Goal: Task Accomplishment & Management: Use online tool/utility

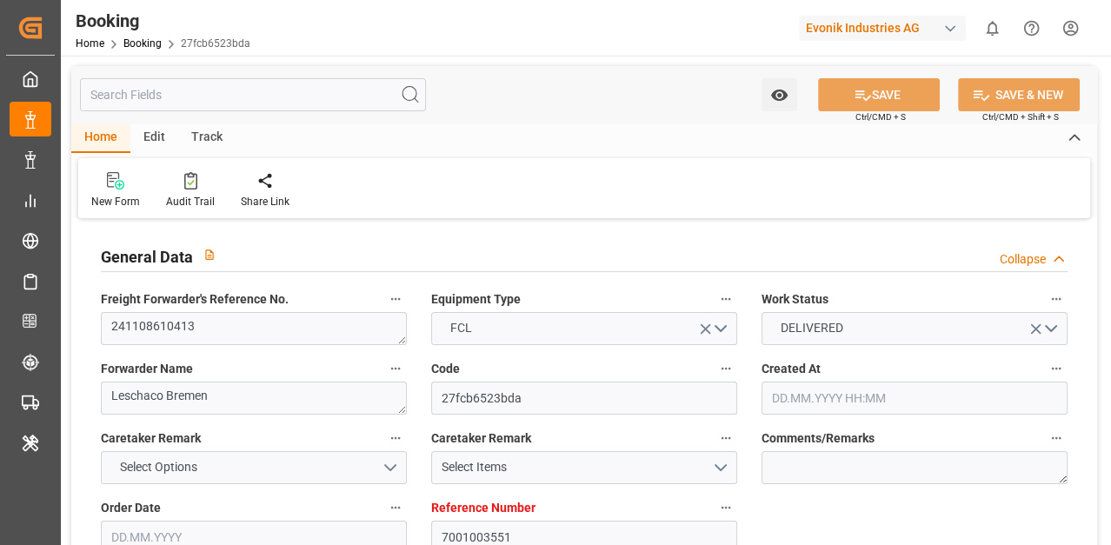
type input "7001003551"
type input "9401283"
type input "ONE"
type input "Ocean Network Express"
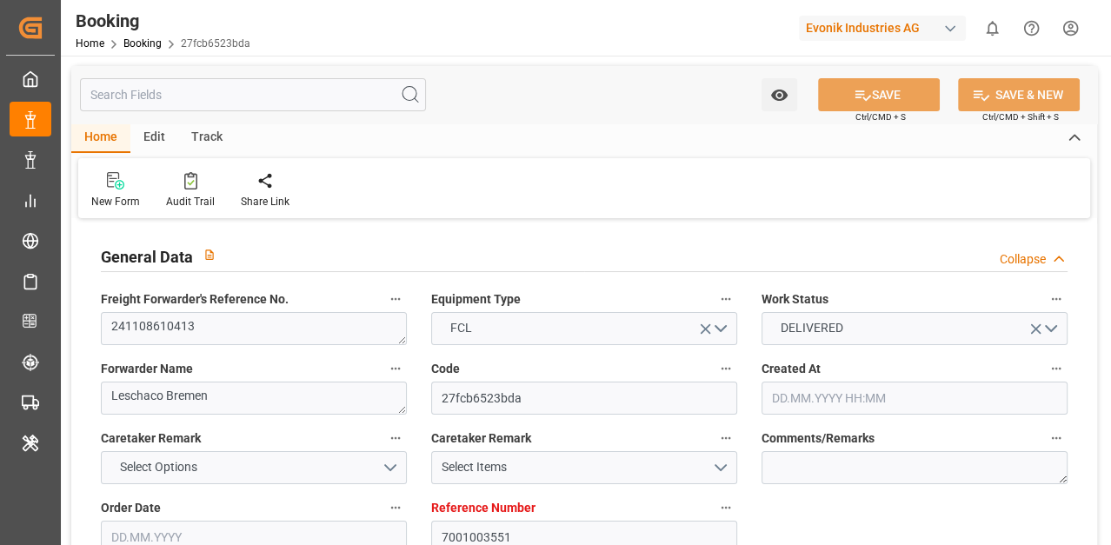
type input "NLRTM"
type input "USNYC"
type input "17"
type input "10"
type input "0"
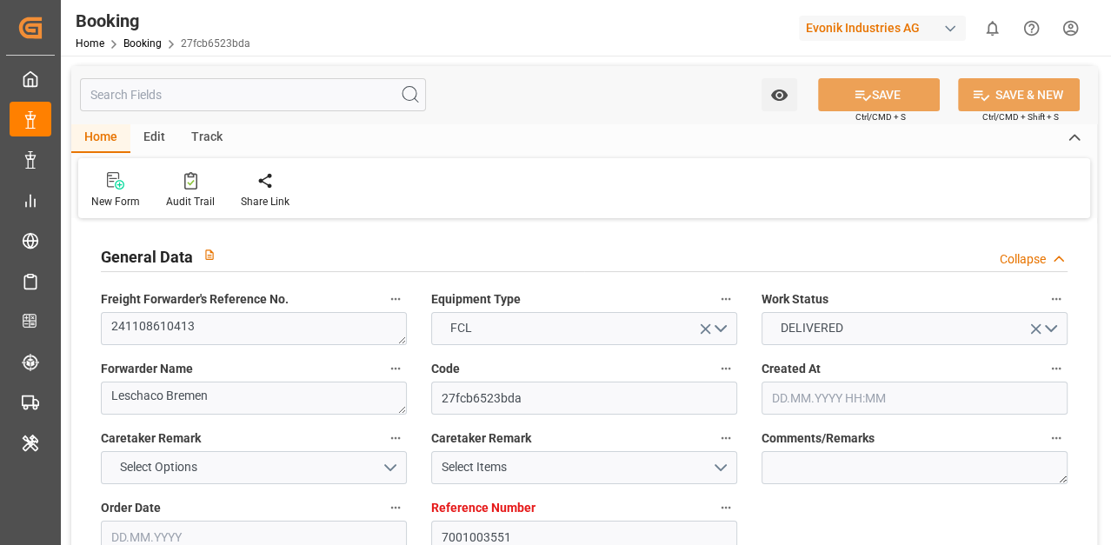
type input "-10"
type input "[DATE] 14:05"
type input "[DATE]"
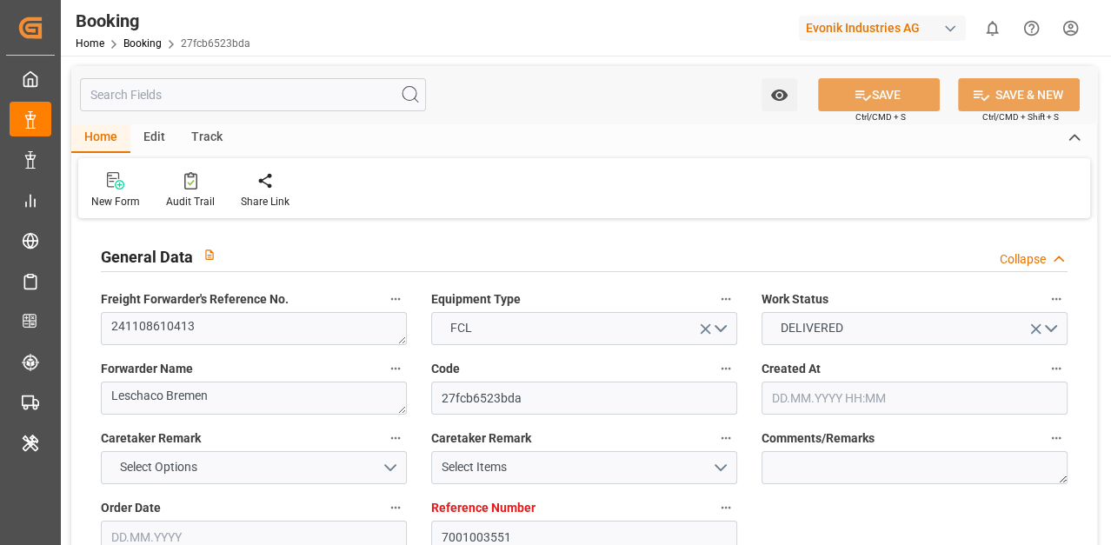
type input "[DATE] 00:00"
type input "[DATE]"
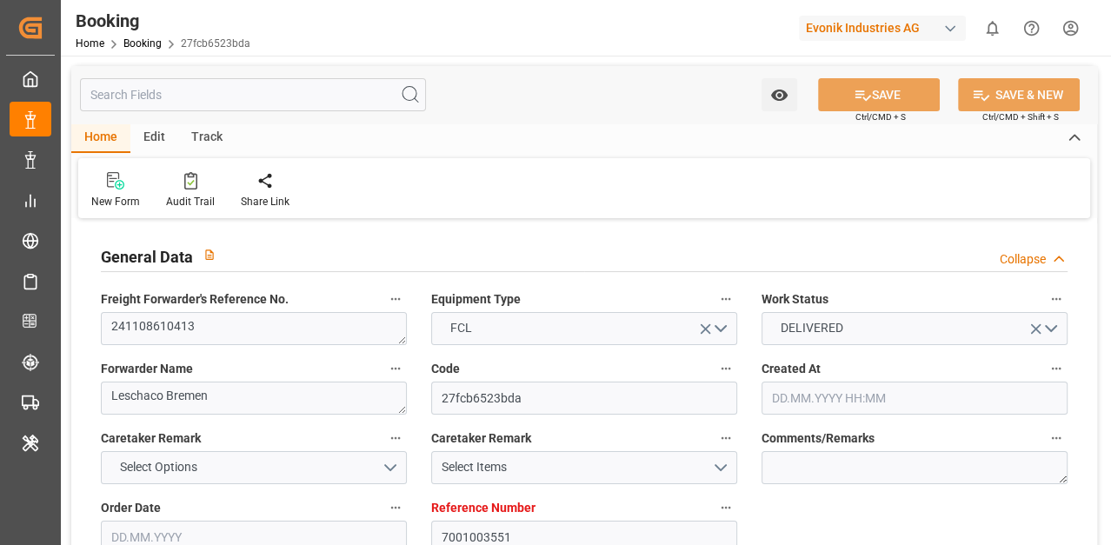
type input "[DATE] 14:05"
type input "[DATE] 00:00"
type input "[DATE]"
type input "[DATE] 14:05"
type input "[DATE] 11:31"
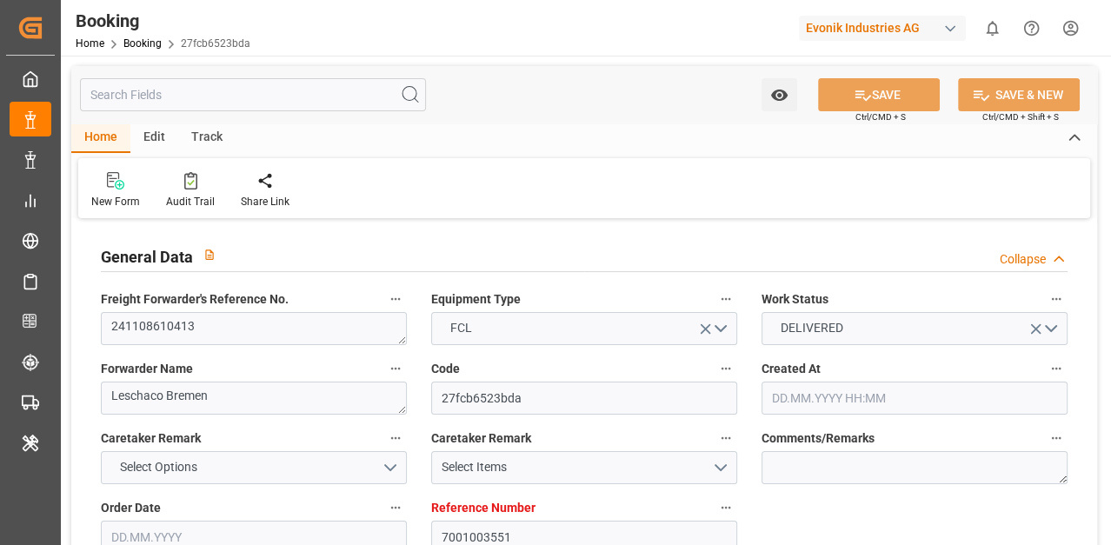
type input "[DATE] 00:00"
type input "[DATE]"
type input "[DATE] 00:00"
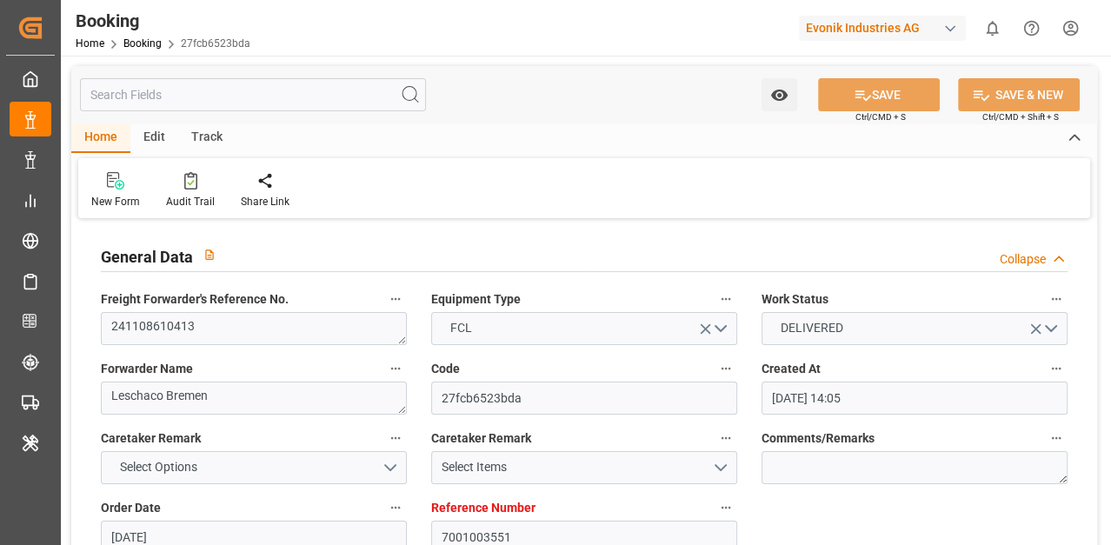
type input "[DATE] 00:00"
type input "[DATE]"
type input "[DATE] 10:35"
type input "[DATE]"
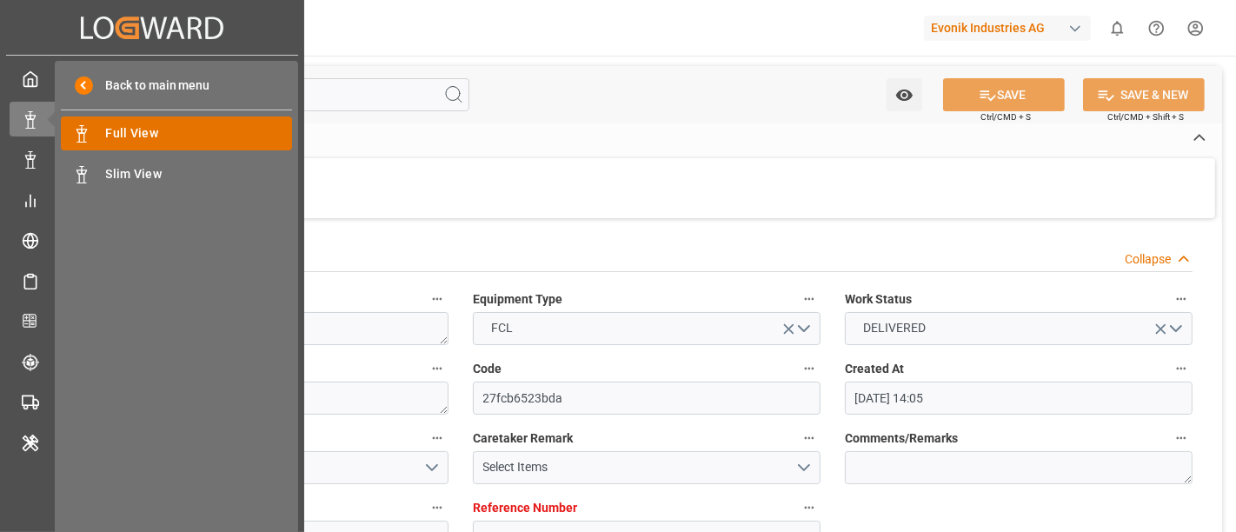
click at [190, 124] on span "Full View" at bounding box center [199, 133] width 187 height 18
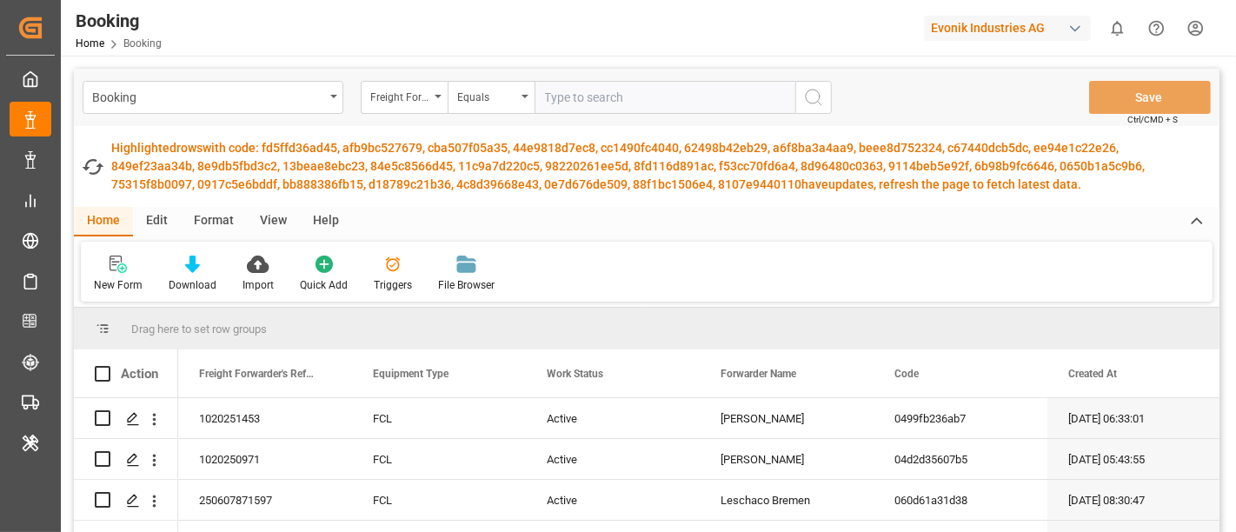
click at [214, 212] on div "Format" at bounding box center [214, 222] width 66 height 30
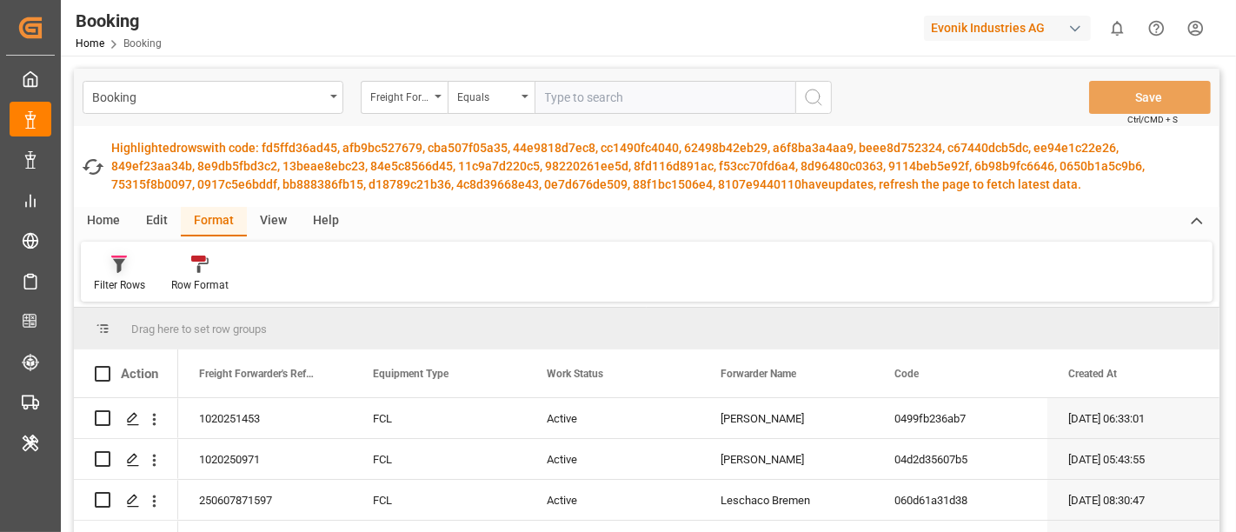
click at [108, 280] on div "Filter Rows" at bounding box center [119, 285] width 51 height 16
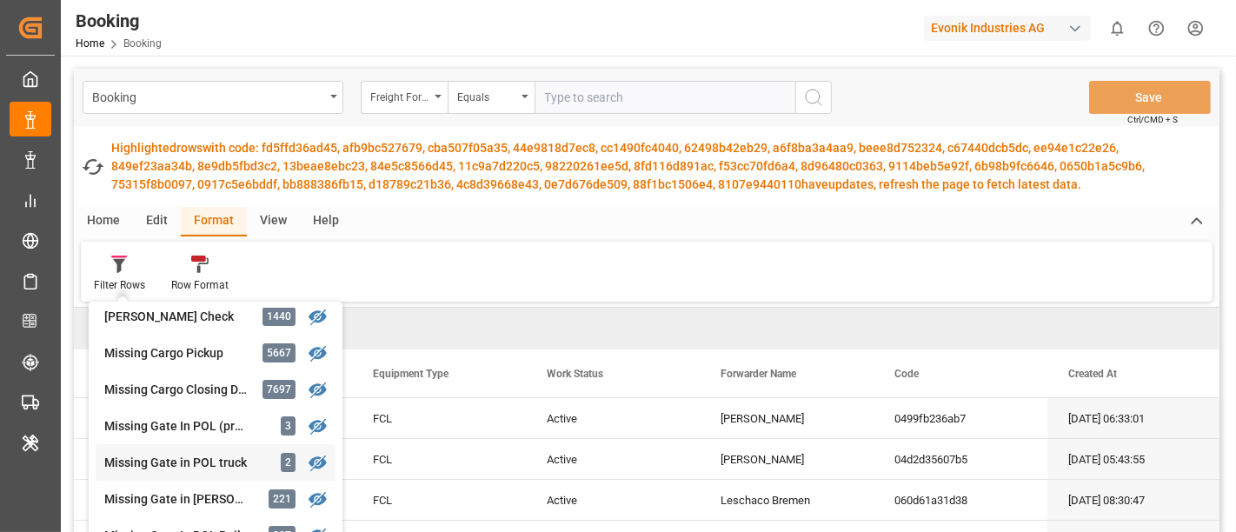
scroll to position [289, 0]
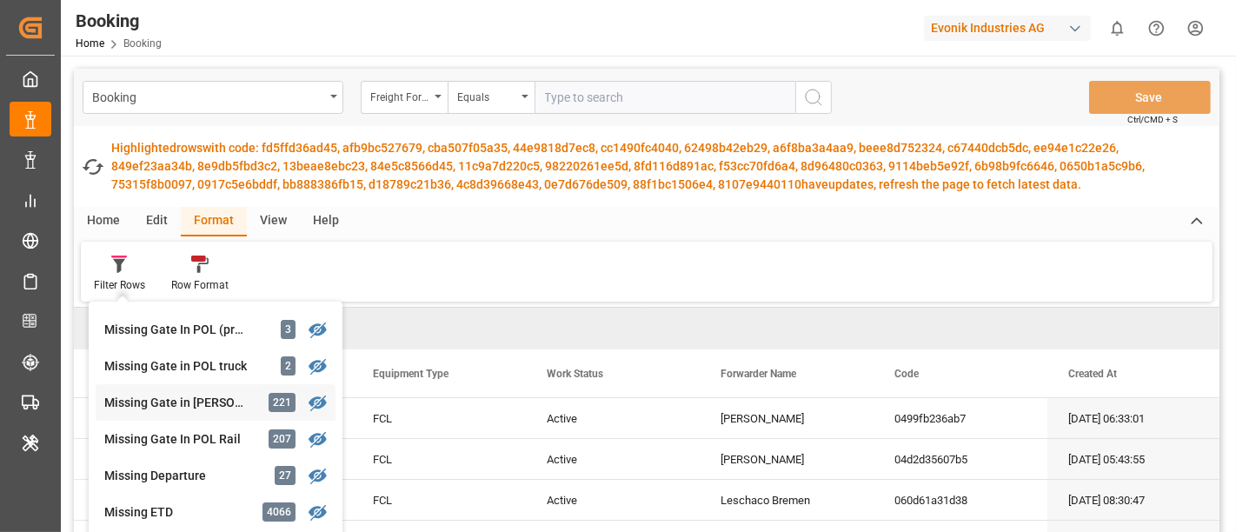
click at [172, 411] on div "Missing Gate in [PERSON_NAME] 221" at bounding box center [216, 402] width 240 height 37
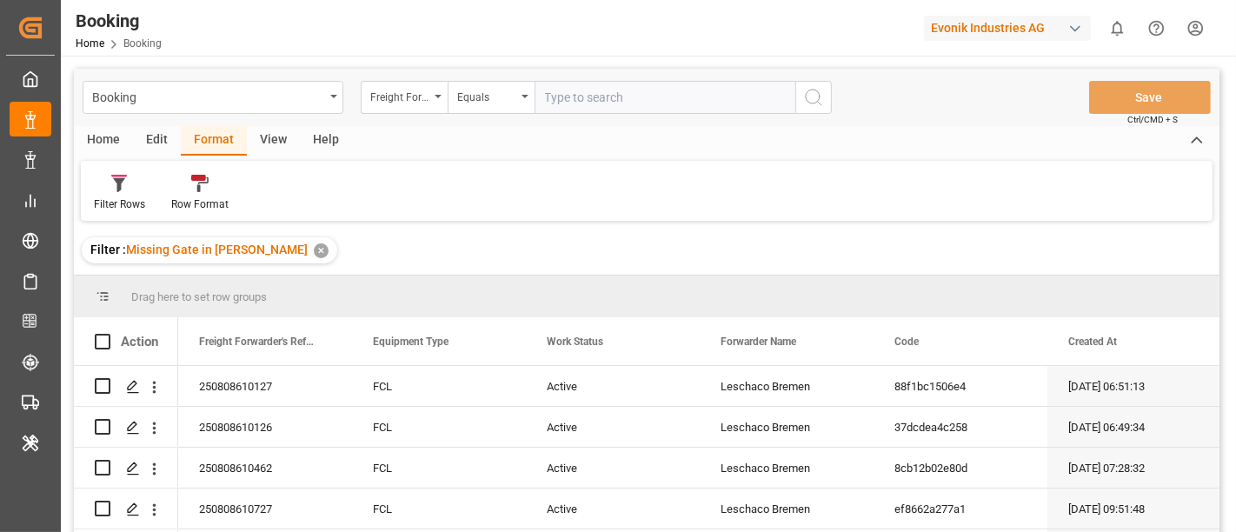
click at [270, 129] on div "View" at bounding box center [273, 141] width 53 height 30
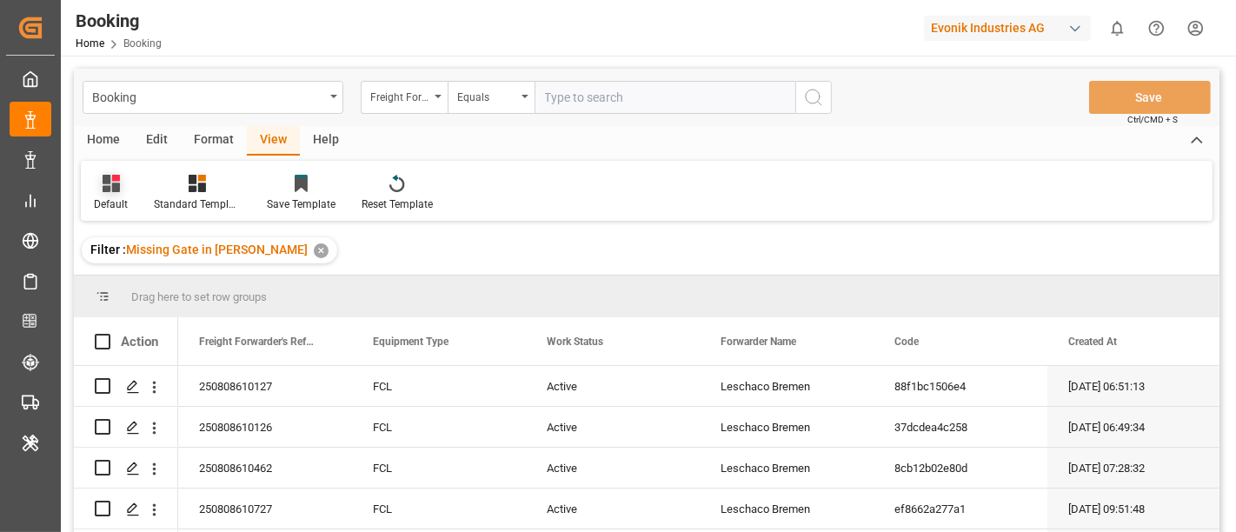
click at [106, 200] on div "Default" at bounding box center [111, 204] width 34 height 16
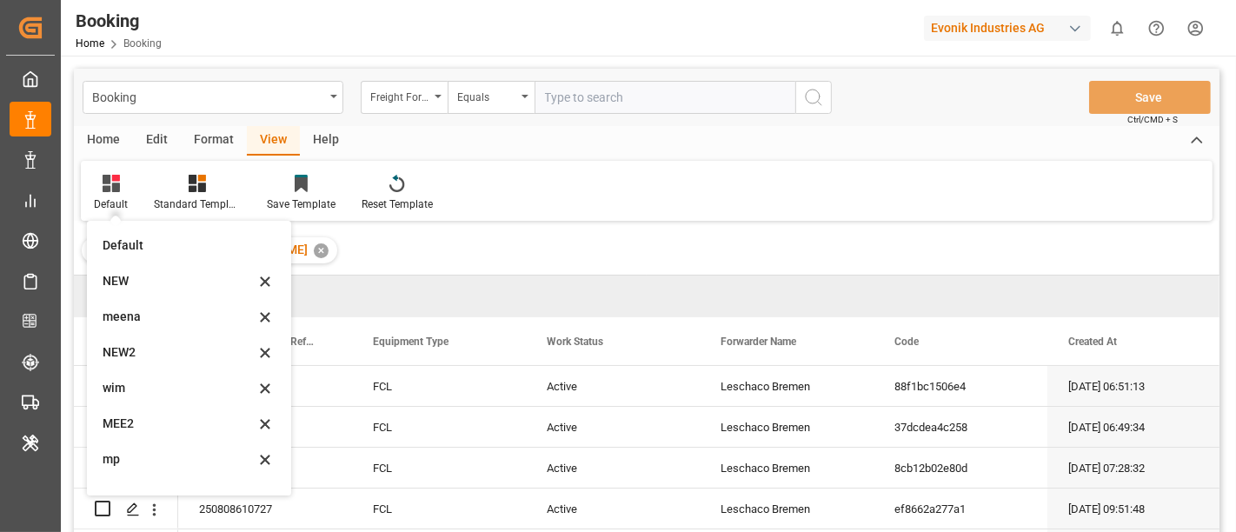
scroll to position [95, 0]
click at [173, 330] on div "MEE2" at bounding box center [179, 329] width 152 height 18
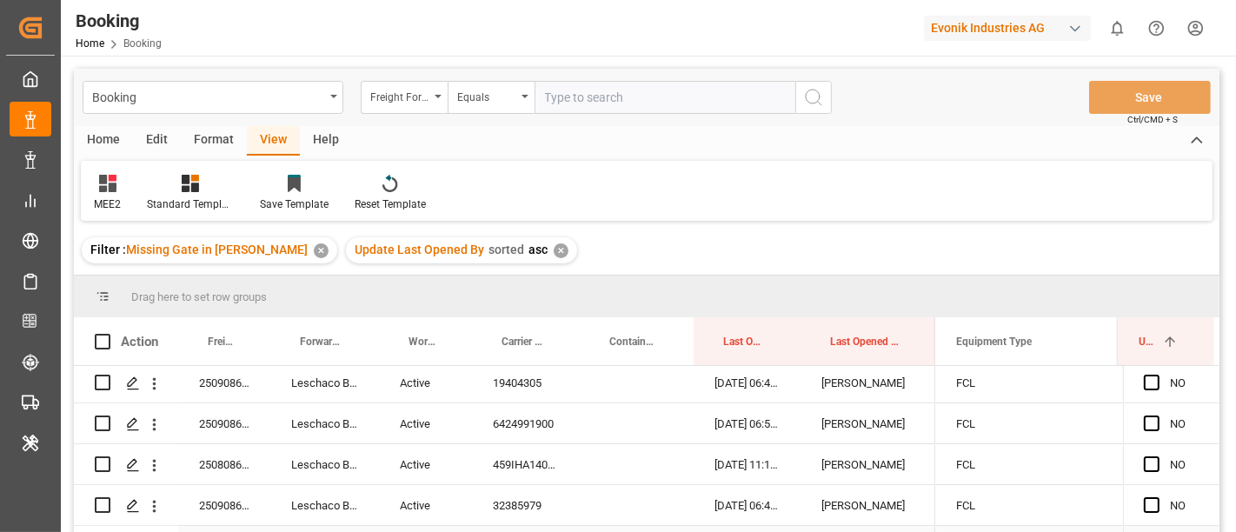
scroll to position [386, 0]
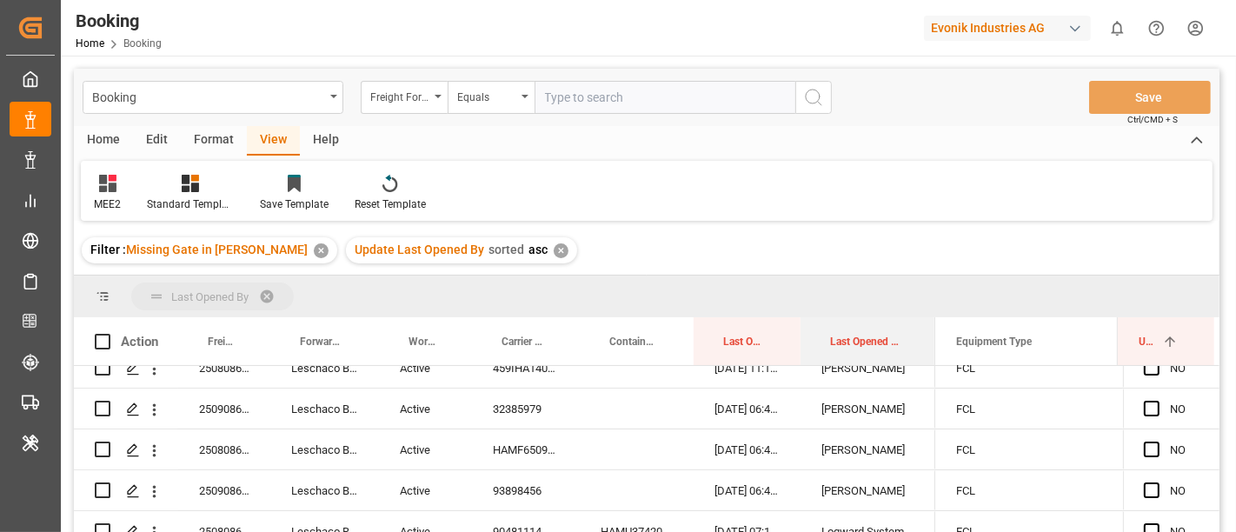
drag, startPoint x: 851, startPoint y: 328, endPoint x: 850, endPoint y: 282, distance: 46.1
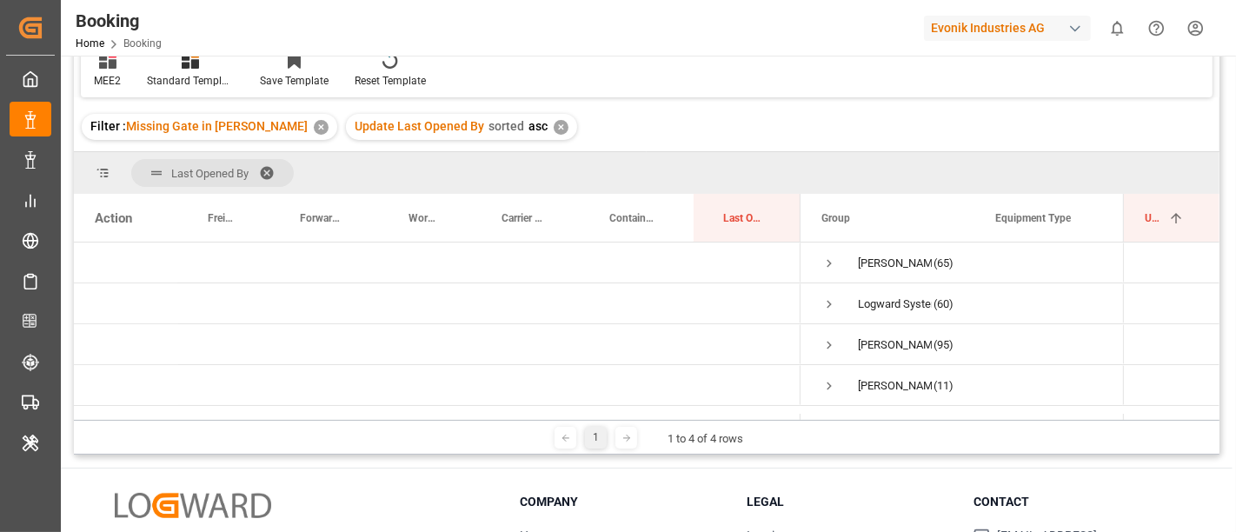
scroll to position [96, 0]
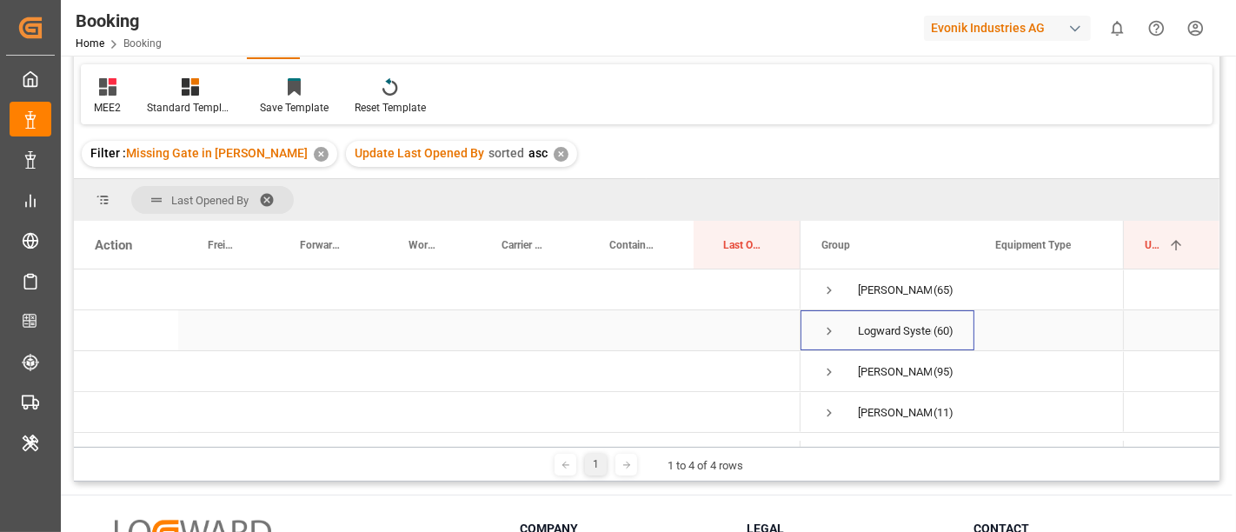
click at [821, 329] on span "Press SPACE to select this row." at bounding box center [829, 331] width 16 height 16
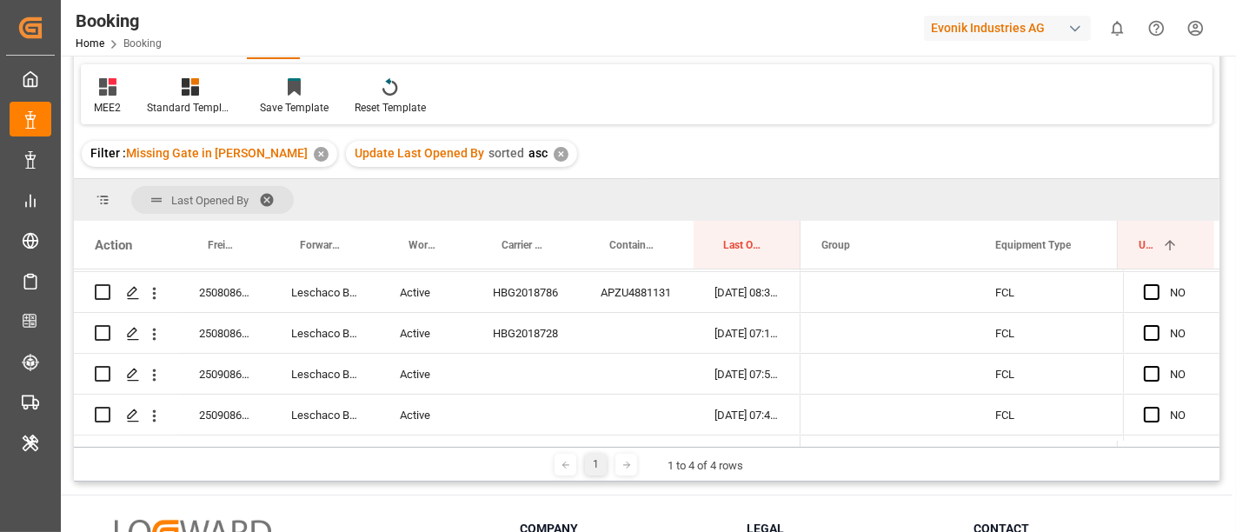
scroll to position [0, 0]
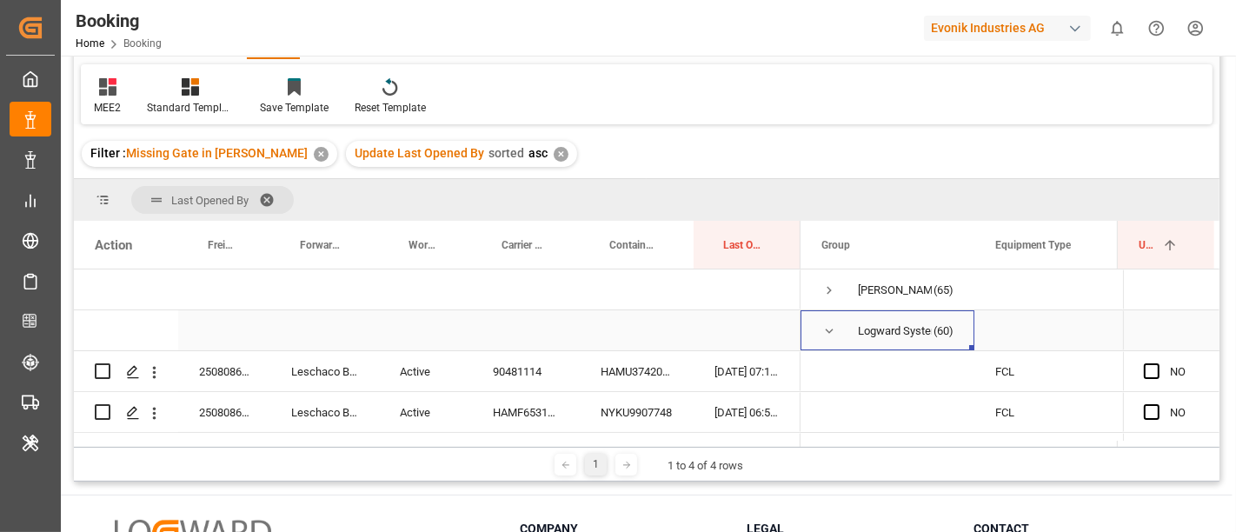
click at [824, 324] on span "Press SPACE to select this row." at bounding box center [829, 331] width 16 height 16
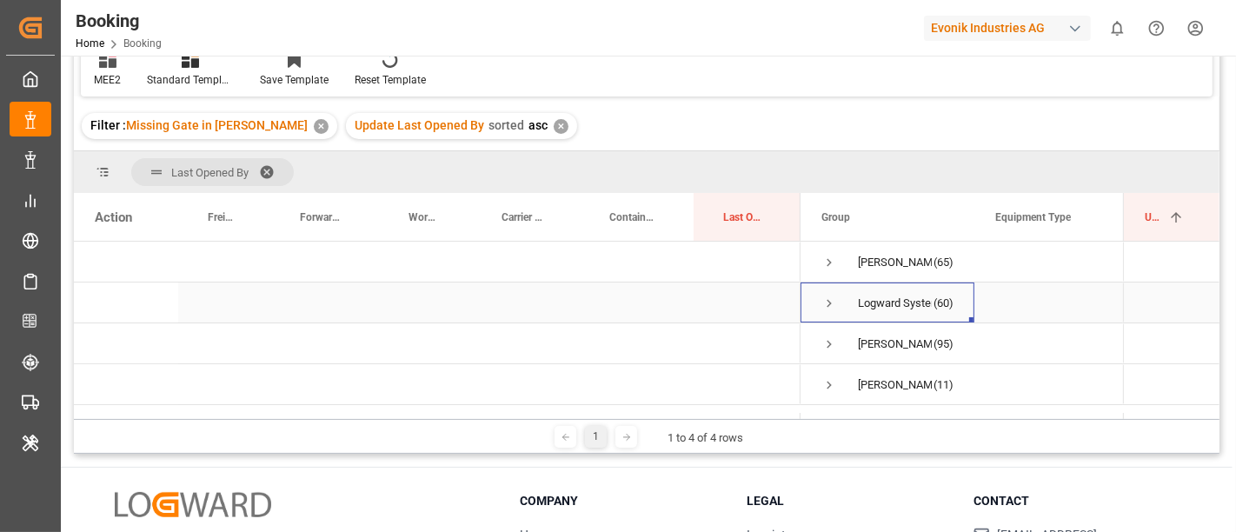
scroll to position [193, 0]
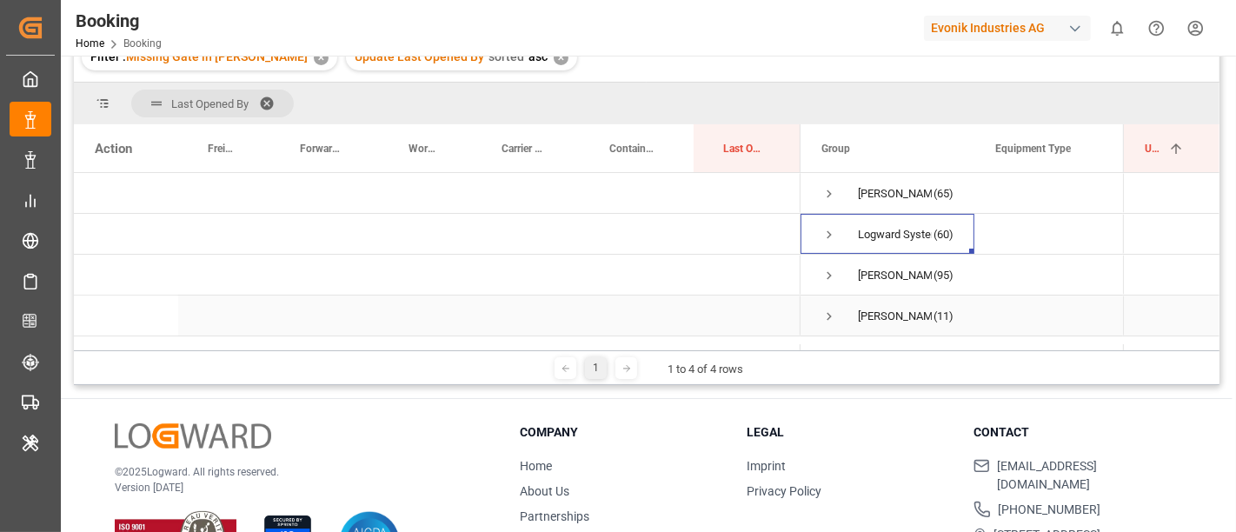
click at [825, 309] on span "Press SPACE to select this row." at bounding box center [829, 317] width 16 height 16
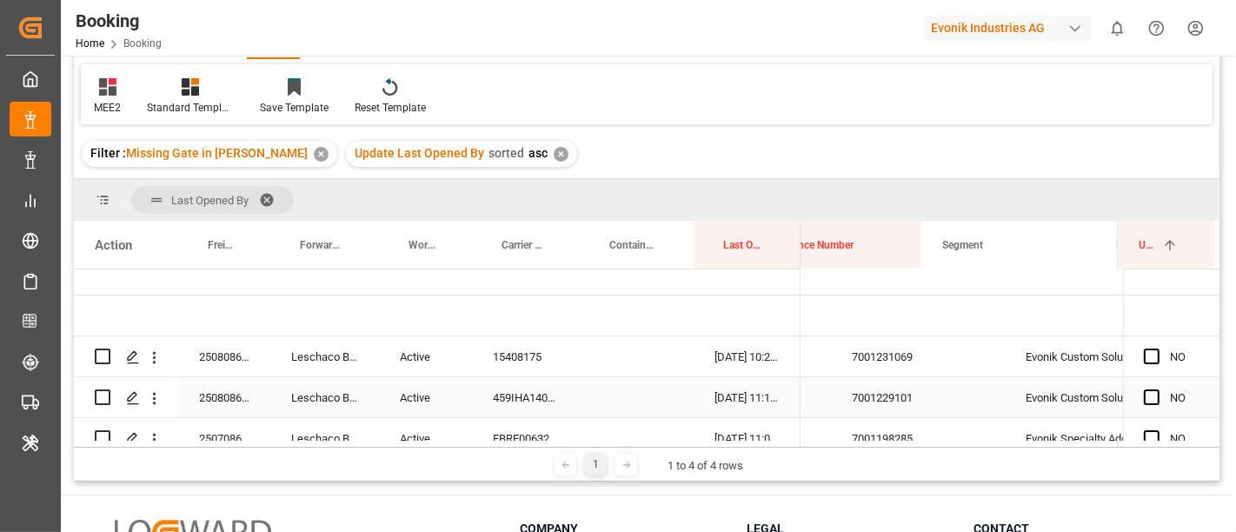
scroll to position [0, 1834]
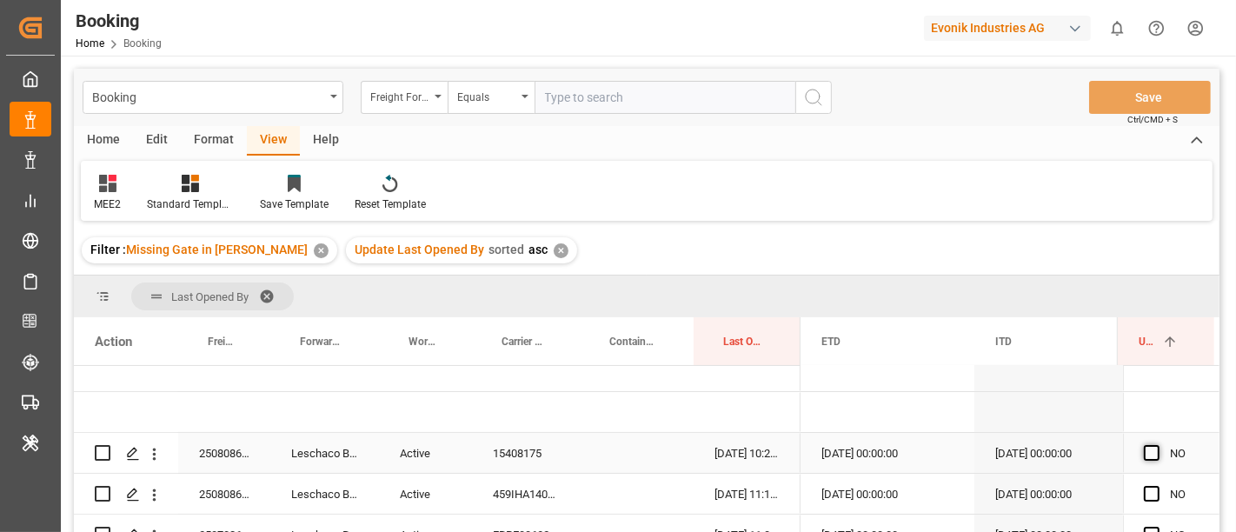
click at [1145, 455] on span "Press SPACE to select this row." at bounding box center [1152, 453] width 16 height 16
click at [1157, 445] on input "Press SPACE to select this row." at bounding box center [1157, 445] width 0 height 0
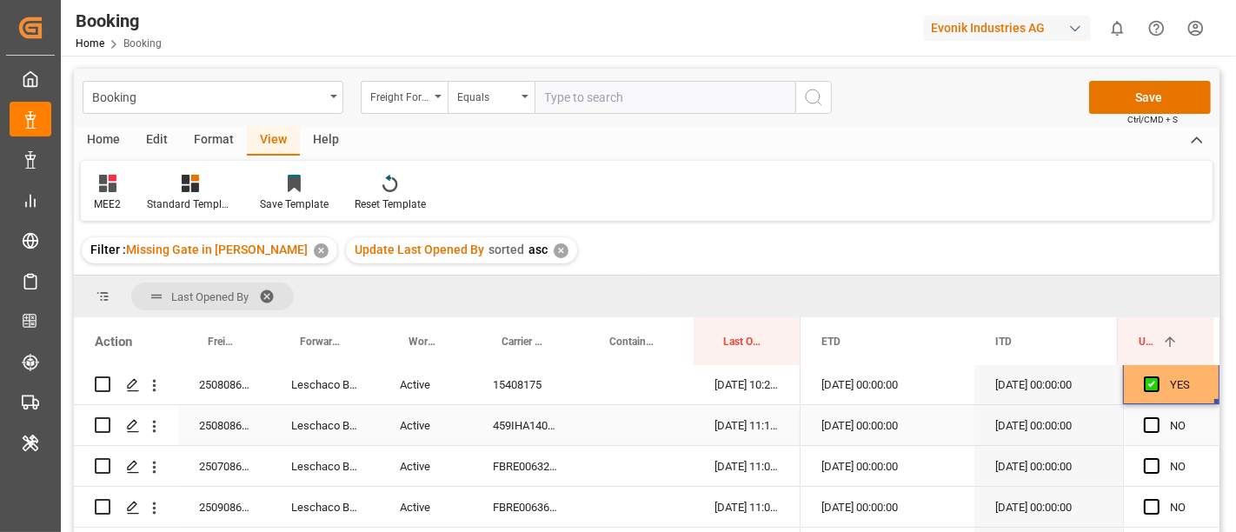
scroll to position [193, 0]
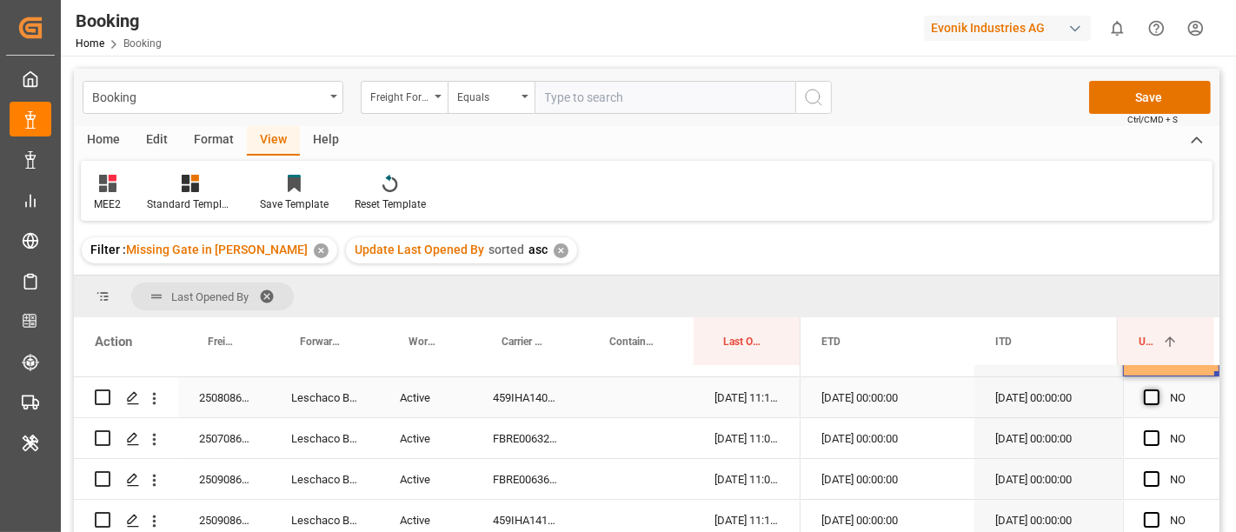
click at [1147, 396] on span "Press SPACE to select this row." at bounding box center [1152, 397] width 16 height 16
click at [1157, 389] on input "Press SPACE to select this row." at bounding box center [1157, 389] width 0 height 0
click at [1145, 435] on span "Press SPACE to select this row." at bounding box center [1152, 438] width 16 height 16
click at [1157, 430] on input "Press SPACE to select this row." at bounding box center [1157, 430] width 0 height 0
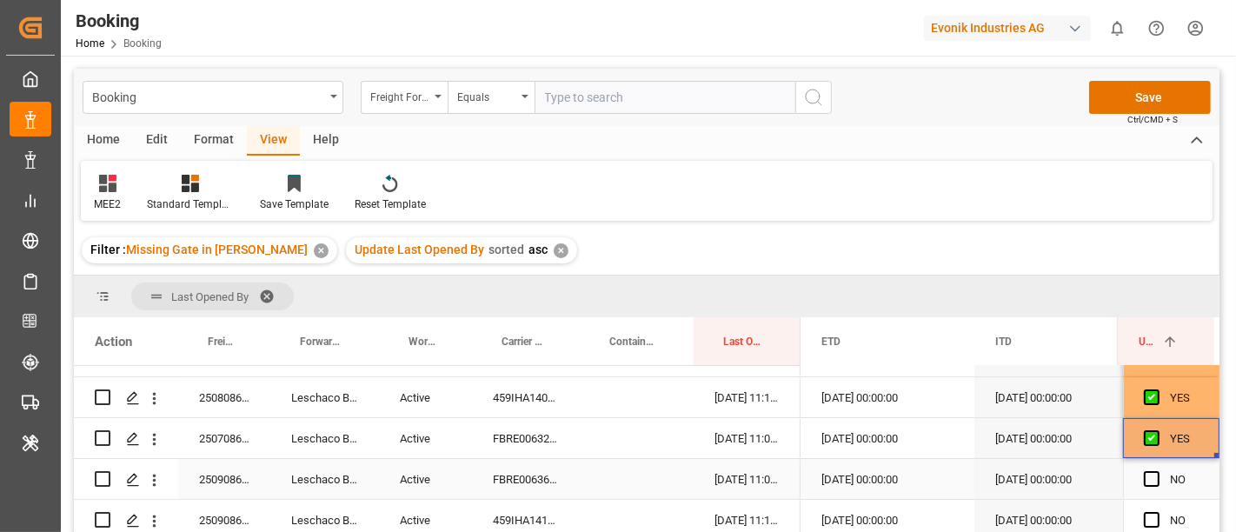
click at [1144, 473] on span "Press SPACE to select this row." at bounding box center [1152, 479] width 16 height 16
click at [1157, 471] on input "Press SPACE to select this row." at bounding box center [1157, 471] width 0 height 0
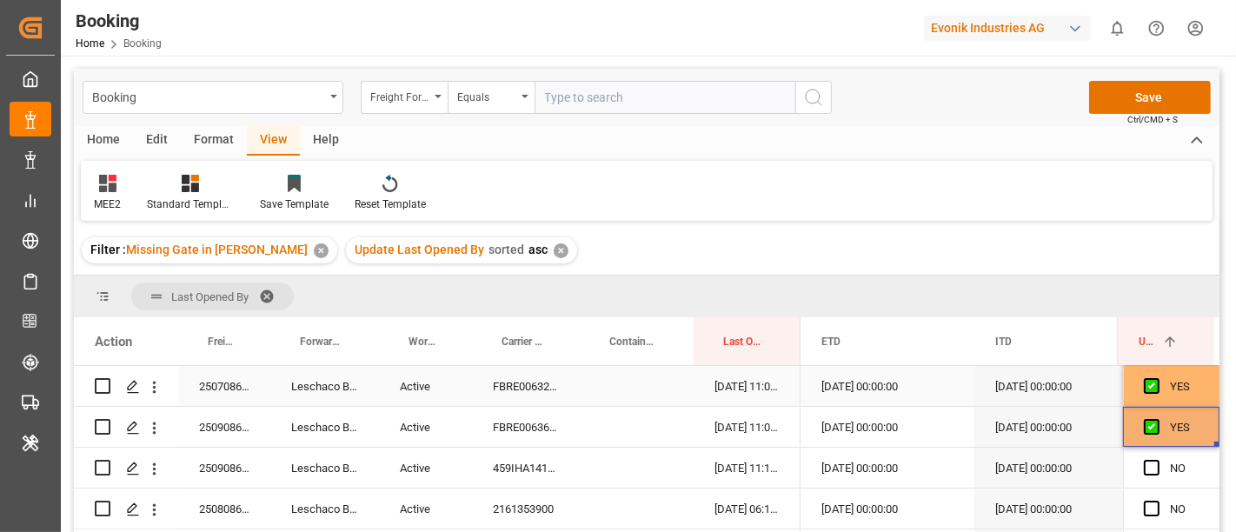
scroll to position [289, 0]
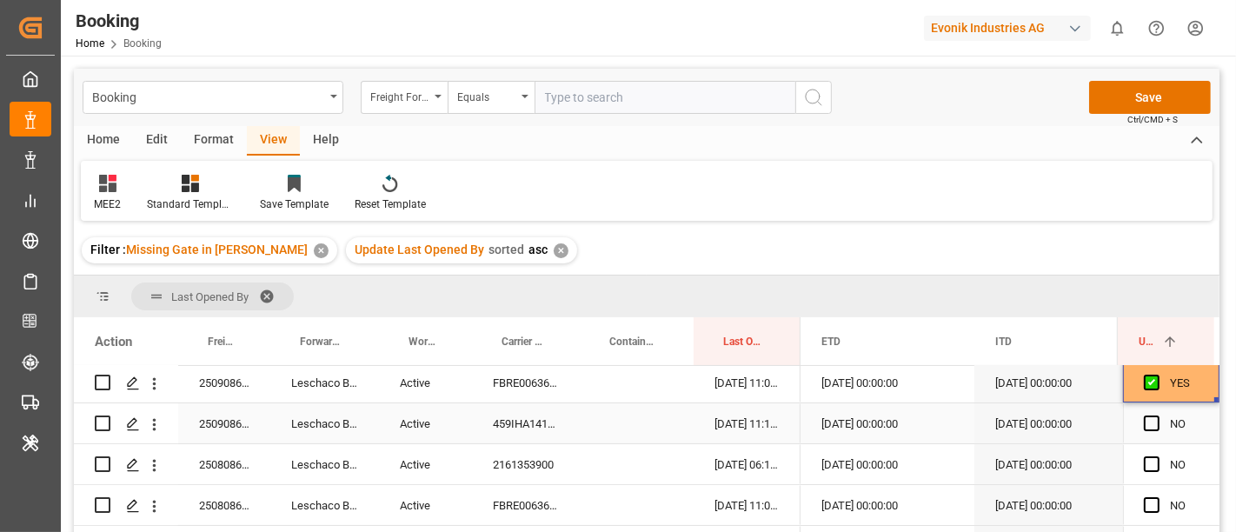
click at [1144, 423] on span "Press SPACE to select this row." at bounding box center [1152, 424] width 16 height 16
click at [1157, 416] on input "Press SPACE to select this row." at bounding box center [1157, 416] width 0 height 0
click at [1147, 469] on span "Press SPACE to select this row." at bounding box center [1152, 464] width 16 height 16
click at [1157, 456] on input "Press SPACE to select this row." at bounding box center [1157, 456] width 0 height 0
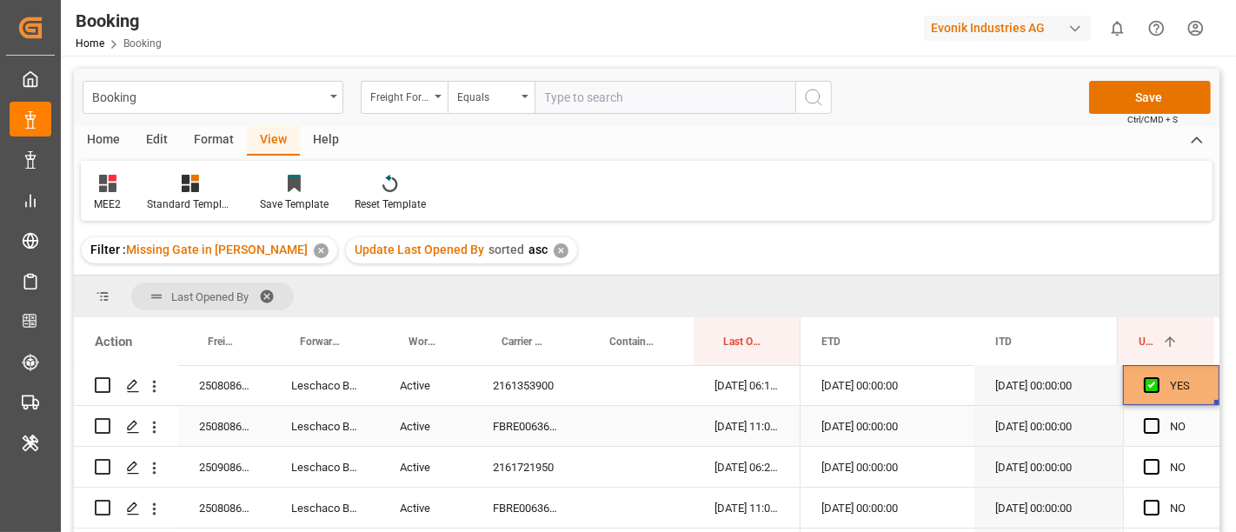
scroll to position [386, 0]
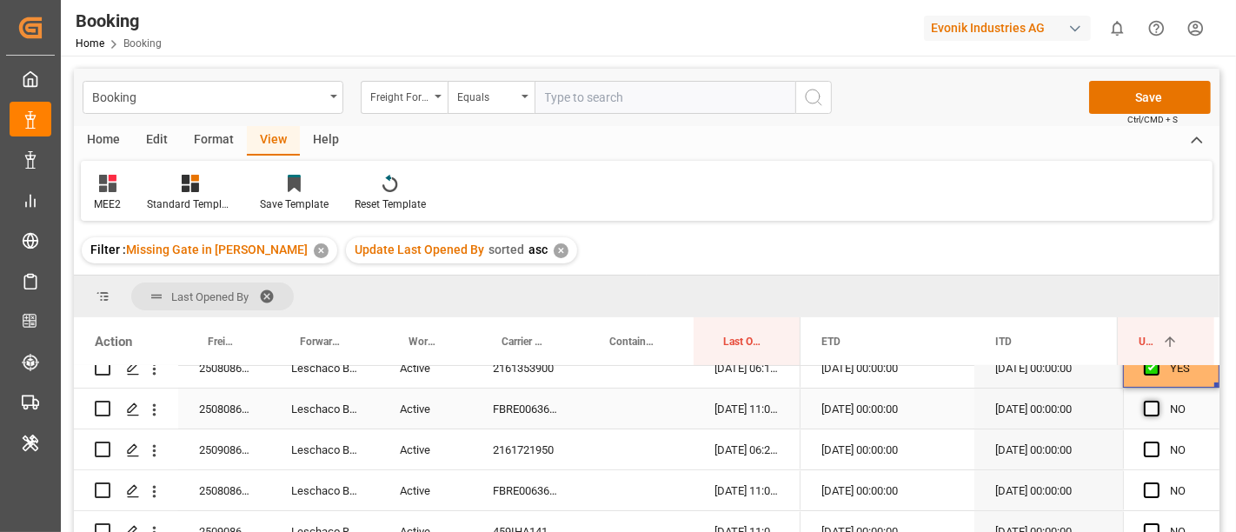
click at [1146, 413] on span "Press SPACE to select this row." at bounding box center [1152, 409] width 16 height 16
click at [1157, 401] on input "Press SPACE to select this row." at bounding box center [1157, 401] width 0 height 0
click at [1145, 448] on span "Press SPACE to select this row." at bounding box center [1152, 450] width 16 height 16
click at [1157, 442] on input "Press SPACE to select this row." at bounding box center [1157, 442] width 0 height 0
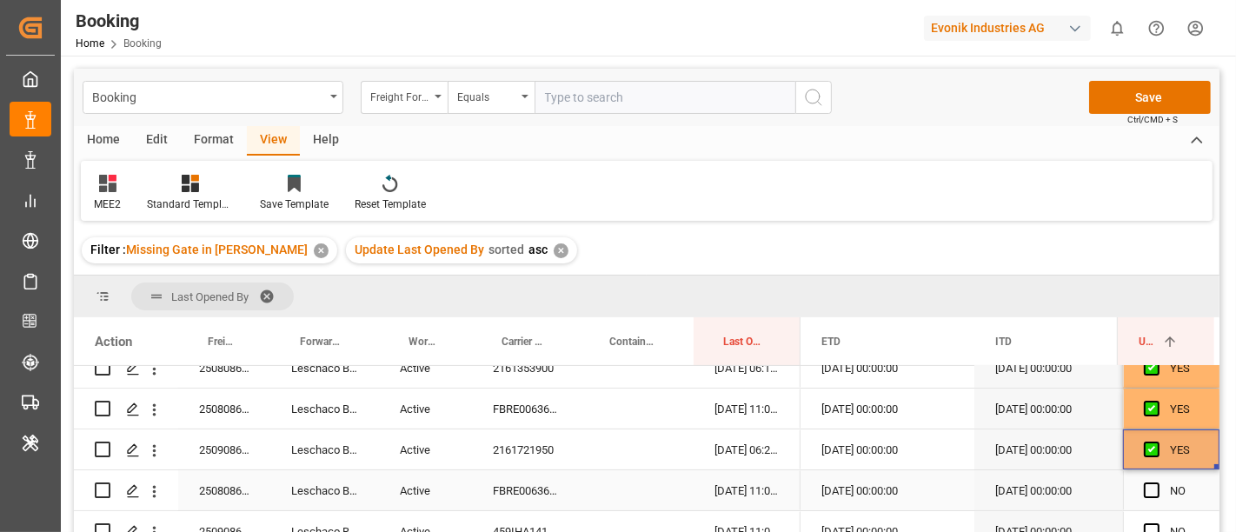
click at [1149, 488] on span "Press SPACE to select this row." at bounding box center [1152, 490] width 16 height 16
click at [1157, 482] on input "Press SPACE to select this row." at bounding box center [1157, 482] width 0 height 0
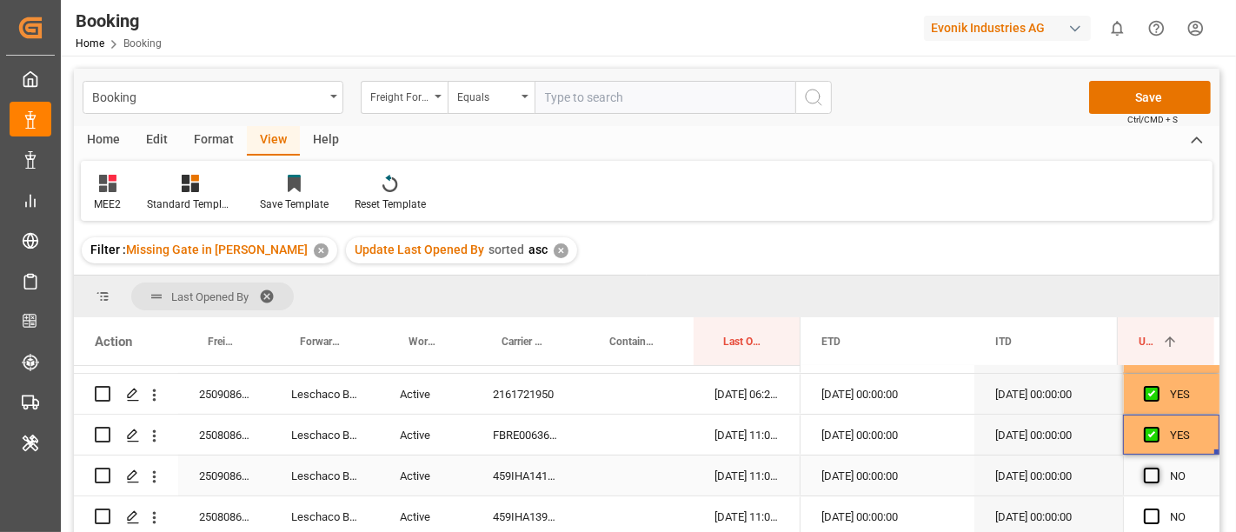
click at [1146, 472] on span "Press SPACE to select this row." at bounding box center [1152, 476] width 16 height 16
click at [1157, 468] on input "Press SPACE to select this row." at bounding box center [1157, 468] width 0 height 0
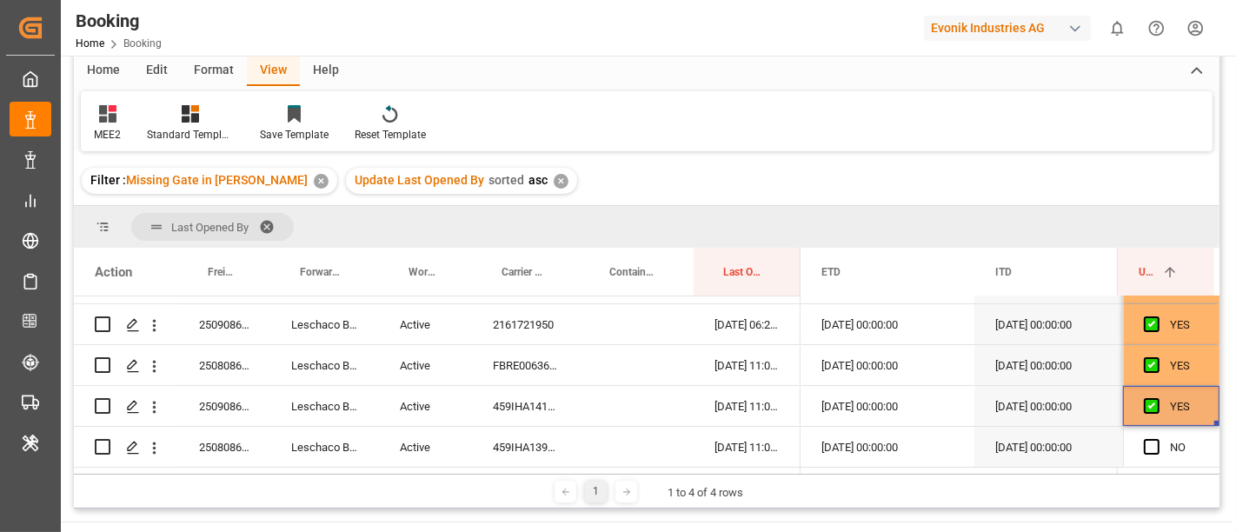
scroll to position [96, 0]
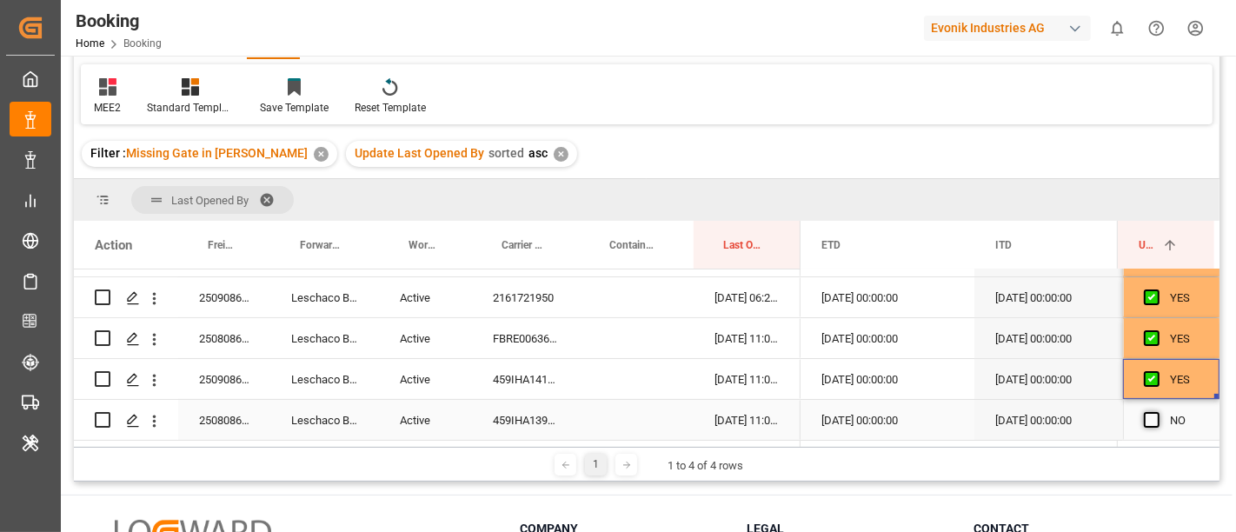
click at [1145, 417] on span "Press SPACE to select this row." at bounding box center [1152, 420] width 16 height 16
click at [1157, 412] on input "Press SPACE to select this row." at bounding box center [1157, 412] width 0 height 0
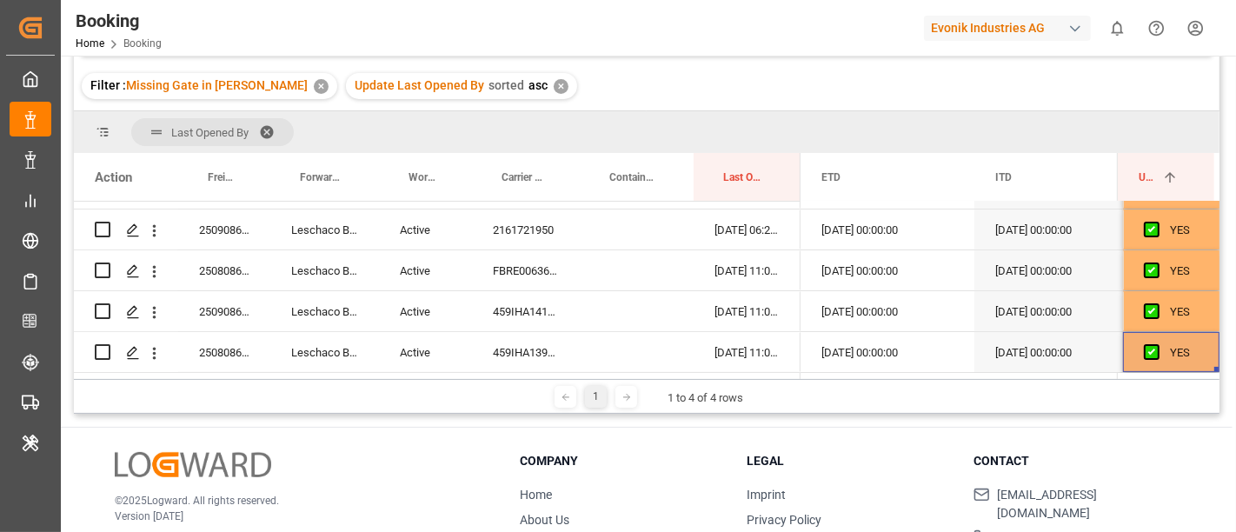
scroll to position [193, 0]
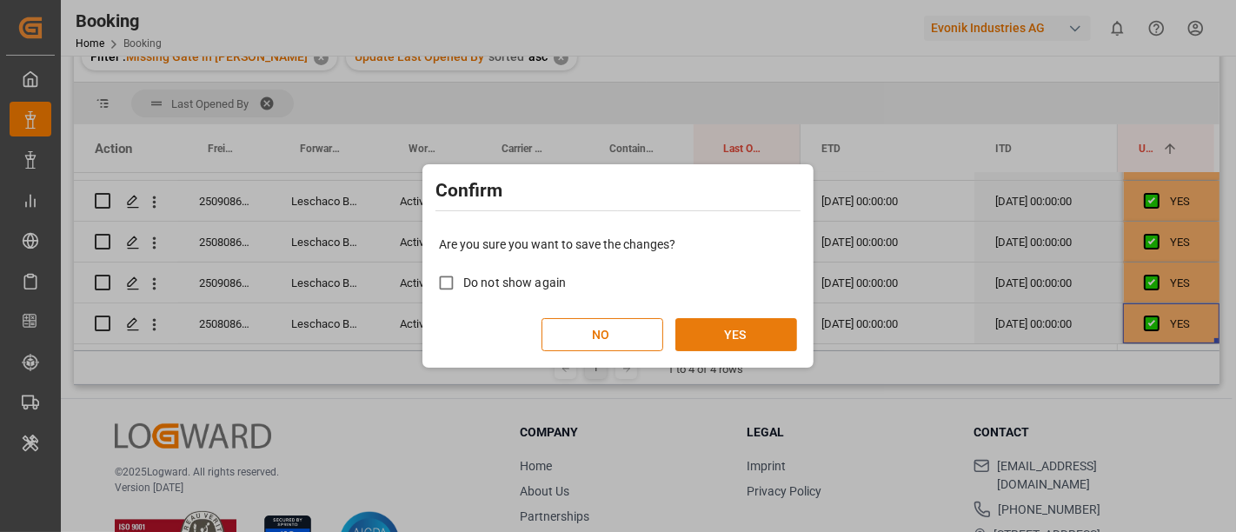
click at [748, 341] on button "YES" at bounding box center [736, 334] width 122 height 33
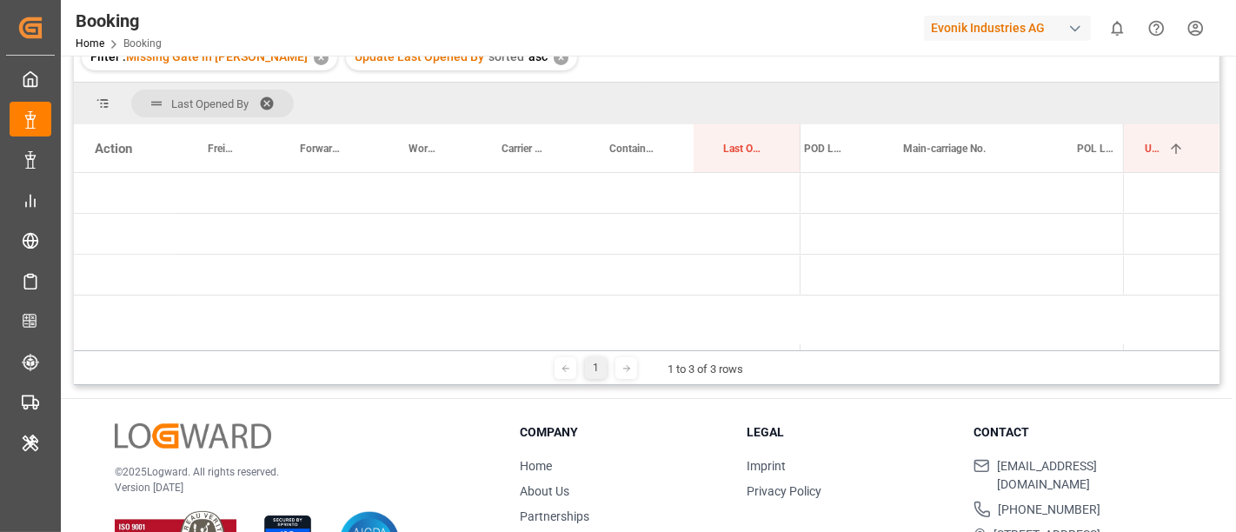
scroll to position [0, 0]
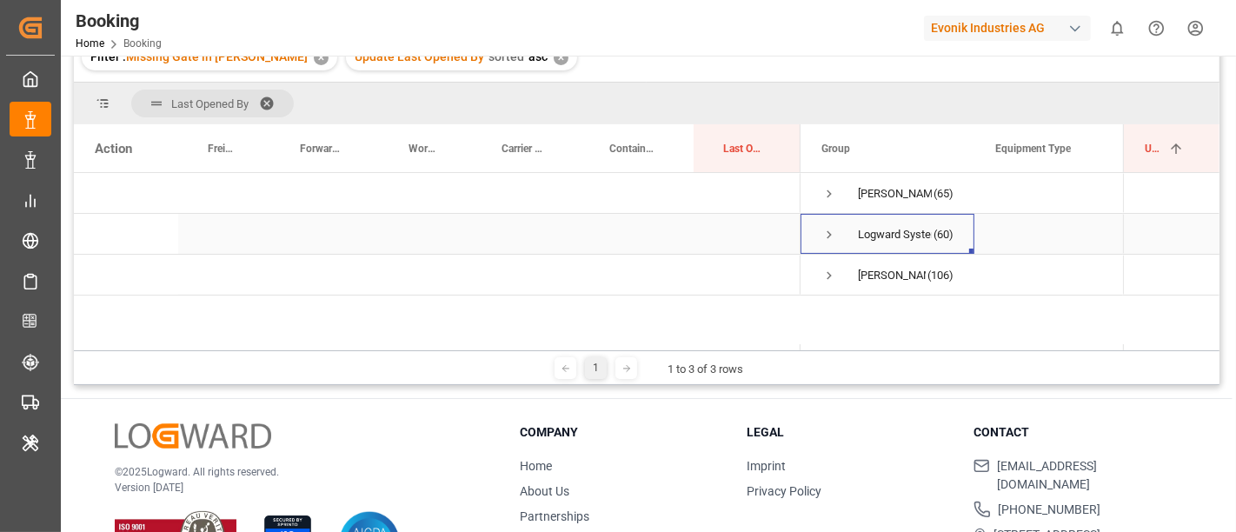
click at [829, 235] on span "Press SPACE to select this row." at bounding box center [829, 235] width 16 height 16
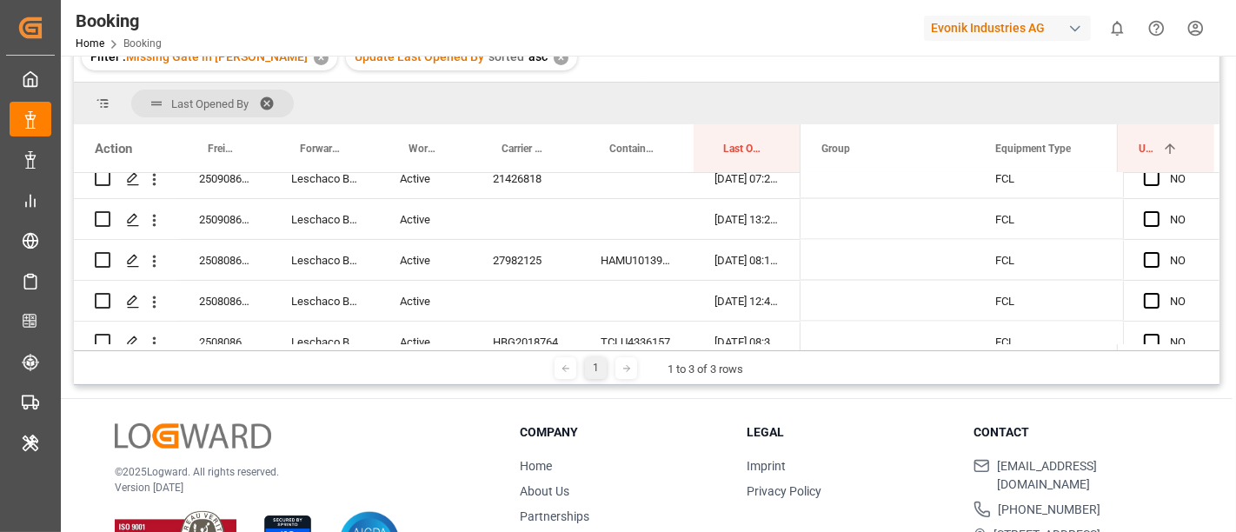
scroll to position [2407, 0]
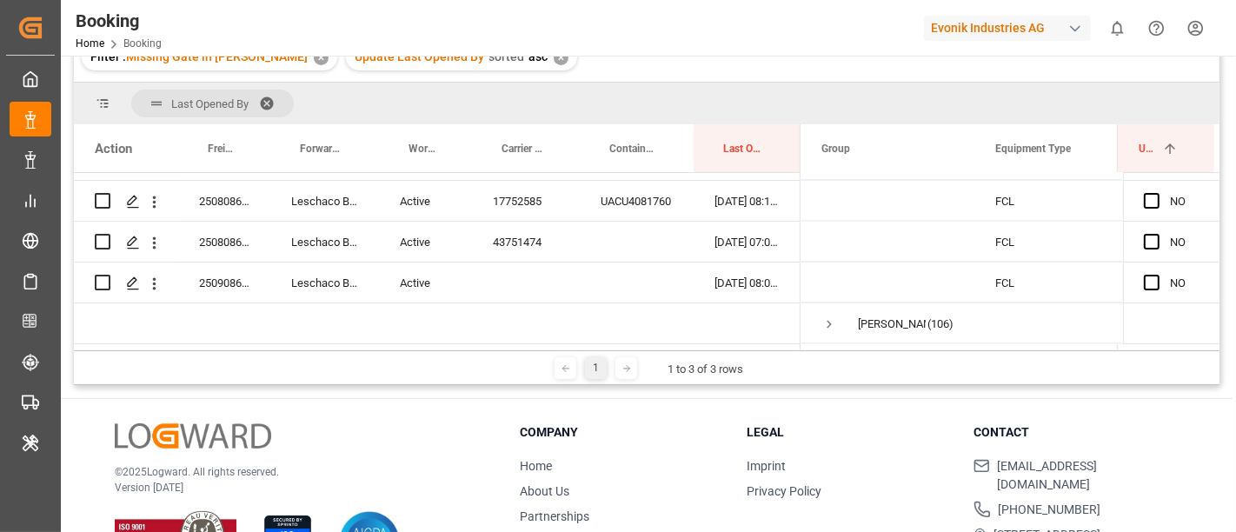
click at [810, 343] on div "Action Freight Forwarder's Reference No. Forwarder Name Work Status" at bounding box center [647, 237] width 1146 height 226
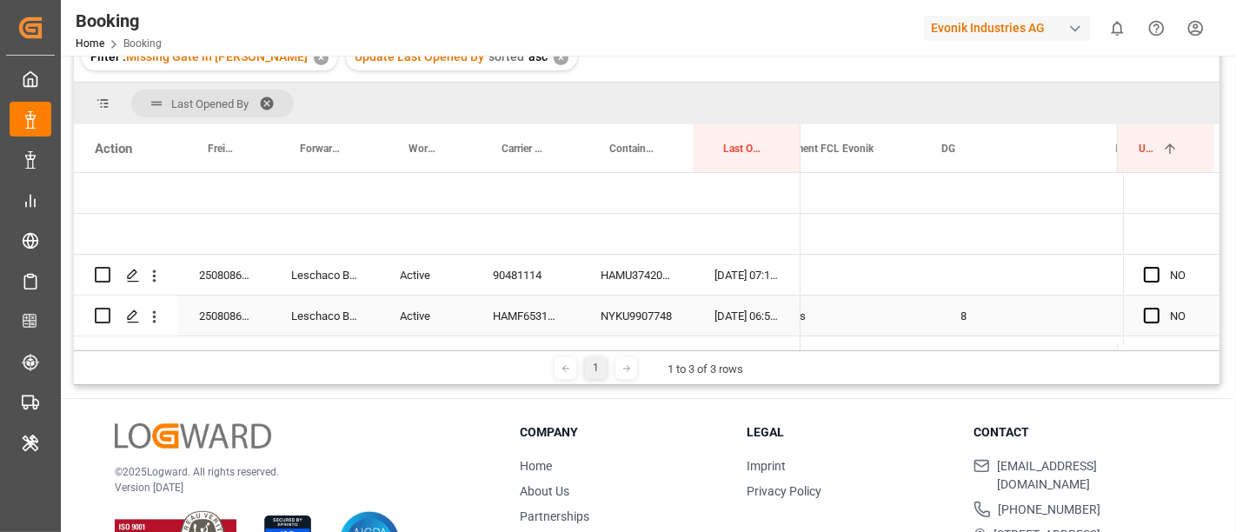
scroll to position [0, 3512]
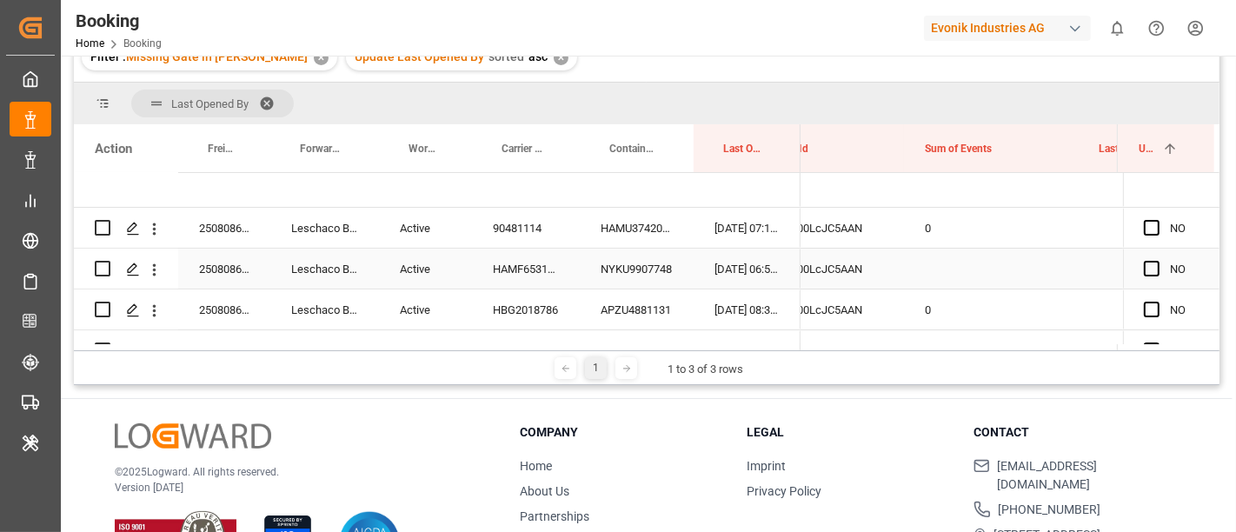
click at [507, 261] on div "HAMF65318400" at bounding box center [526, 269] width 108 height 40
click at [624, 264] on div "NYKU9907748" at bounding box center [637, 269] width 114 height 40
click at [928, 231] on div "0" at bounding box center [991, 228] width 174 height 40
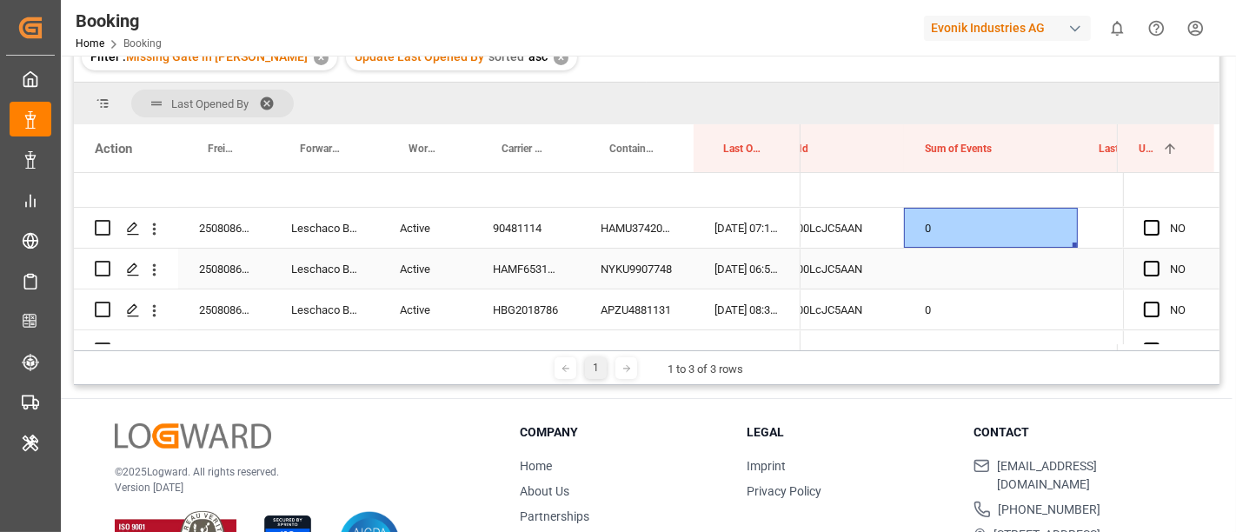
click at [936, 271] on div "Press SPACE to select this row." at bounding box center [991, 269] width 174 height 40
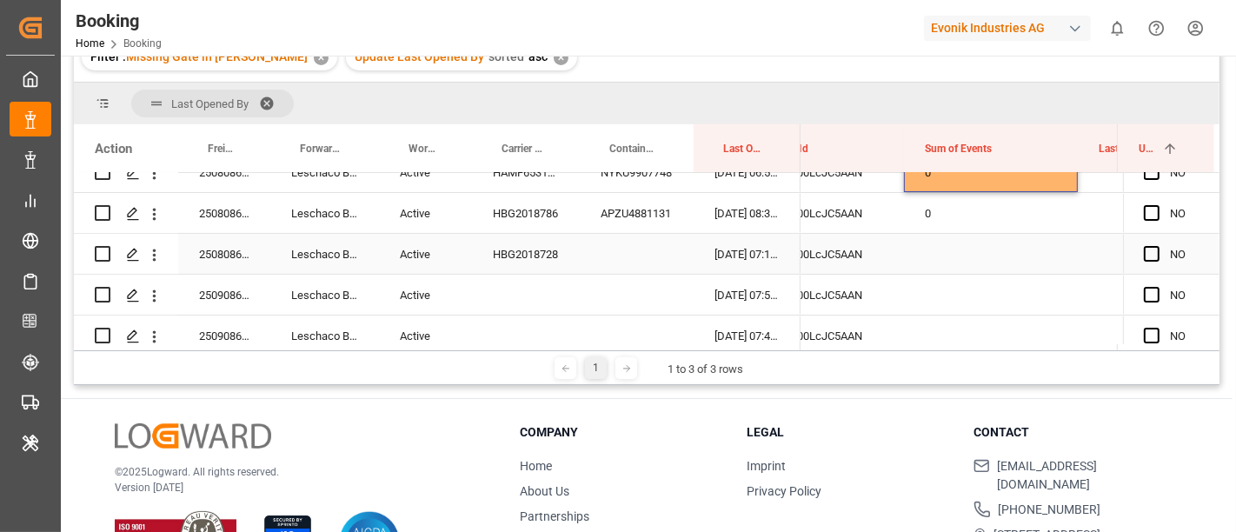
click at [503, 250] on div "HBG2018728" at bounding box center [526, 254] width 108 height 40
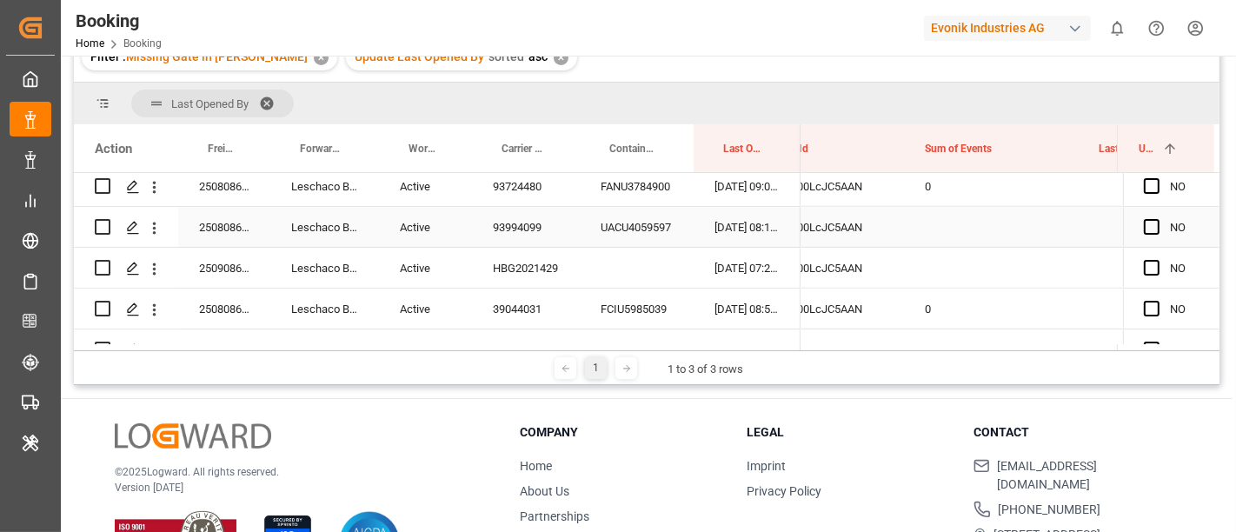
click at [514, 226] on div "93994099" at bounding box center [526, 227] width 108 height 40
click at [944, 196] on div "0" at bounding box center [991, 186] width 174 height 40
click at [943, 220] on div "Press SPACE to select this row." at bounding box center [991, 227] width 174 height 40
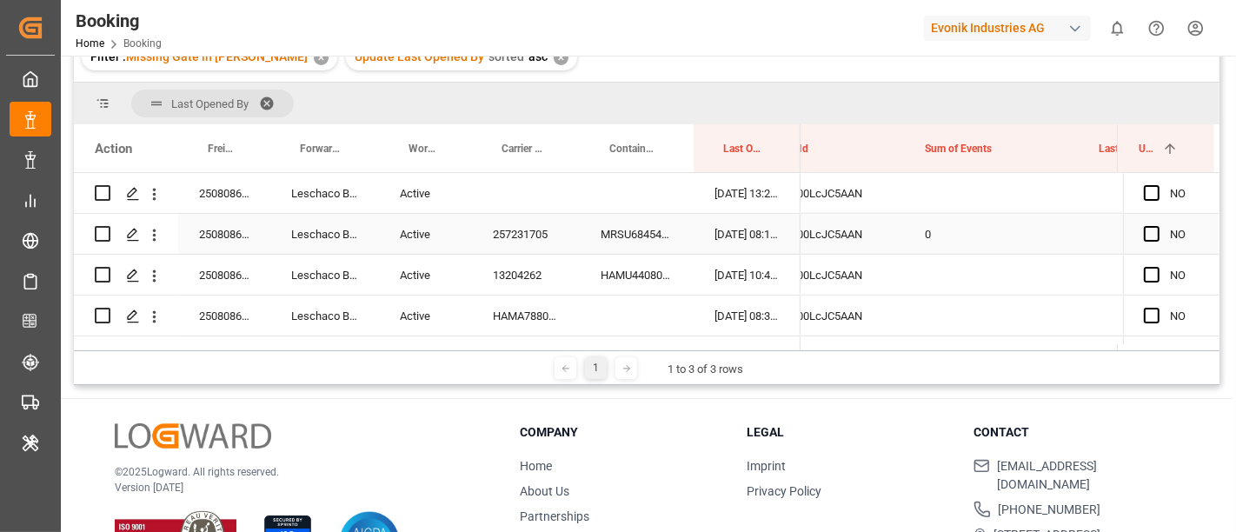
scroll to position [1979, 0]
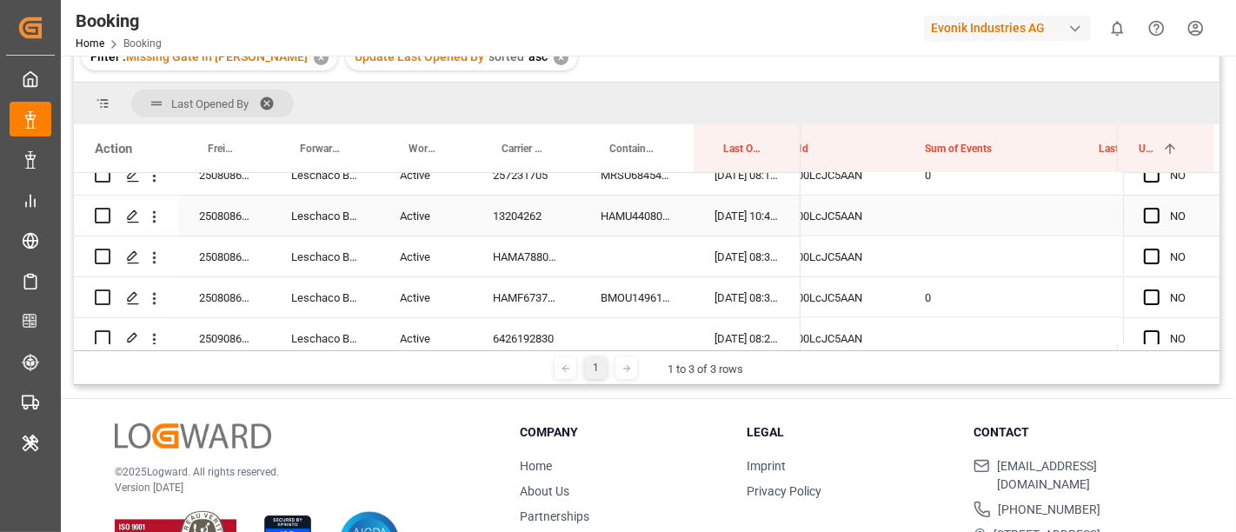
click at [510, 217] on div "13204262" at bounding box center [526, 216] width 108 height 40
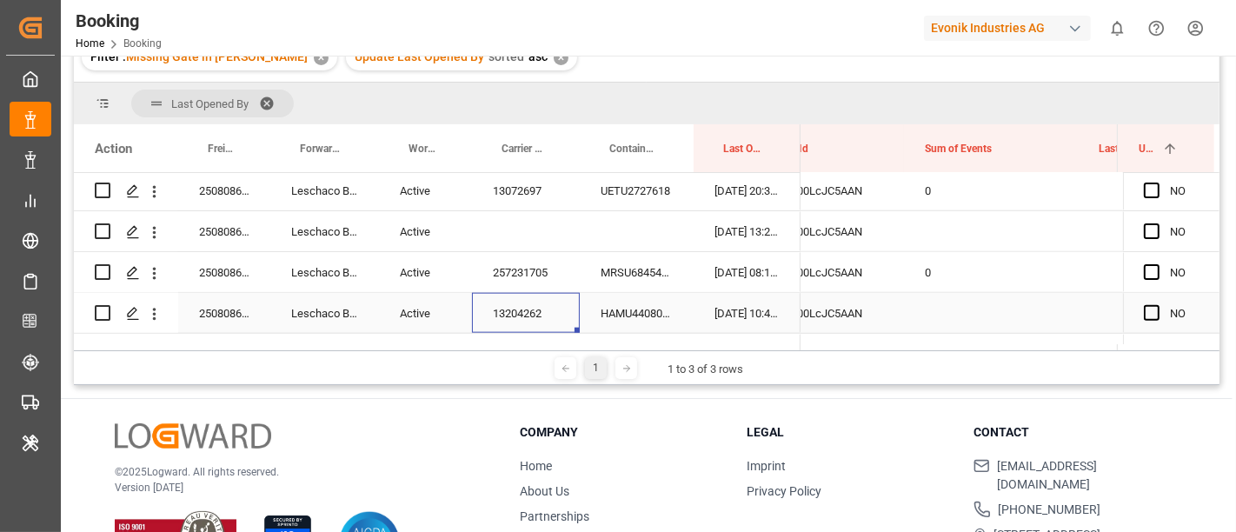
click at [931, 281] on div "0" at bounding box center [991, 272] width 174 height 40
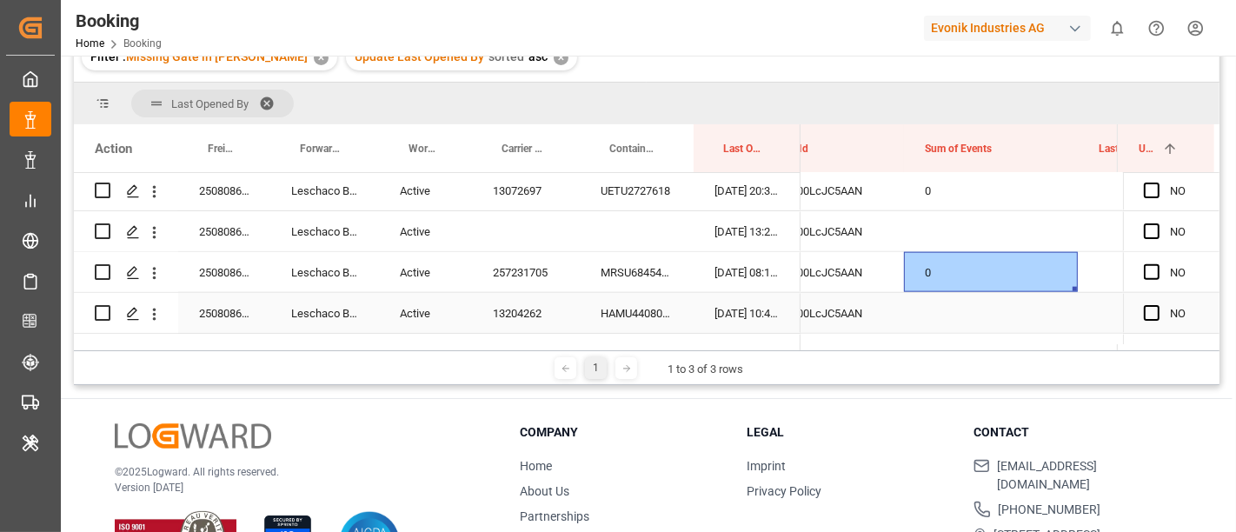
click at [926, 316] on div "Press SPACE to select this row." at bounding box center [991, 313] width 174 height 40
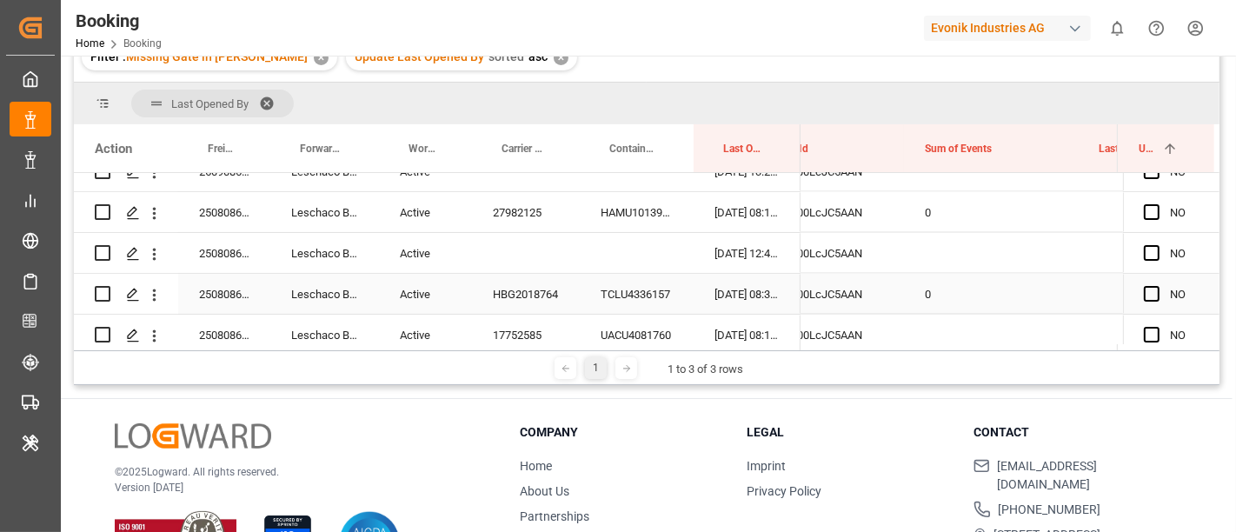
scroll to position [2365, 0]
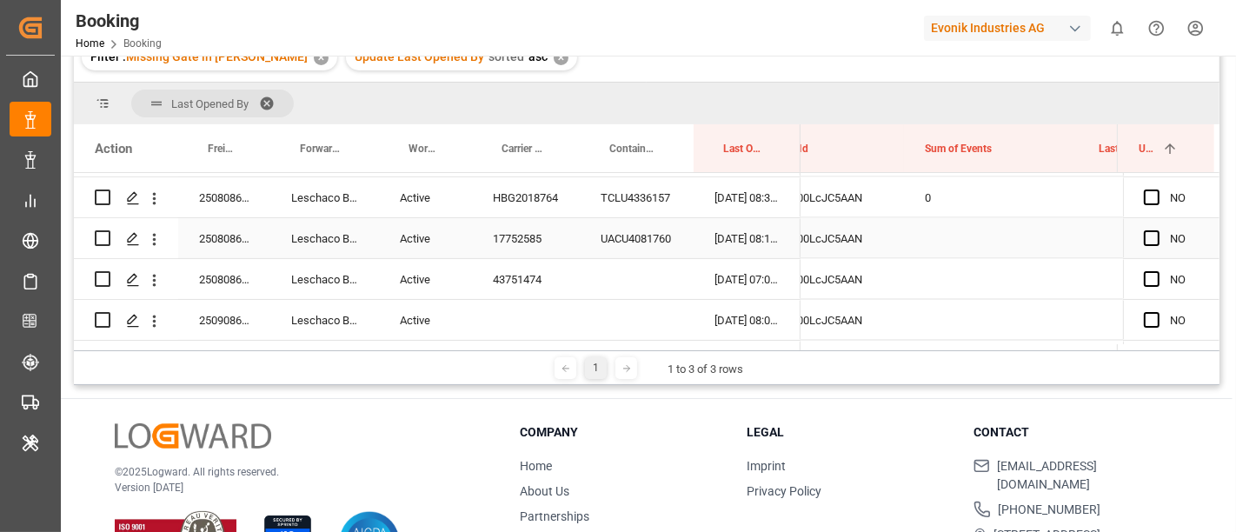
click at [543, 237] on div "17752585" at bounding box center [526, 238] width 108 height 40
click at [606, 236] on div "UACU4081760" at bounding box center [637, 238] width 114 height 40
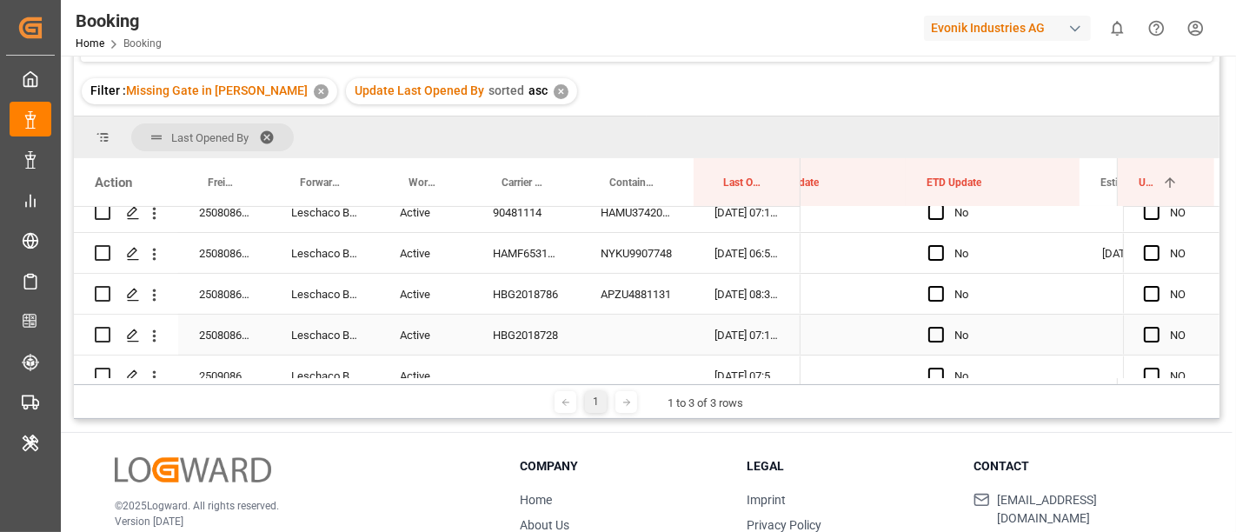
scroll to position [0, 15666]
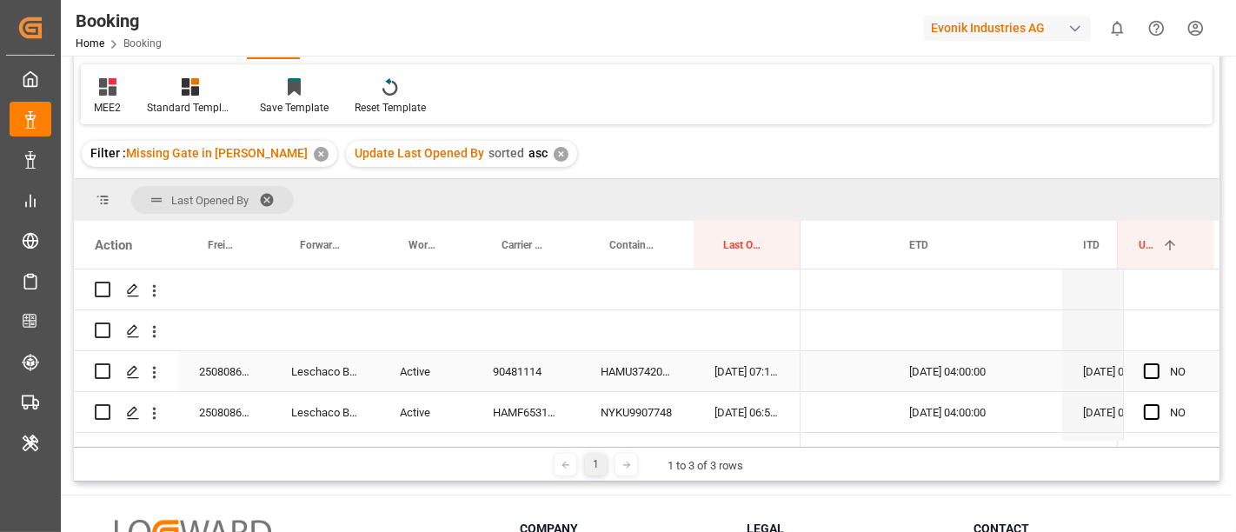
click at [1153, 369] on div "Press SPACE to select this row." at bounding box center [1157, 372] width 26 height 40
click at [1144, 374] on span "Press SPACE to select this row." at bounding box center [1152, 371] width 16 height 16
click at [1157, 363] on input "Press SPACE to select this row." at bounding box center [1157, 363] width 0 height 0
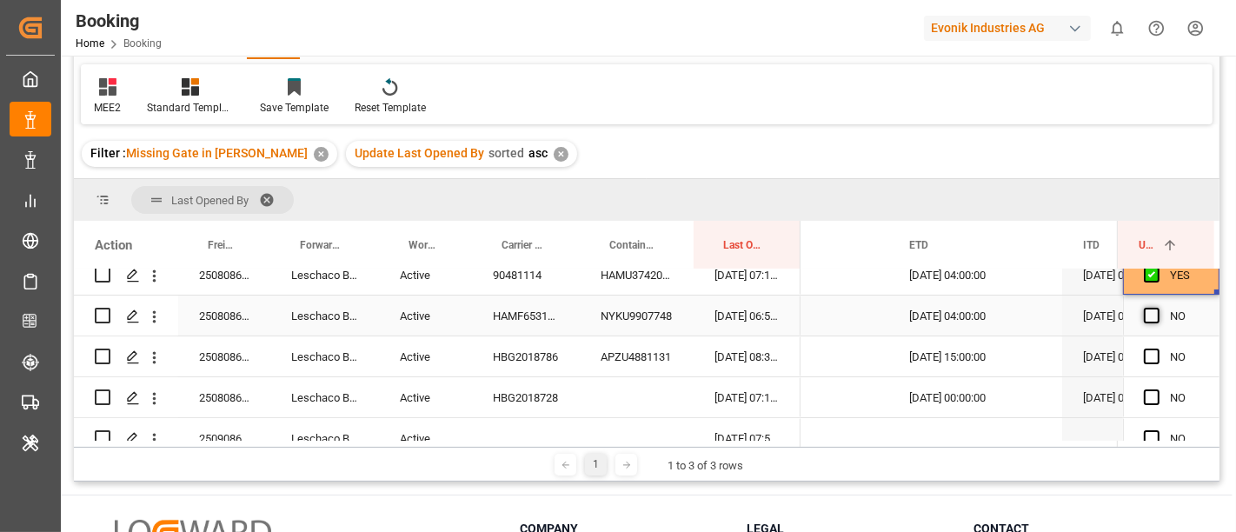
click at [1145, 309] on span "Press SPACE to select this row." at bounding box center [1152, 316] width 16 height 16
click at [1157, 308] on input "Press SPACE to select this row." at bounding box center [1157, 308] width 0 height 0
click at [1147, 356] on span "Press SPACE to select this row." at bounding box center [1152, 357] width 16 height 16
click at [1157, 349] on input "Press SPACE to select this row." at bounding box center [1157, 349] width 0 height 0
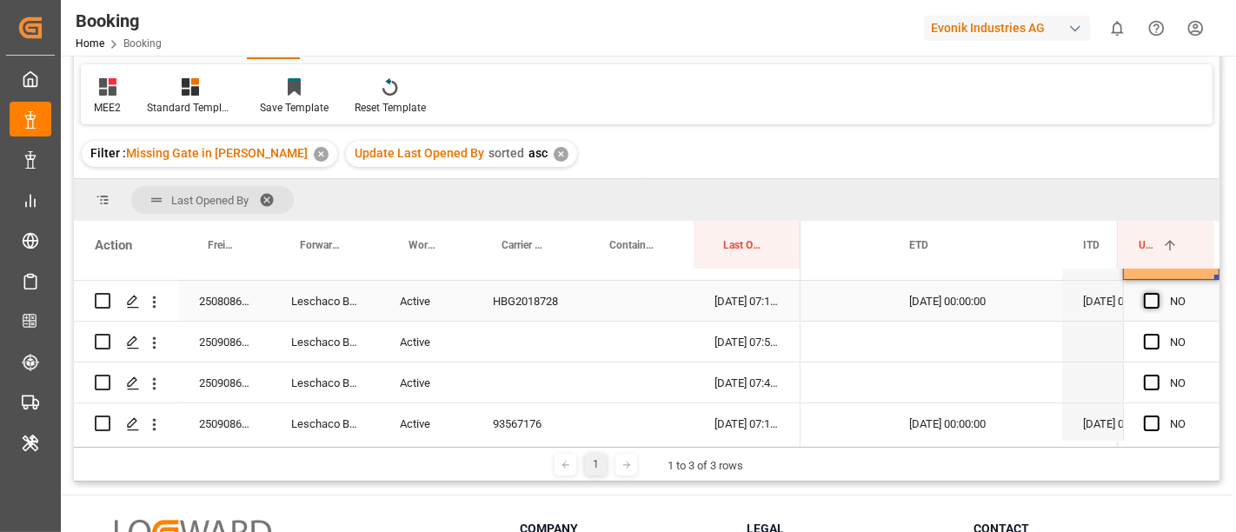
click at [1147, 296] on span "Press SPACE to select this row." at bounding box center [1152, 301] width 16 height 16
click at [1157, 293] on input "Press SPACE to select this row." at bounding box center [1157, 293] width 0 height 0
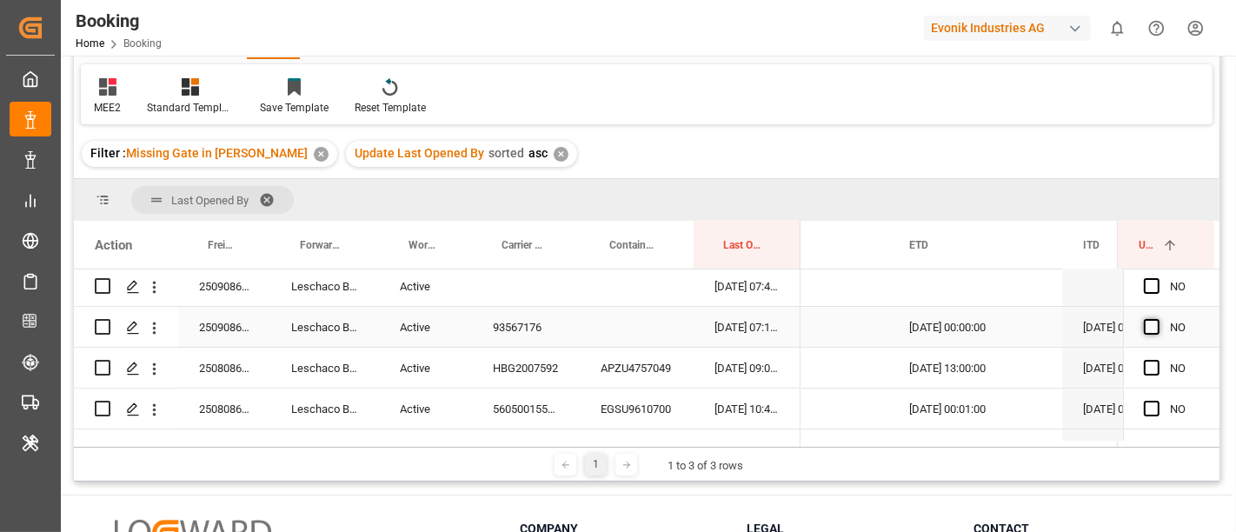
click at [1147, 329] on span "Press SPACE to select this row." at bounding box center [1152, 327] width 16 height 16
click at [1157, 319] on input "Press SPACE to select this row." at bounding box center [1157, 319] width 0 height 0
click at [1149, 370] on span "Press SPACE to select this row." at bounding box center [1152, 368] width 16 height 16
click at [1157, 360] on input "Press SPACE to select this row." at bounding box center [1157, 360] width 0 height 0
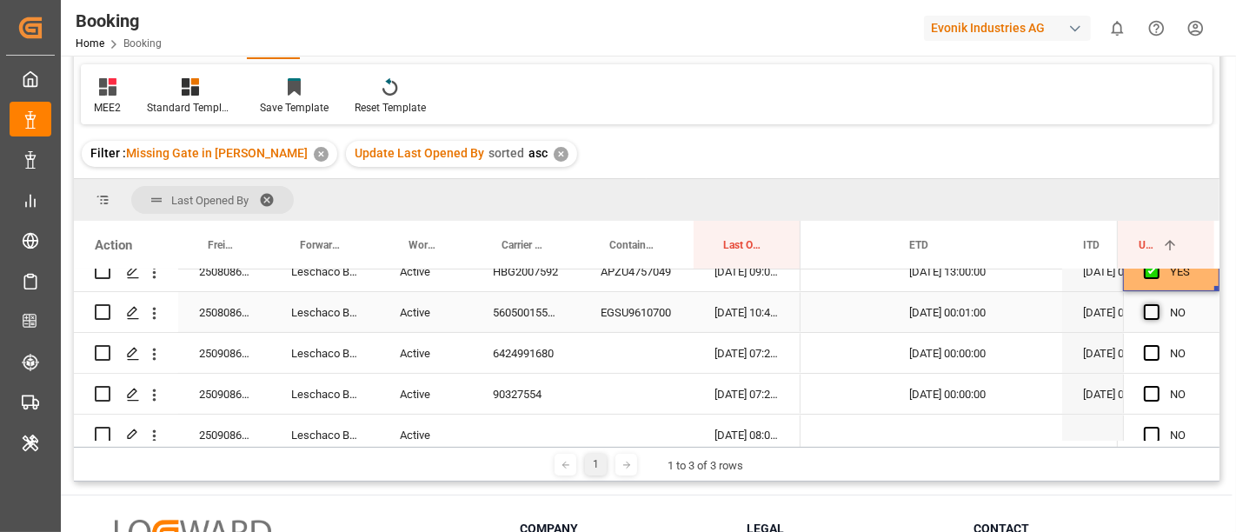
click at [1144, 309] on span "Press SPACE to select this row." at bounding box center [1152, 312] width 16 height 16
click at [1157, 304] on input "Press SPACE to select this row." at bounding box center [1157, 304] width 0 height 0
click at [1147, 349] on span "Press SPACE to select this row." at bounding box center [1152, 353] width 16 height 16
click at [1157, 345] on input "Press SPACE to select this row." at bounding box center [1157, 345] width 0 height 0
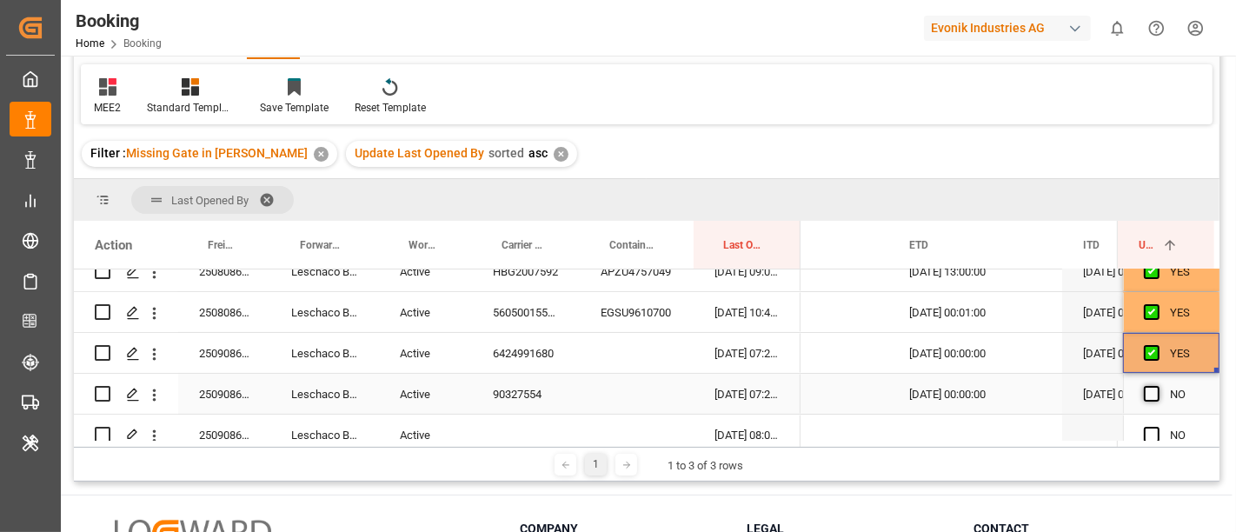
click at [1144, 393] on span "Press SPACE to select this row." at bounding box center [1152, 394] width 16 height 16
click at [1157, 386] on input "Press SPACE to select this row." at bounding box center [1157, 386] width 0 height 0
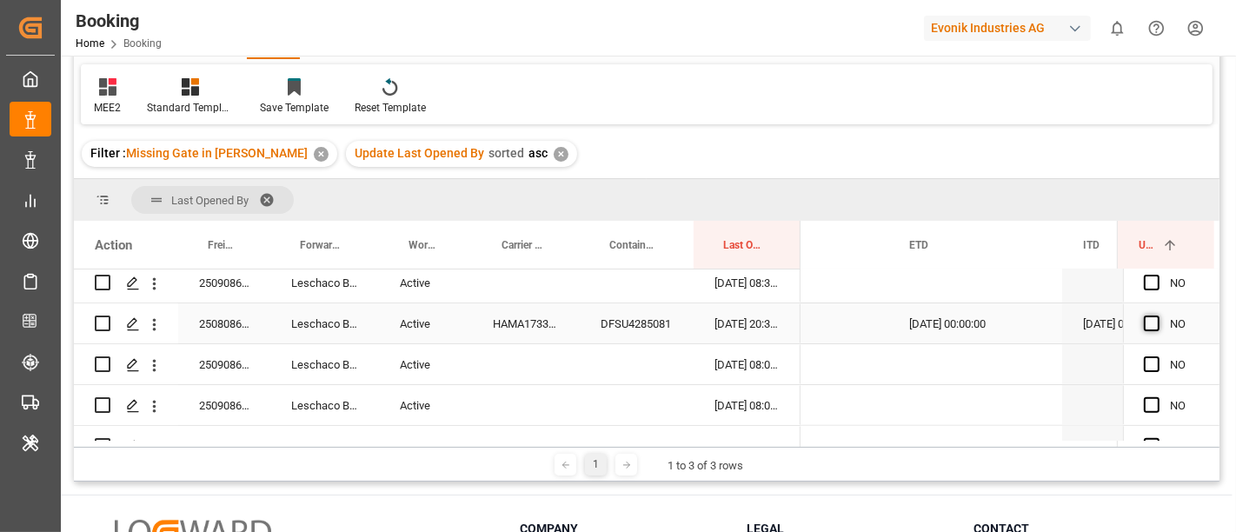
click at [1144, 316] on span "Press SPACE to select this row." at bounding box center [1152, 324] width 16 height 16
click at [1157, 316] on input "Press SPACE to select this row." at bounding box center [1157, 316] width 0 height 0
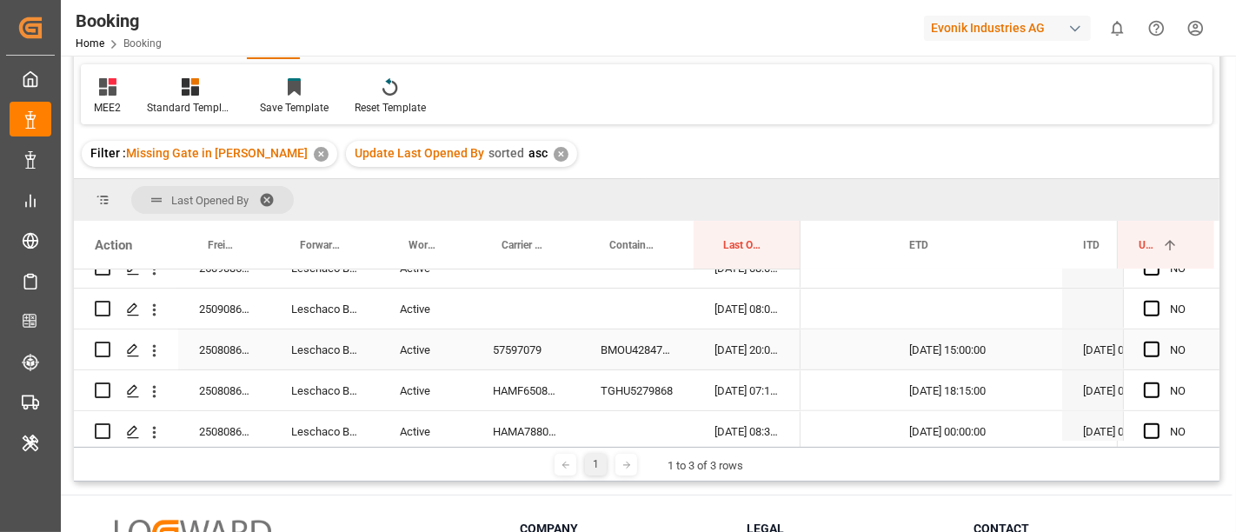
click at [1144, 345] on span "Press SPACE to select this row." at bounding box center [1152, 350] width 16 height 16
click at [1157, 342] on input "Press SPACE to select this row." at bounding box center [1157, 342] width 0 height 0
click at [1145, 376] on div "Press SPACE to select this row." at bounding box center [1157, 391] width 26 height 40
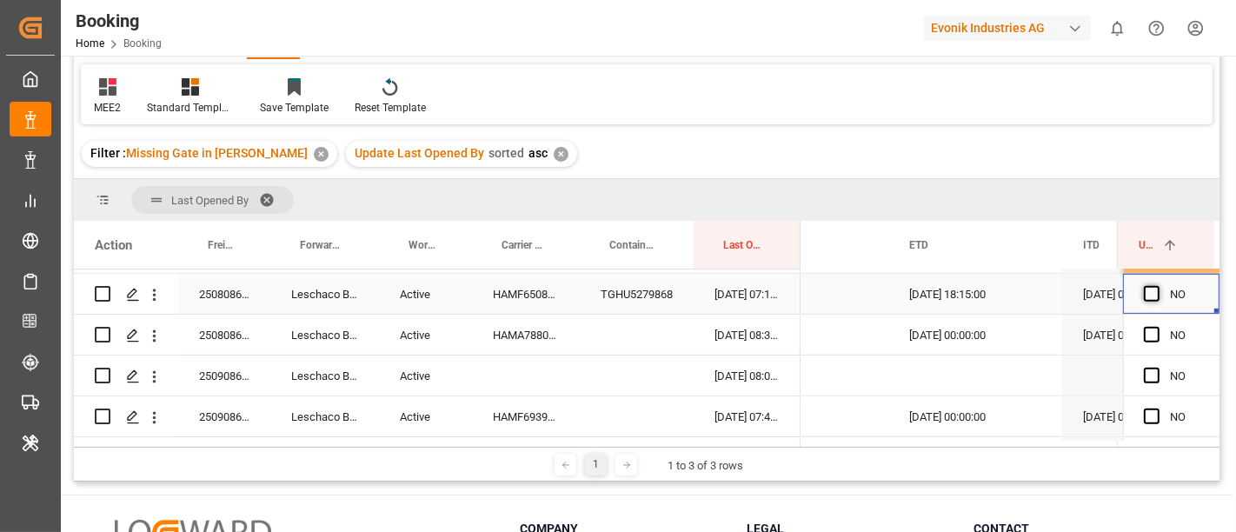
click at [1147, 298] on span "Press SPACE to select this row." at bounding box center [1152, 294] width 16 height 16
click at [1157, 286] on input "Press SPACE to select this row." at bounding box center [1157, 286] width 0 height 0
click at [1144, 327] on span "Press SPACE to select this row." at bounding box center [1152, 335] width 16 height 16
click at [1157, 327] on input "Press SPACE to select this row." at bounding box center [1157, 327] width 0 height 0
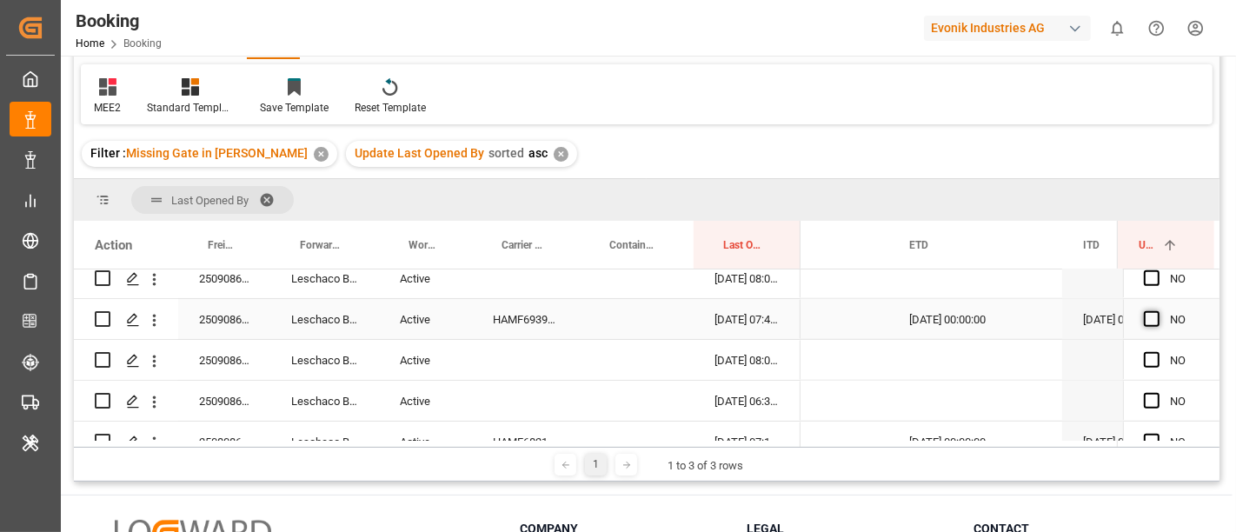
click at [1147, 317] on span "Press SPACE to select this row." at bounding box center [1152, 319] width 16 height 16
click at [1157, 311] on input "Press SPACE to select this row." at bounding box center [1157, 311] width 0 height 0
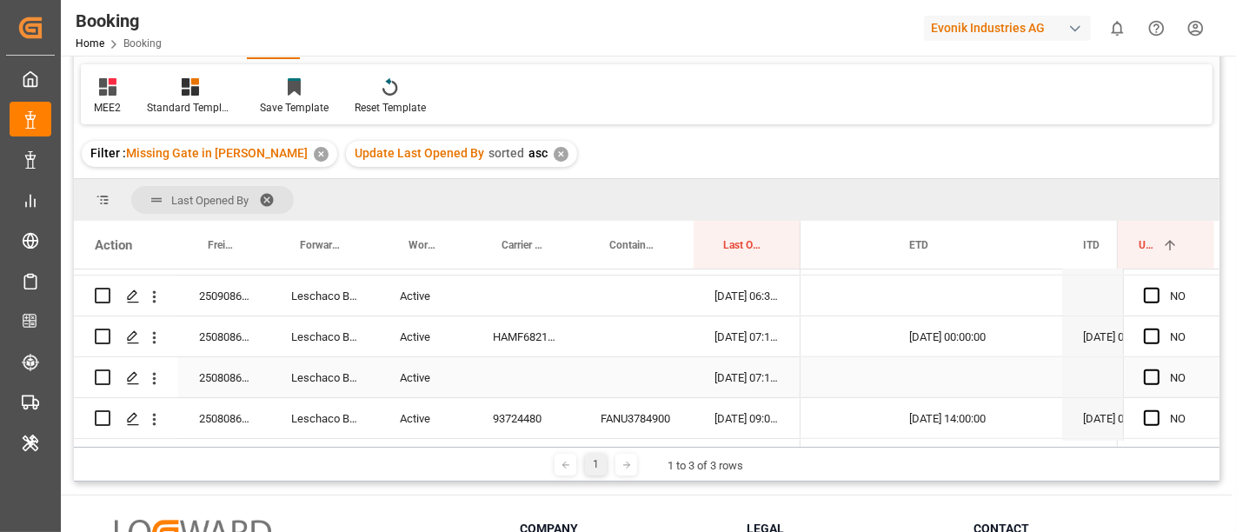
scroll to position [966, 0]
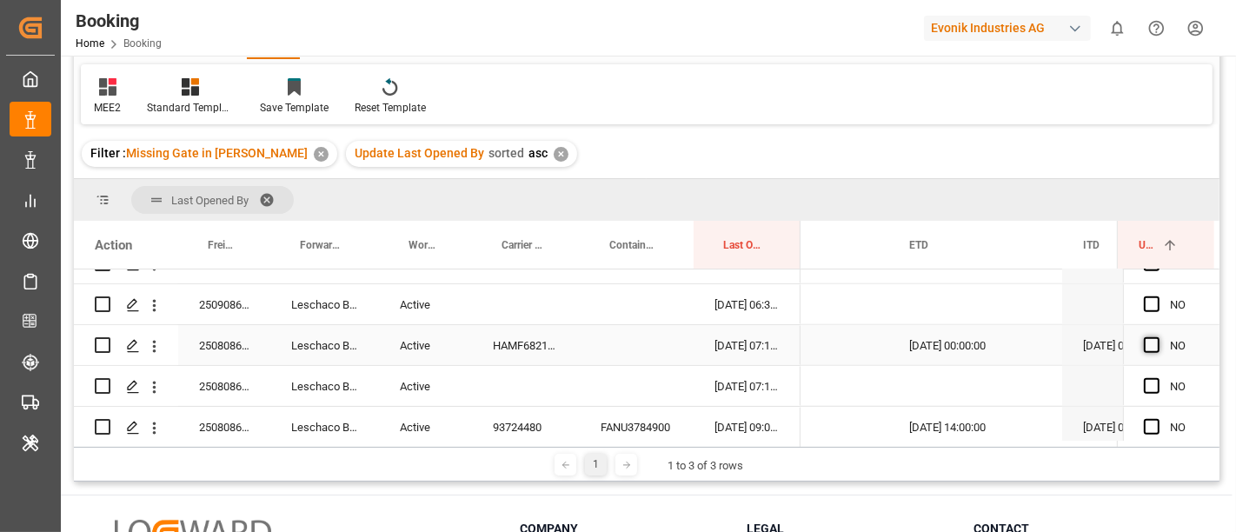
click at [1144, 346] on span "Press SPACE to select this row." at bounding box center [1152, 345] width 16 height 16
click at [1157, 337] on input "Press SPACE to select this row." at bounding box center [1157, 337] width 0 height 0
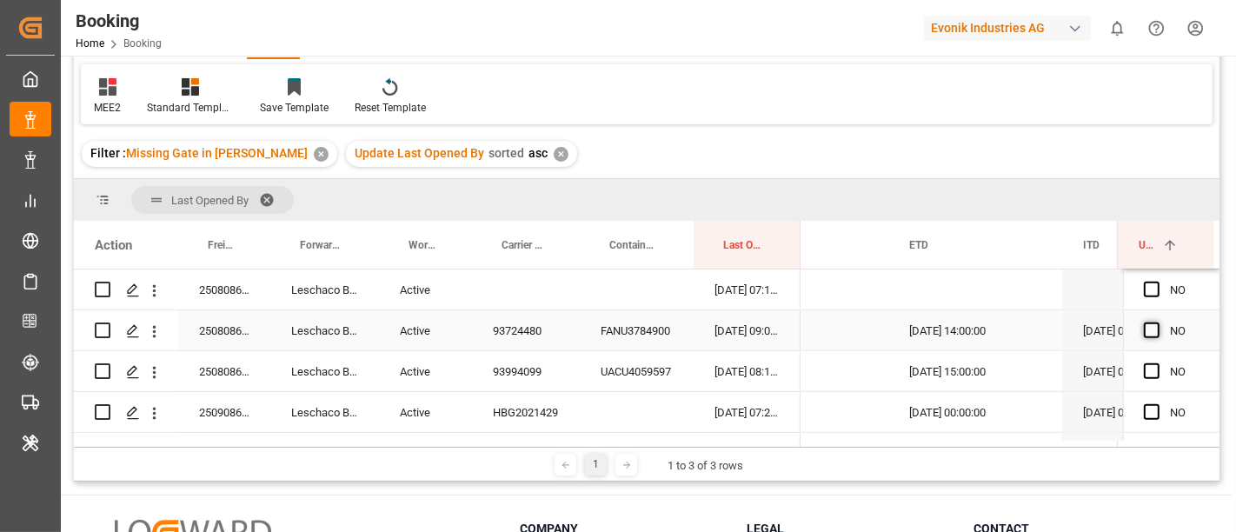
click at [1147, 330] on span "Press SPACE to select this row." at bounding box center [1152, 330] width 16 height 16
click at [1157, 322] on input "Press SPACE to select this row." at bounding box center [1157, 322] width 0 height 0
click at [521, 326] on div "93724480" at bounding box center [526, 330] width 108 height 40
click at [1147, 369] on span "Press SPACE to select this row." at bounding box center [1152, 371] width 16 height 16
click at [1157, 363] on input "Press SPACE to select this row." at bounding box center [1157, 363] width 0 height 0
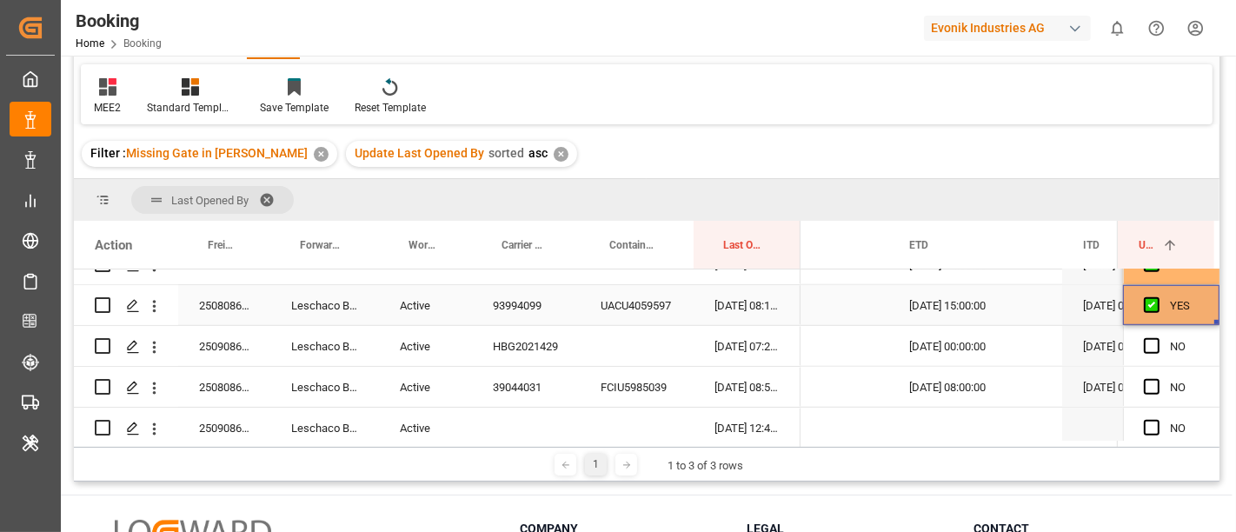
scroll to position [1159, 0]
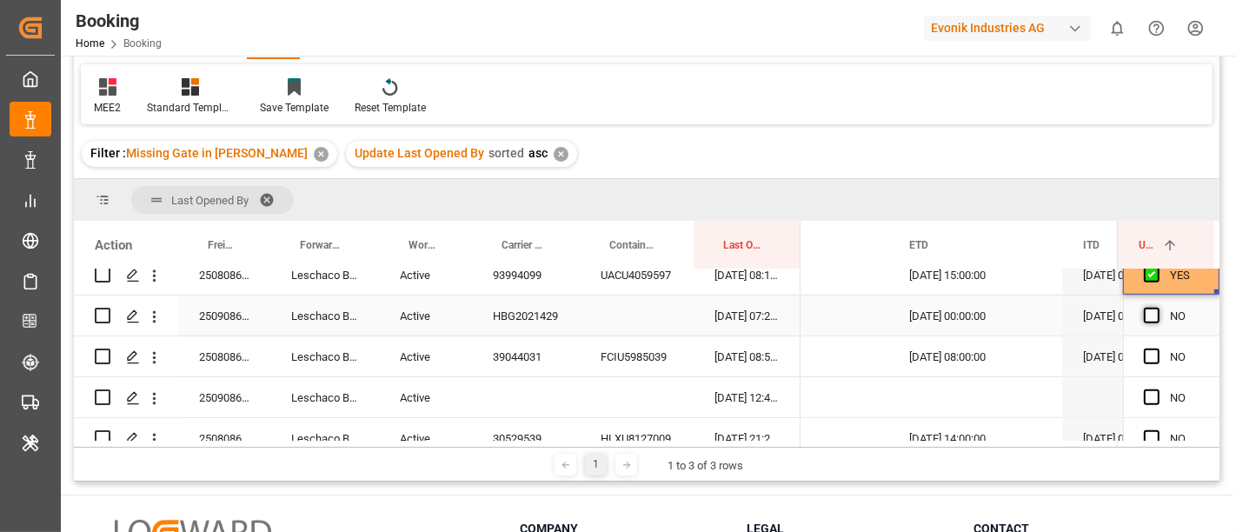
click at [1149, 315] on span "Press SPACE to select this row." at bounding box center [1152, 316] width 16 height 16
click at [1157, 308] on input "Press SPACE to select this row." at bounding box center [1157, 308] width 0 height 0
click at [1145, 349] on span "Press SPACE to select this row." at bounding box center [1152, 357] width 16 height 16
click at [1157, 349] on input "Press SPACE to select this row." at bounding box center [1157, 349] width 0 height 0
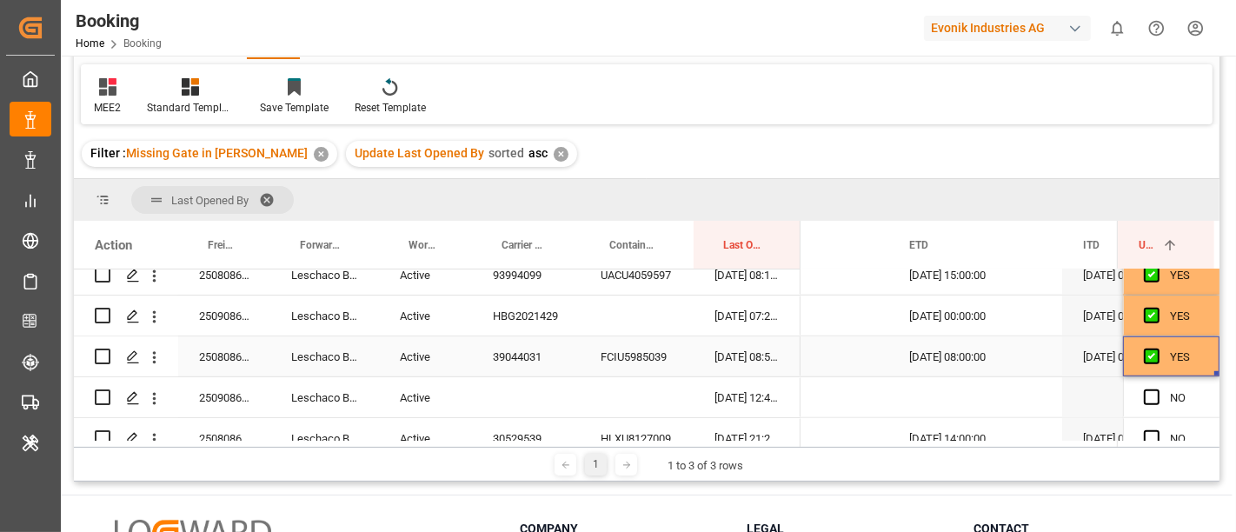
click at [476, 358] on div "39044031" at bounding box center [526, 356] width 108 height 40
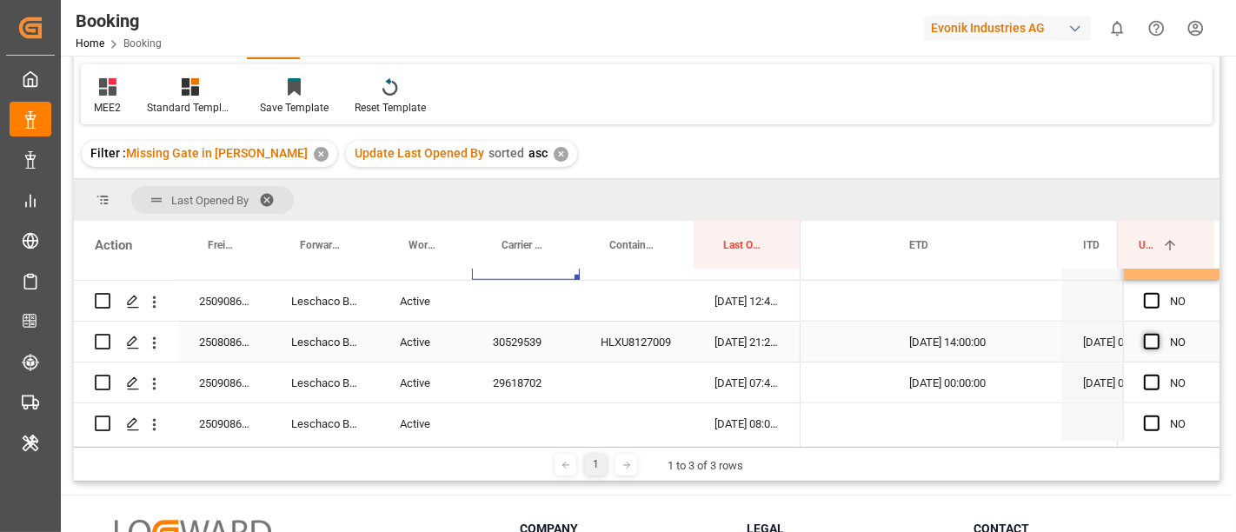
click at [1146, 342] on span "Press SPACE to select this row." at bounding box center [1152, 342] width 16 height 16
click at [1157, 334] on input "Press SPACE to select this row." at bounding box center [1157, 334] width 0 height 0
click at [1145, 381] on span "Press SPACE to select this row." at bounding box center [1152, 383] width 16 height 16
click at [1157, 375] on input "Press SPACE to select this row." at bounding box center [1157, 375] width 0 height 0
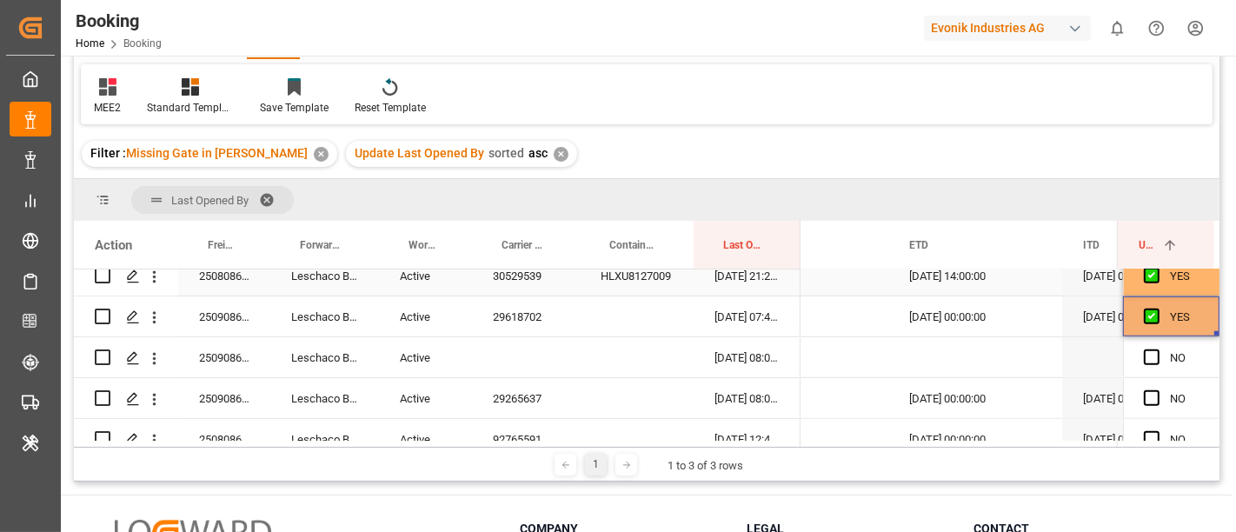
scroll to position [1352, 0]
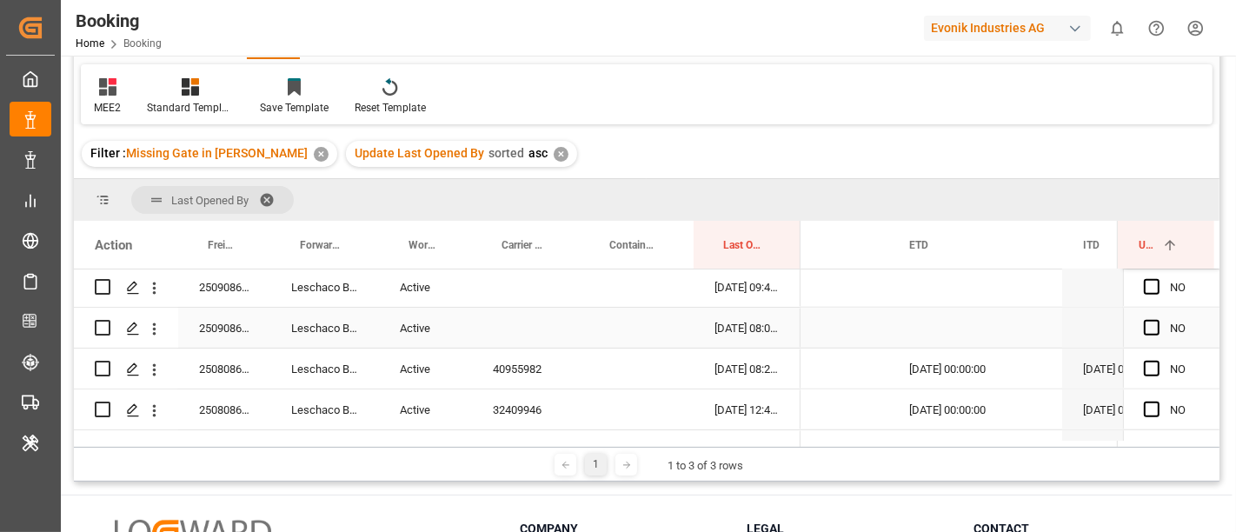
scroll to position [1545, 0]
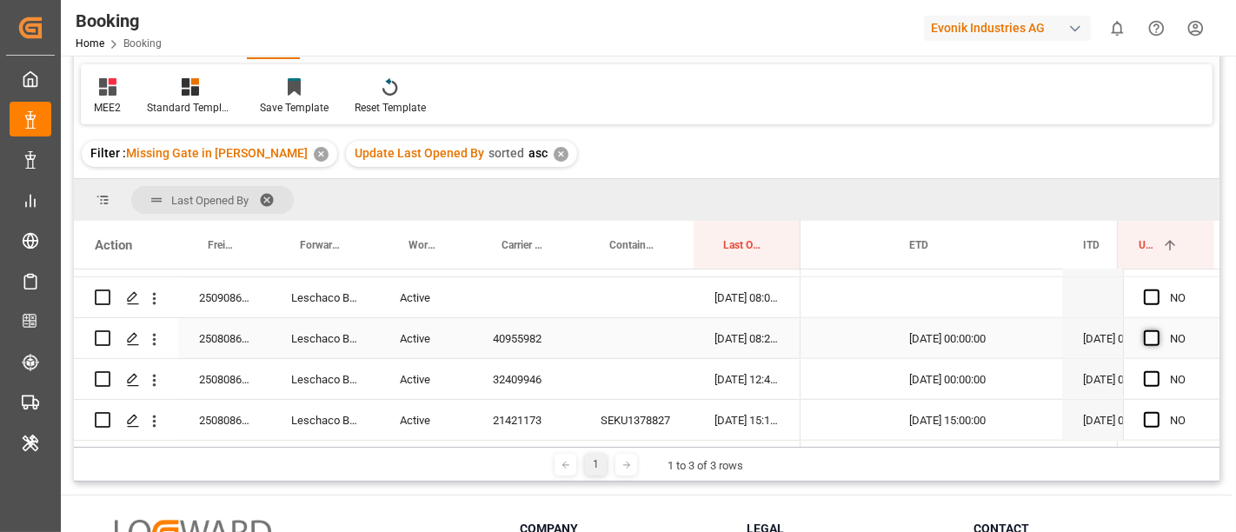
click at [1147, 336] on span "Press SPACE to select this row." at bounding box center [1152, 338] width 16 height 16
click at [1157, 330] on input "Press SPACE to select this row." at bounding box center [1157, 330] width 0 height 0
click at [1148, 381] on span "Press SPACE to select this row." at bounding box center [1152, 379] width 16 height 16
click at [1157, 371] on input "Press SPACE to select this row." at bounding box center [1157, 371] width 0 height 0
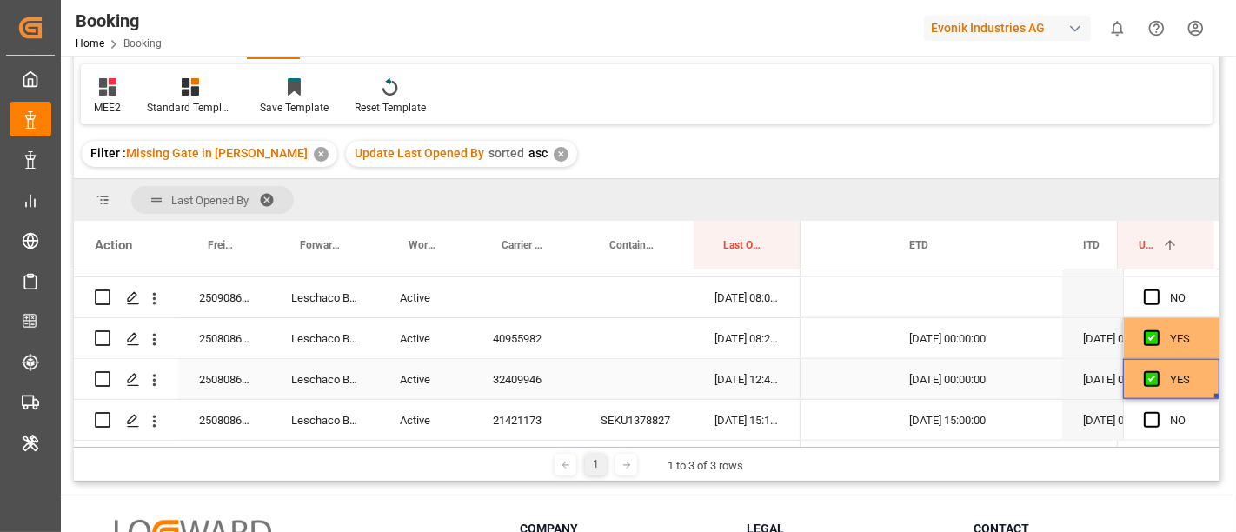
scroll to position [1641, 0]
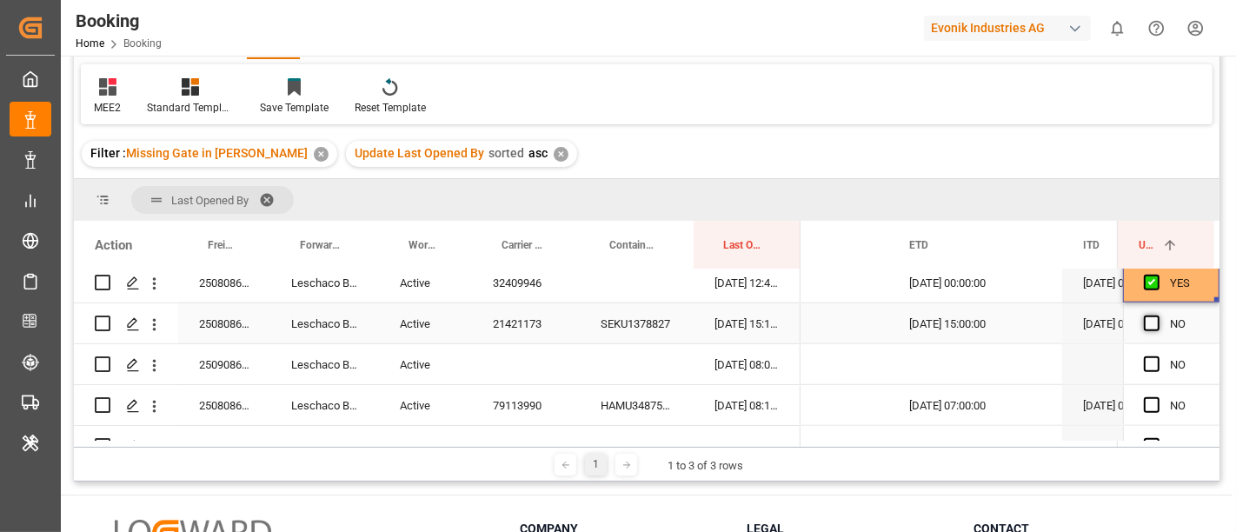
click at [1147, 316] on span "Press SPACE to select this row." at bounding box center [1152, 324] width 16 height 16
click at [1157, 316] on input "Press SPACE to select this row." at bounding box center [1157, 316] width 0 height 0
click at [1147, 401] on span "Press SPACE to select this row." at bounding box center [1152, 405] width 16 height 16
click at [1157, 397] on input "Press SPACE to select this row." at bounding box center [1157, 397] width 0 height 0
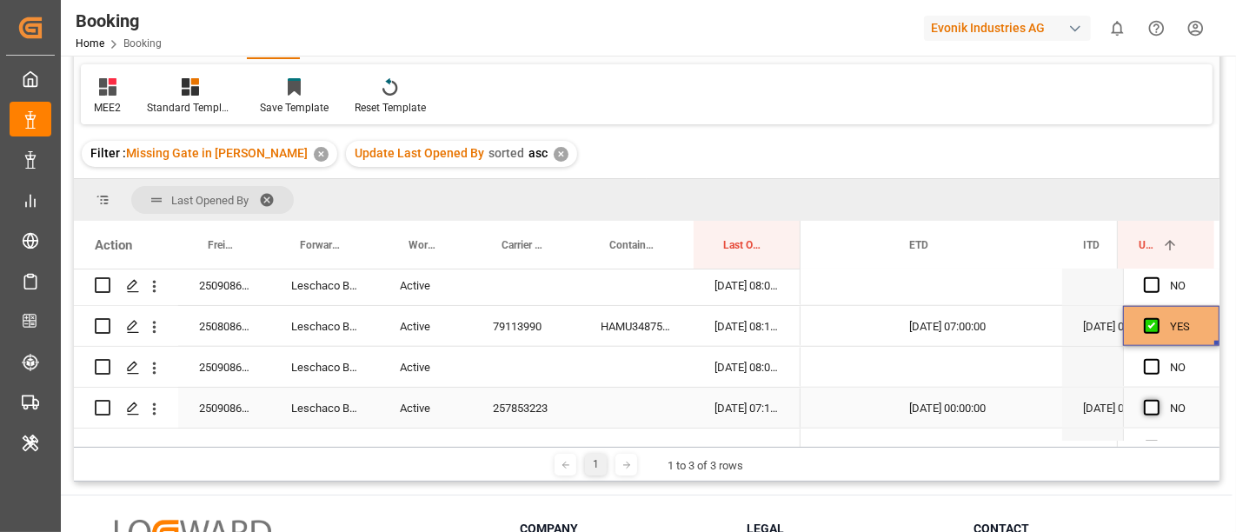
scroll to position [1739, 0]
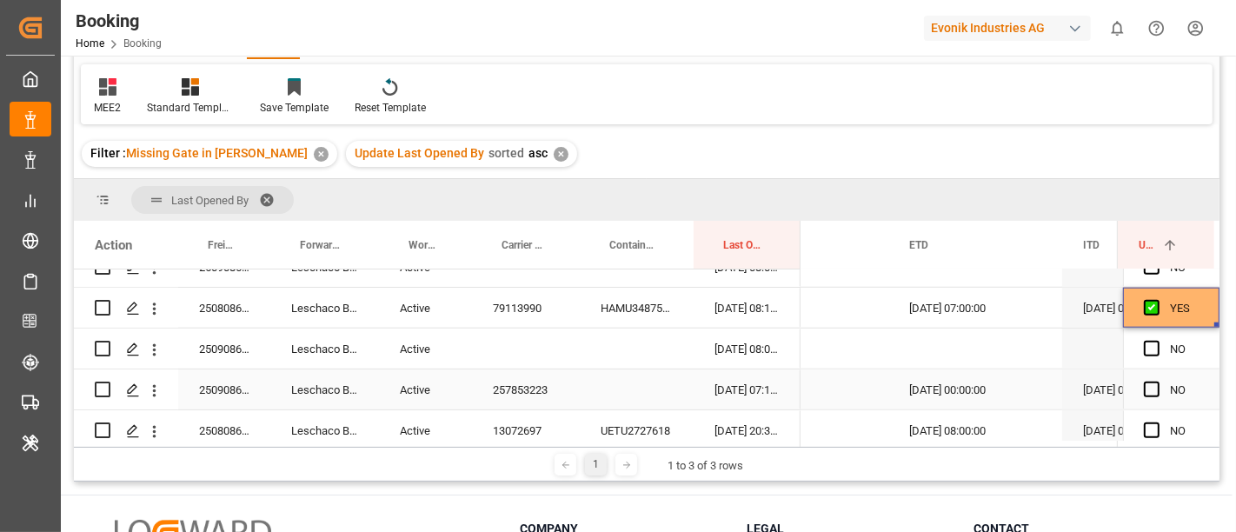
click at [1148, 388] on span "Press SPACE to select this row." at bounding box center [1152, 390] width 16 height 16
click at [1157, 382] on input "Press SPACE to select this row." at bounding box center [1157, 382] width 0 height 0
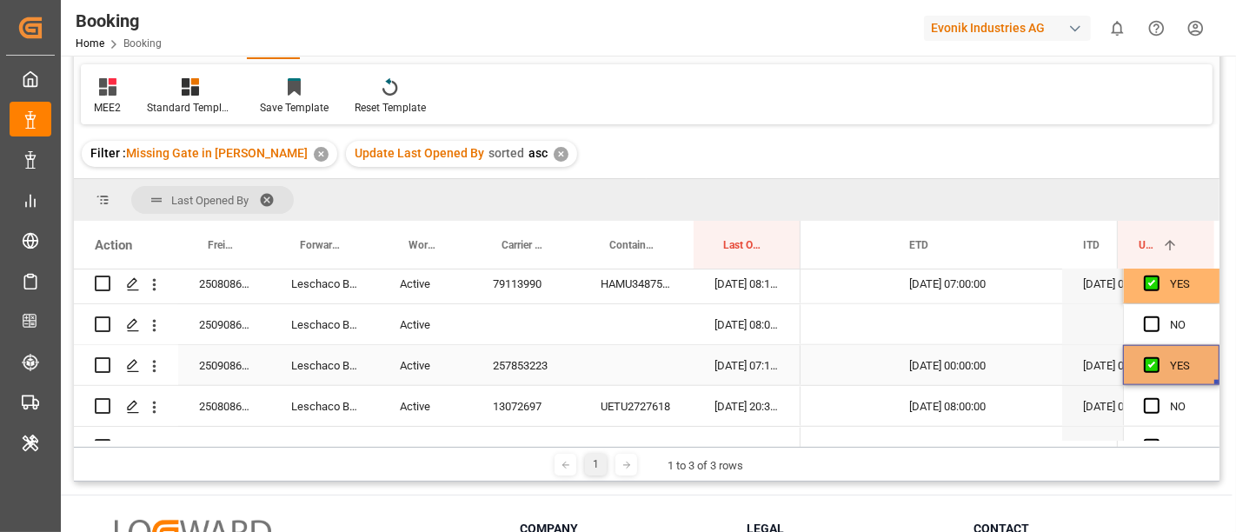
scroll to position [1835, 0]
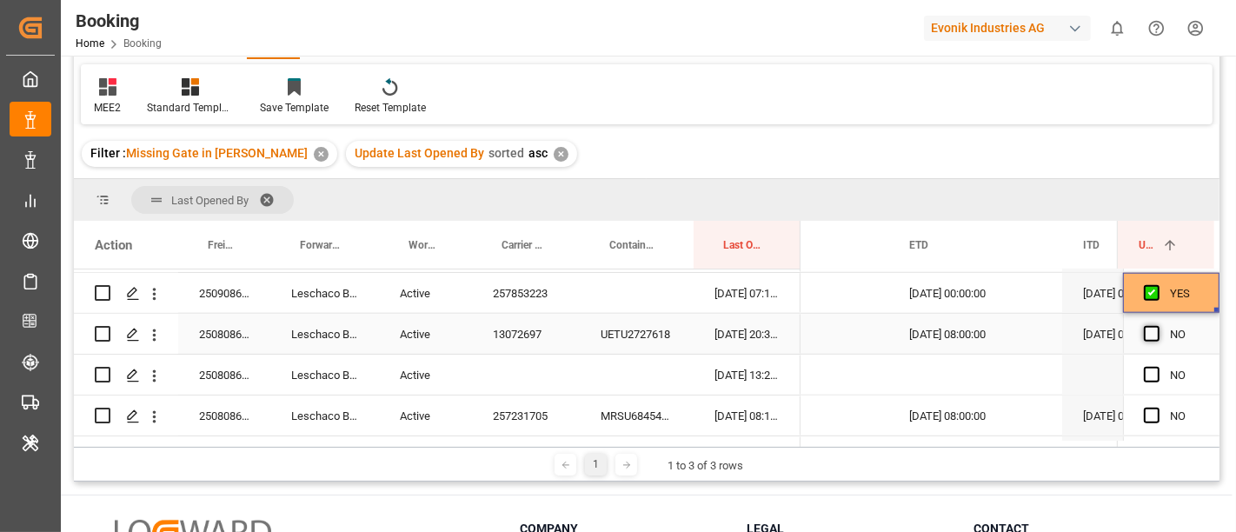
click at [1148, 334] on span "Press SPACE to select this row." at bounding box center [1152, 334] width 16 height 16
click at [1157, 326] on input "Press SPACE to select this row." at bounding box center [1157, 326] width 0 height 0
click at [1147, 414] on span "Press SPACE to select this row." at bounding box center [1152, 416] width 16 height 16
click at [1157, 408] on input "Press SPACE to select this row." at bounding box center [1157, 408] width 0 height 0
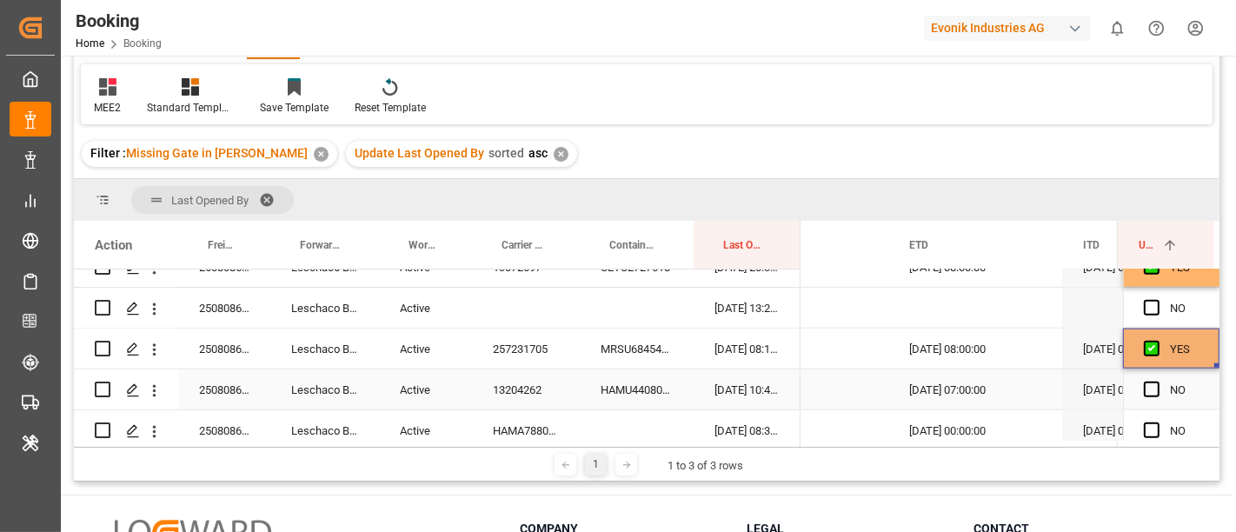
scroll to position [1931, 0]
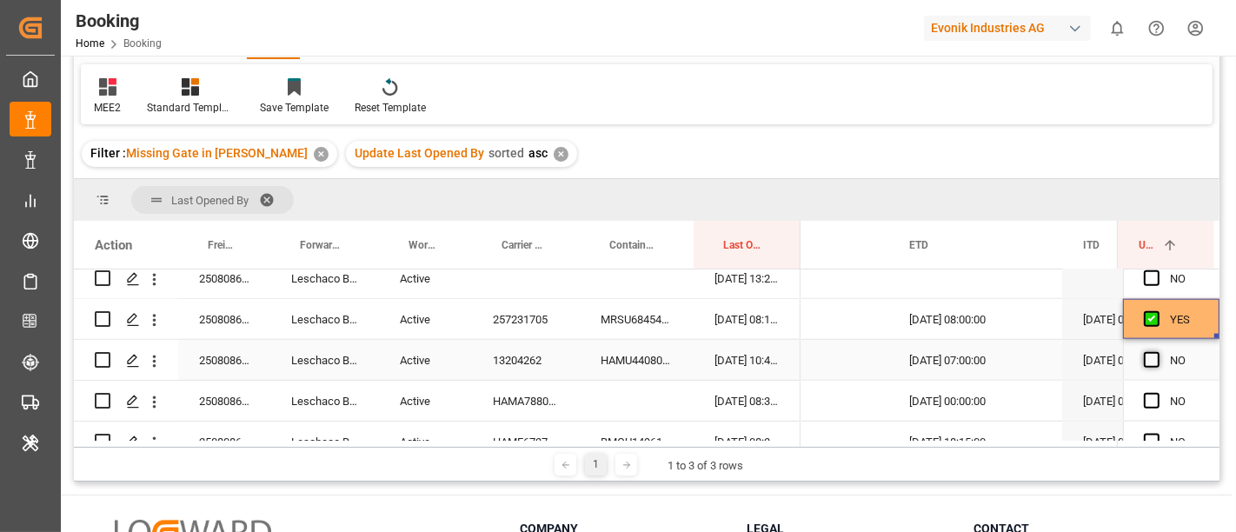
click at [1145, 363] on span "Press SPACE to select this row." at bounding box center [1152, 360] width 16 height 16
click at [1157, 352] on input "Press SPACE to select this row." at bounding box center [1157, 352] width 0 height 0
click at [1146, 401] on span "Press SPACE to select this row." at bounding box center [1152, 401] width 16 height 16
click at [1157, 393] on input "Press SPACE to select this row." at bounding box center [1157, 393] width 0 height 0
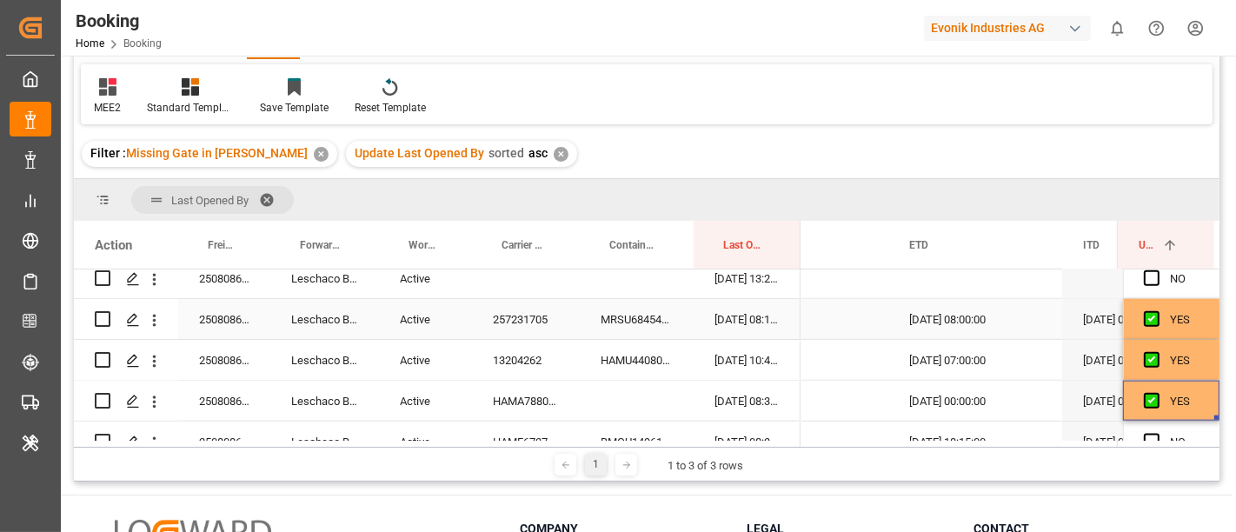
click at [496, 319] on div "257231705" at bounding box center [526, 319] width 108 height 40
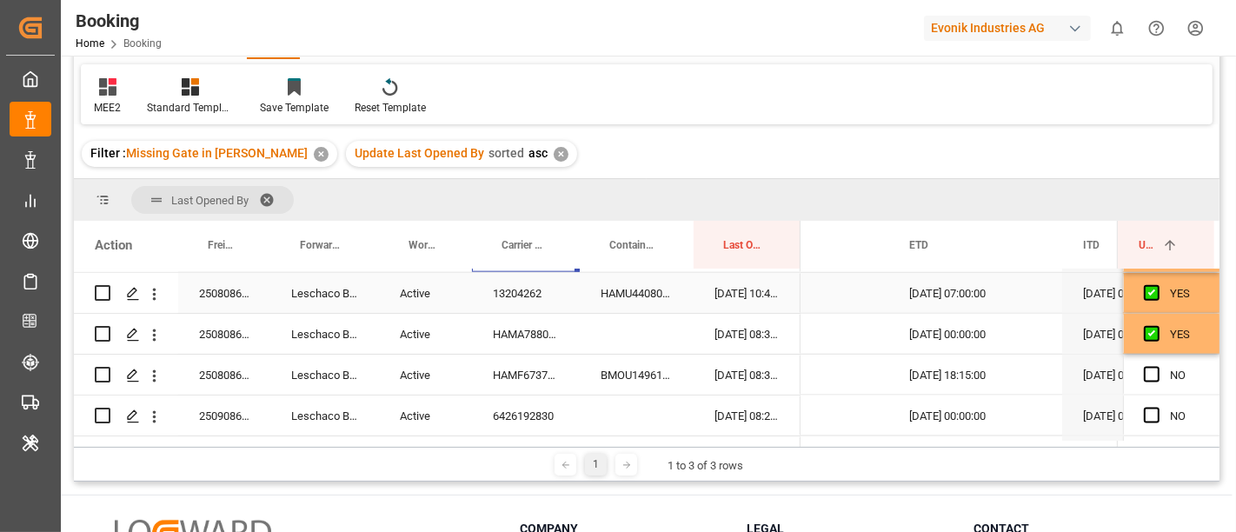
scroll to position [2028, 0]
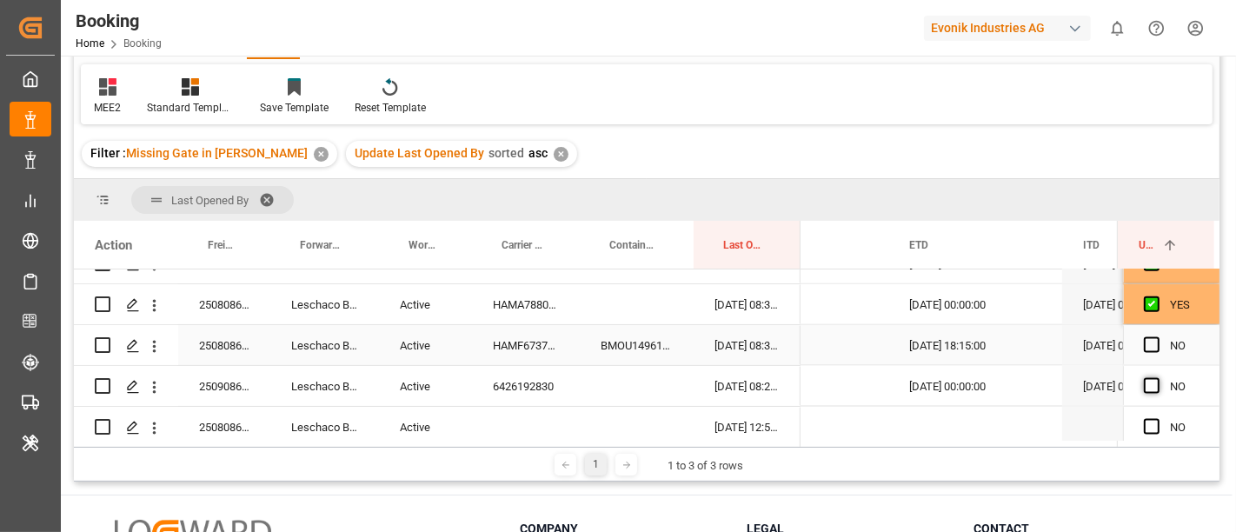
click at [1146, 343] on span "Press SPACE to select this row." at bounding box center [1152, 345] width 16 height 16
click at [1157, 337] on input "Press SPACE to select this row." at bounding box center [1157, 337] width 0 height 0
click at [1149, 378] on span "Press SPACE to select this row." at bounding box center [1152, 386] width 16 height 16
click at [1157, 378] on input "Press SPACE to select this row." at bounding box center [1157, 378] width 0 height 0
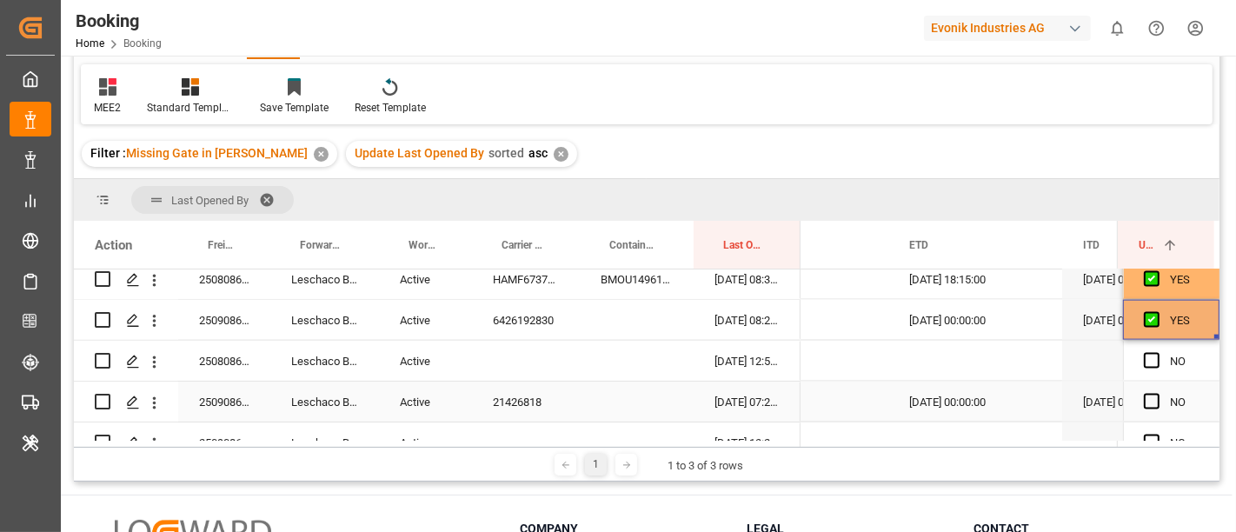
scroll to position [2124, 0]
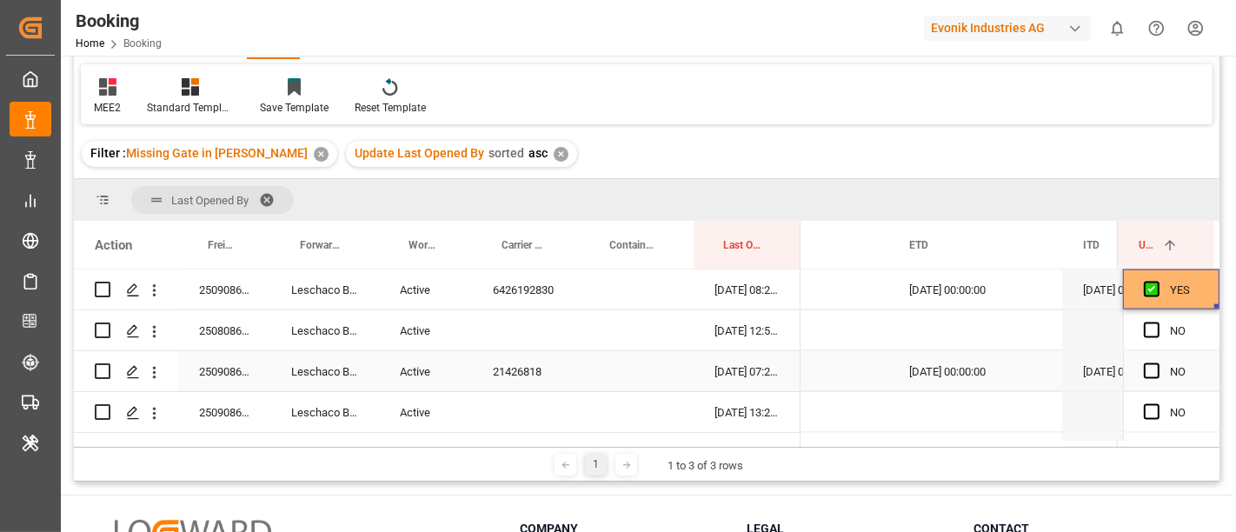
click at [1145, 370] on span "Press SPACE to select this row." at bounding box center [1152, 371] width 16 height 16
click at [1157, 363] on input "Press SPACE to select this row." at bounding box center [1157, 363] width 0 height 0
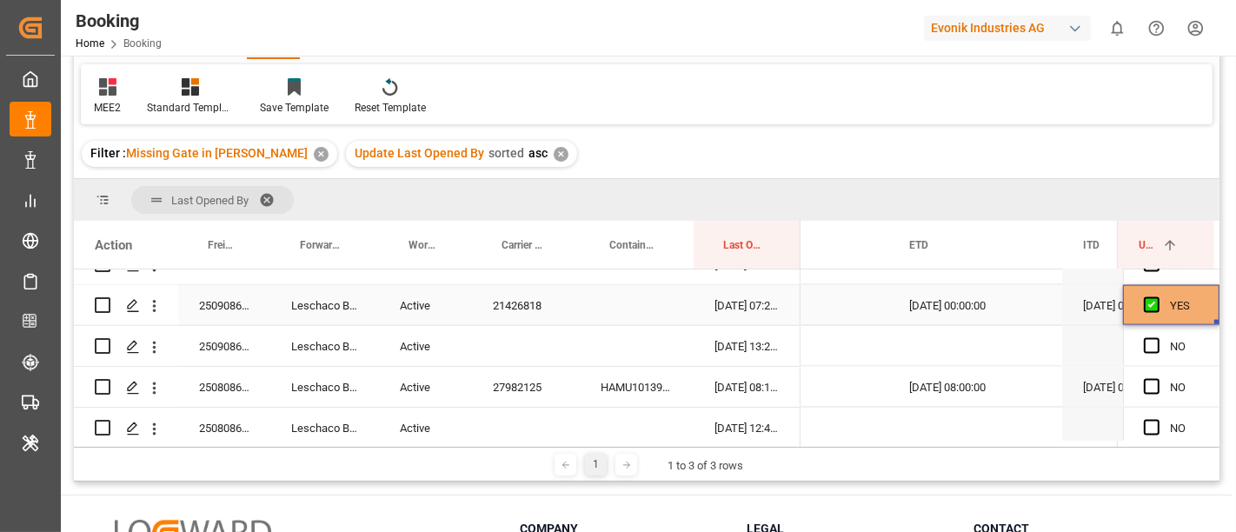
scroll to position [2221, 0]
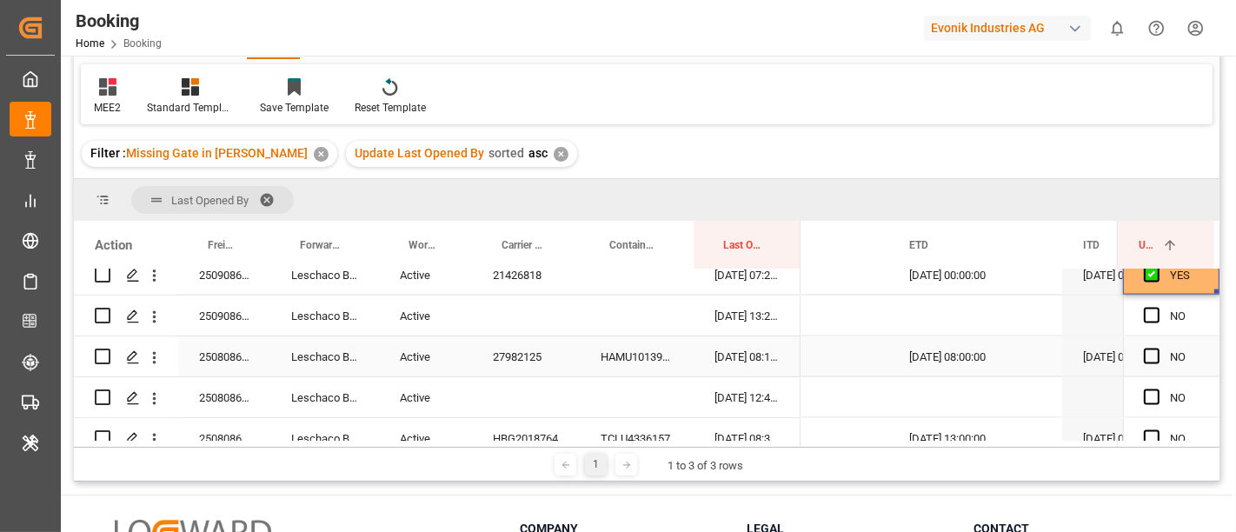
click at [510, 356] on div "27982125" at bounding box center [526, 356] width 108 height 40
click at [1149, 355] on span "Press SPACE to select this row." at bounding box center [1152, 357] width 16 height 16
click at [1157, 349] on input "Press SPACE to select this row." at bounding box center [1157, 349] width 0 height 0
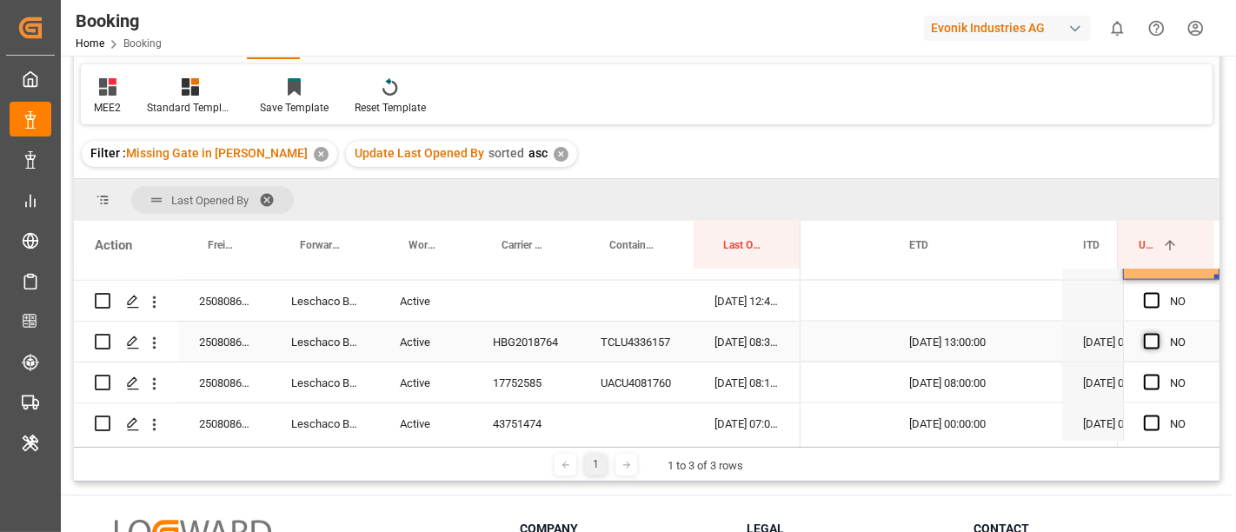
click at [1149, 342] on span "Press SPACE to select this row." at bounding box center [1152, 342] width 16 height 16
click at [1157, 334] on input "Press SPACE to select this row." at bounding box center [1157, 334] width 0 height 0
click at [1145, 378] on span "Press SPACE to select this row." at bounding box center [1152, 383] width 16 height 16
click at [1157, 375] on input "Press SPACE to select this row." at bounding box center [1157, 375] width 0 height 0
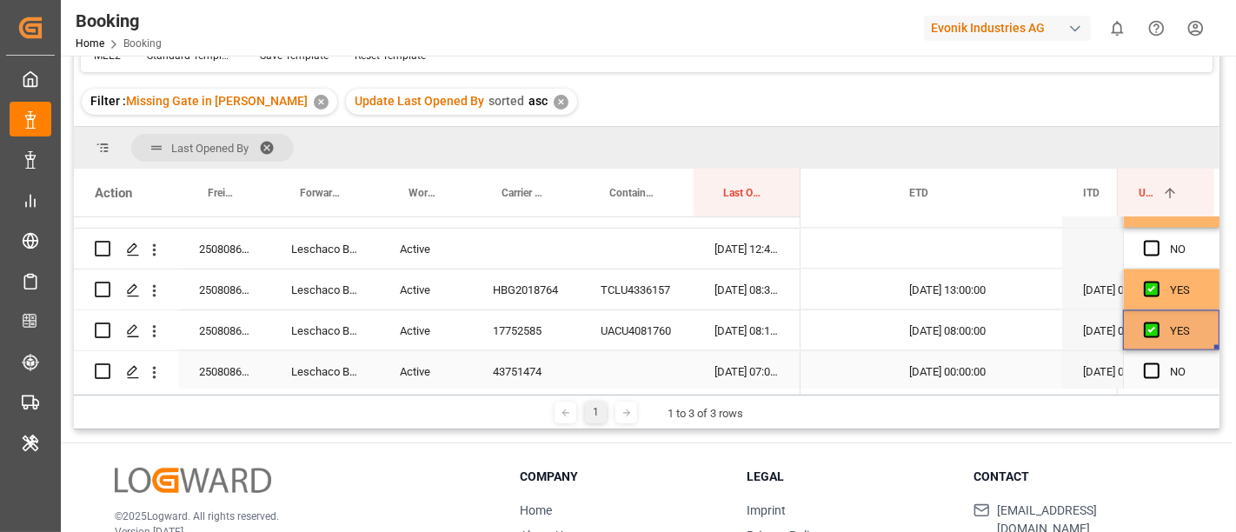
scroll to position [96, 0]
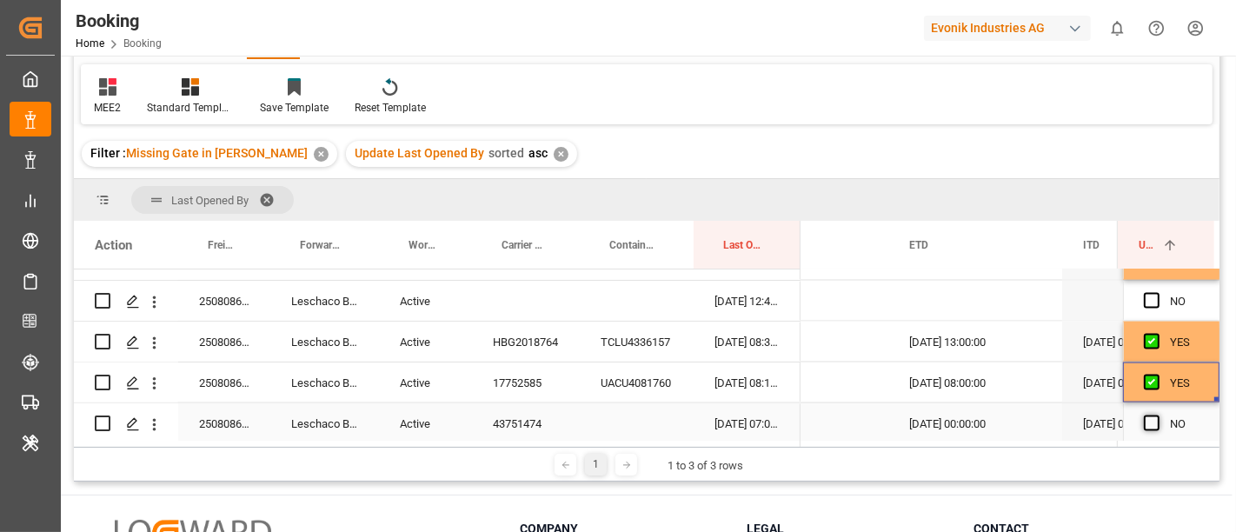
click at [1144, 420] on span "Press SPACE to select this row." at bounding box center [1152, 424] width 16 height 16
click at [1157, 416] on input "Press SPACE to select this row." at bounding box center [1157, 416] width 0 height 0
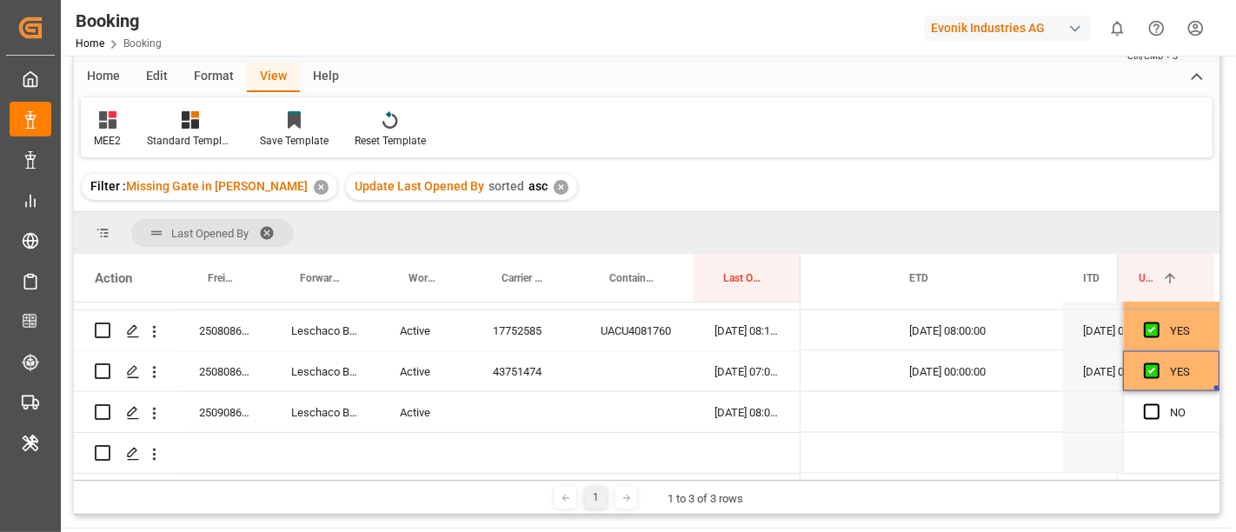
scroll to position [63, 0]
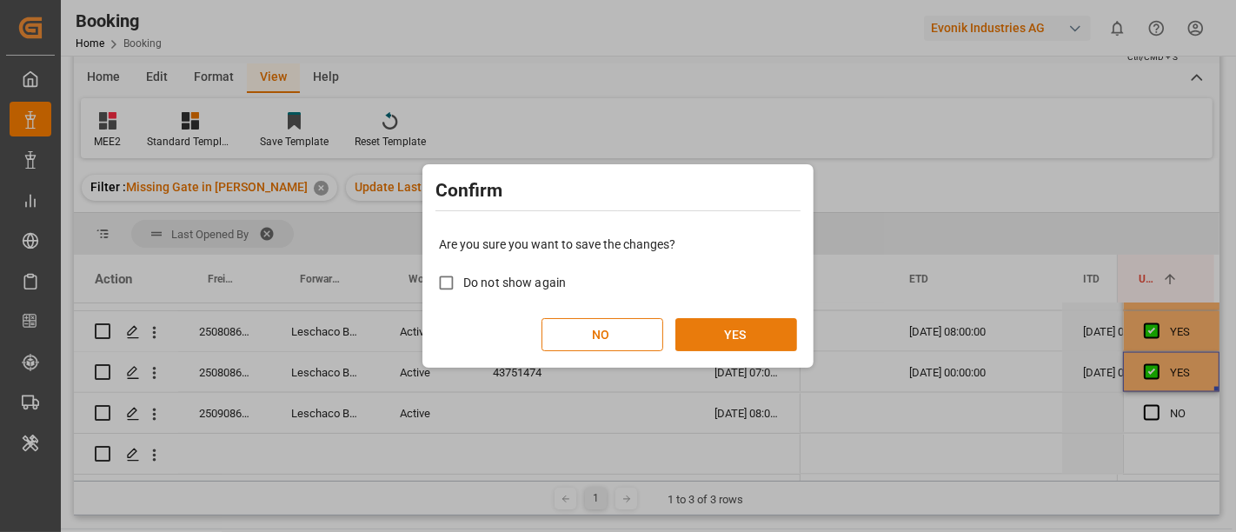
click at [732, 329] on button "YES" at bounding box center [736, 334] width 122 height 33
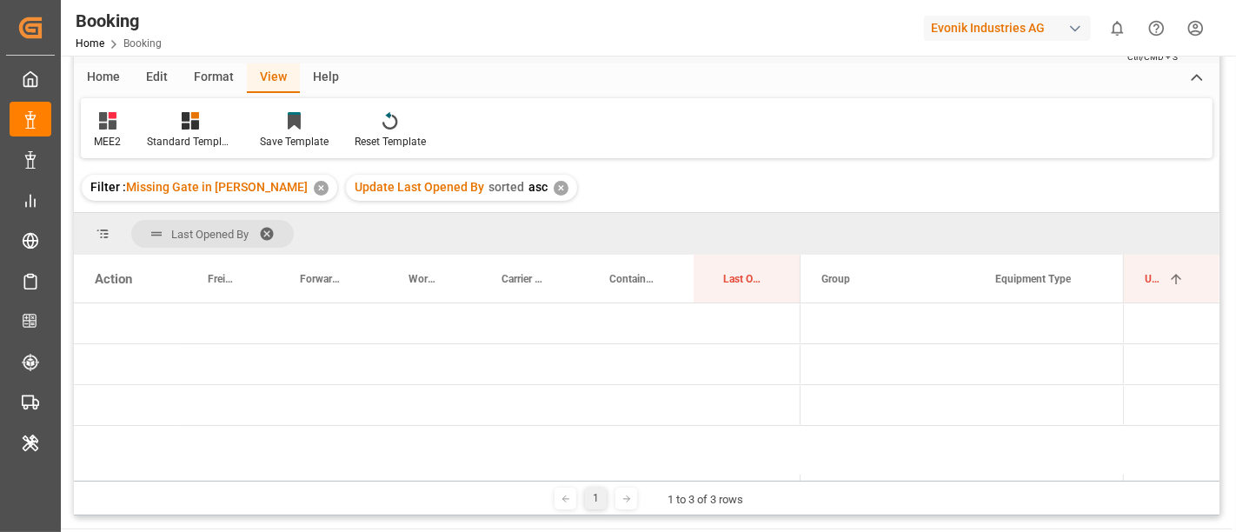
scroll to position [0, 0]
click at [832, 363] on span "Press SPACE to select this row." at bounding box center [829, 365] width 16 height 16
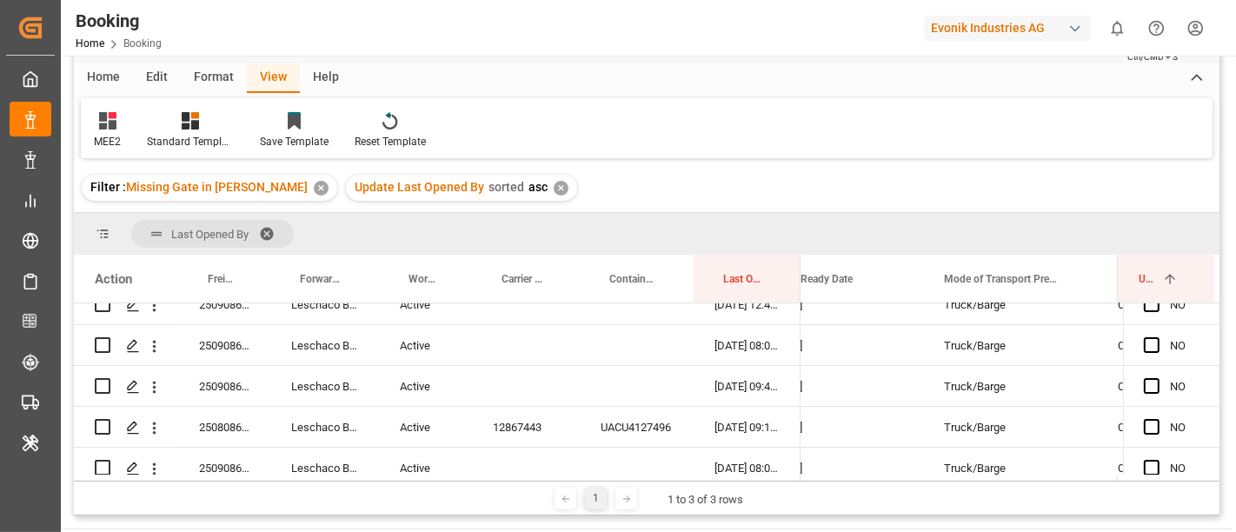
scroll to position [0, 4499]
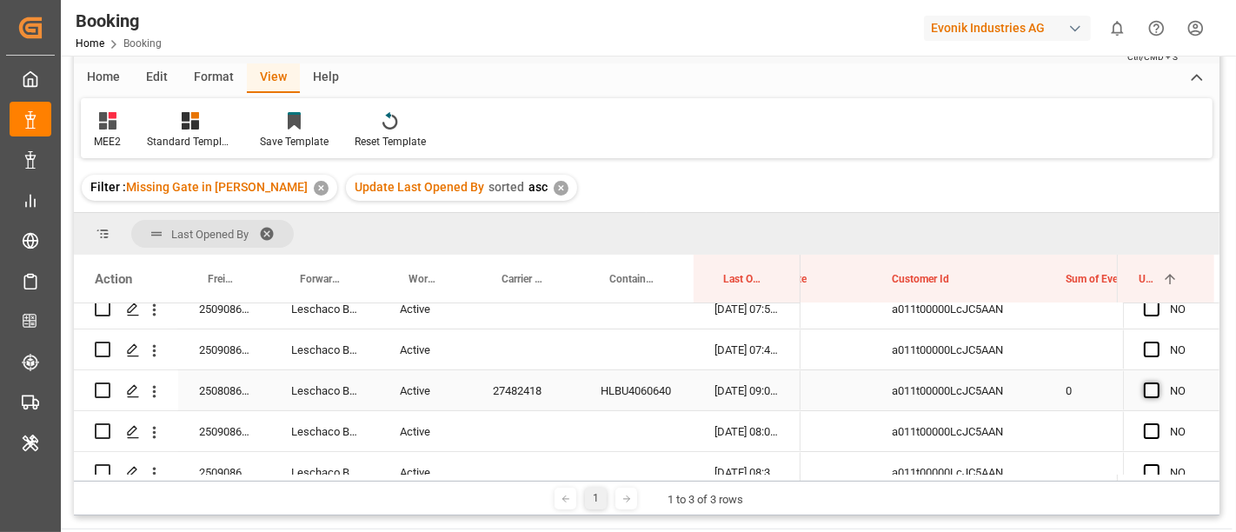
click at [1152, 389] on span "Press SPACE to select this row." at bounding box center [1152, 390] width 16 height 16
click at [1157, 382] on input "Press SPACE to select this row." at bounding box center [1157, 382] width 0 height 0
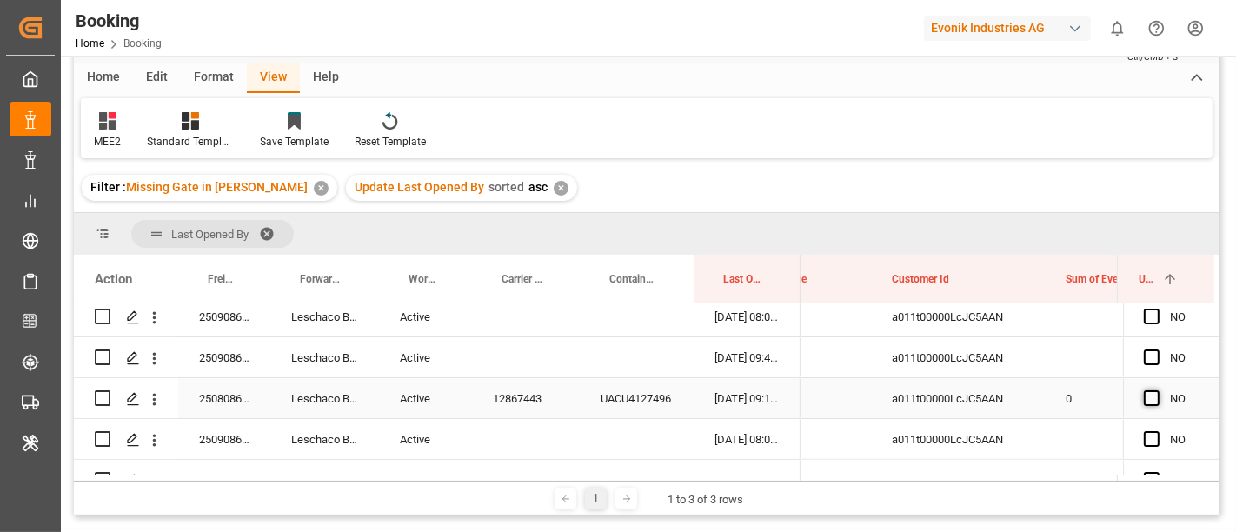
click at [1148, 395] on span "Press SPACE to select this row." at bounding box center [1152, 398] width 16 height 16
click at [1157, 390] on input "Press SPACE to select this row." at bounding box center [1157, 390] width 0 height 0
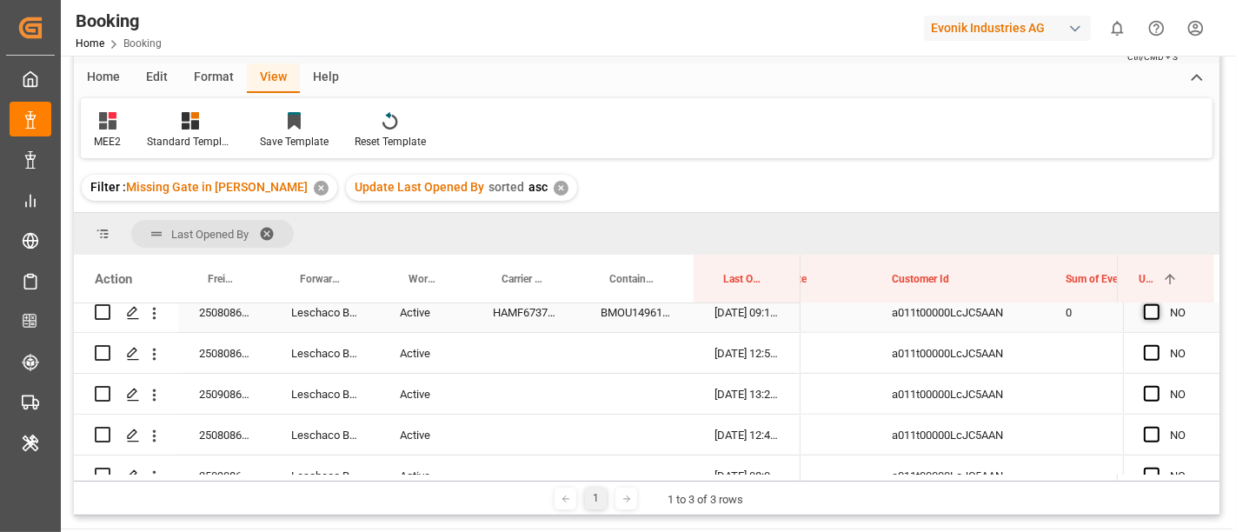
click at [1144, 311] on span "Press SPACE to select this row." at bounding box center [1152, 312] width 16 height 16
click at [1157, 304] on input "Press SPACE to select this row." at bounding box center [1157, 304] width 0 height 0
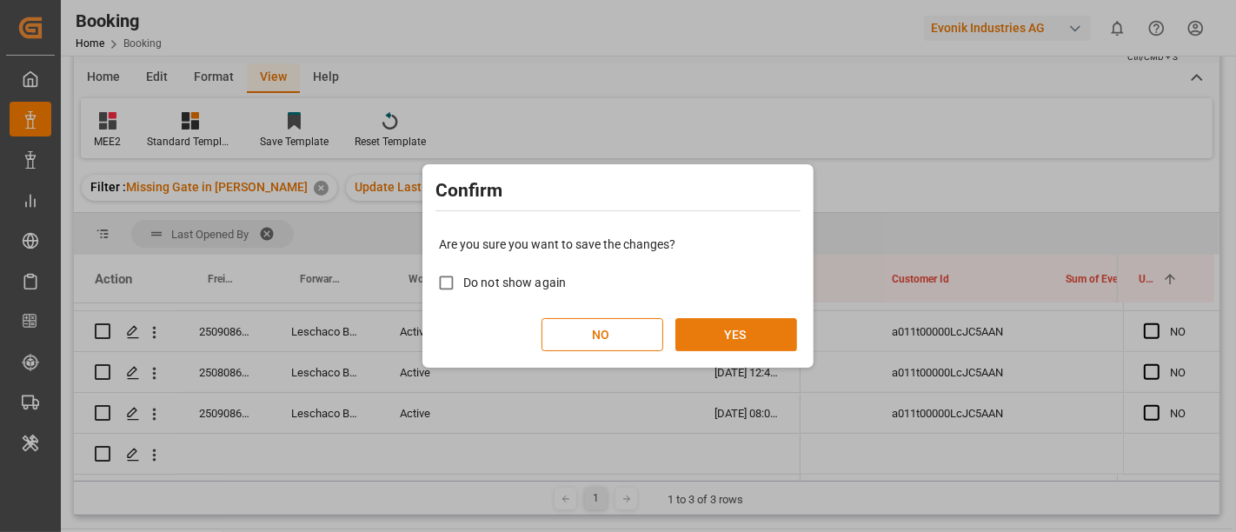
click at [735, 337] on button "YES" at bounding box center [736, 334] width 122 height 33
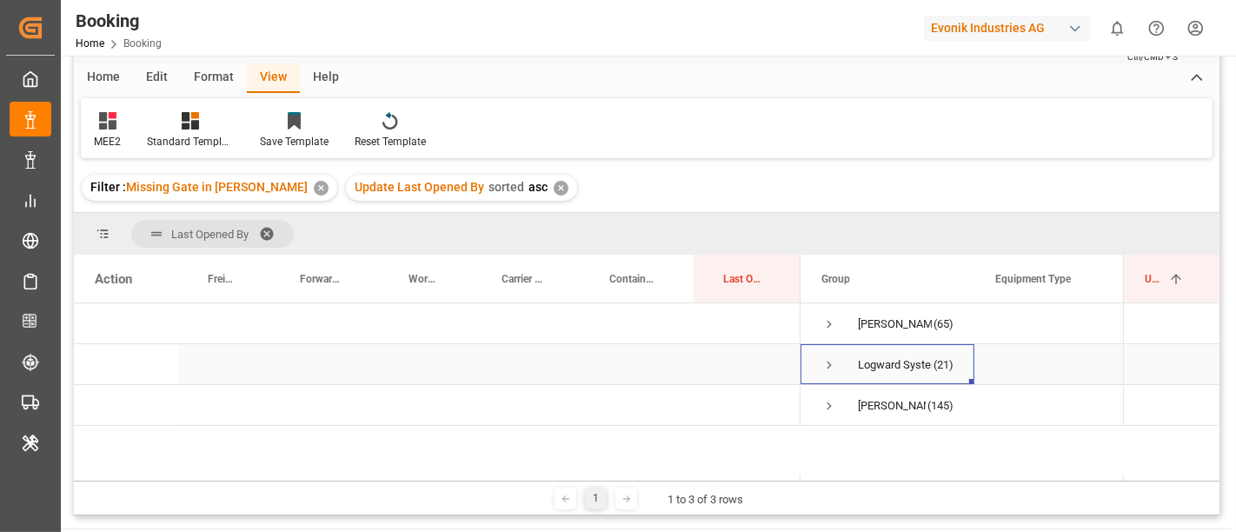
click at [824, 364] on span "Press SPACE to select this row." at bounding box center [829, 365] width 16 height 16
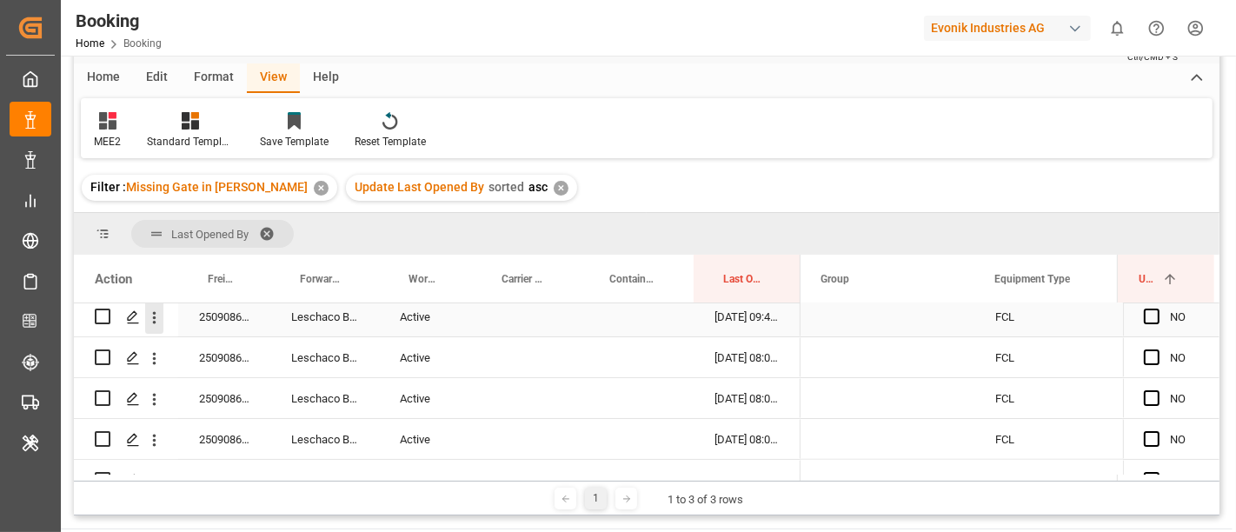
click at [149, 319] on icon "open menu" at bounding box center [154, 318] width 18 height 18
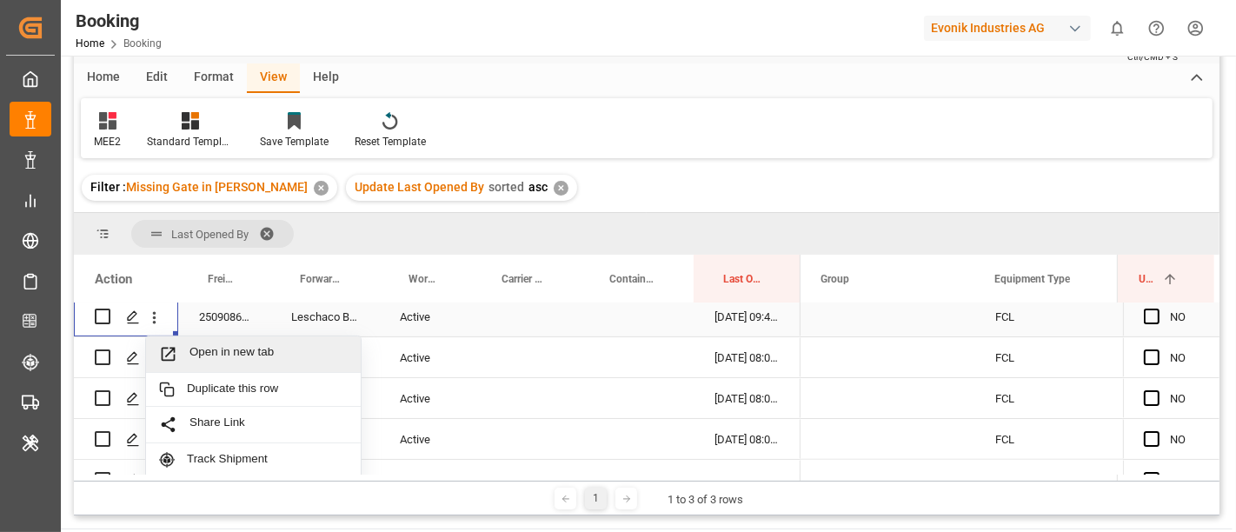
click at [218, 345] on span "Open in new tab" at bounding box center [268, 354] width 158 height 18
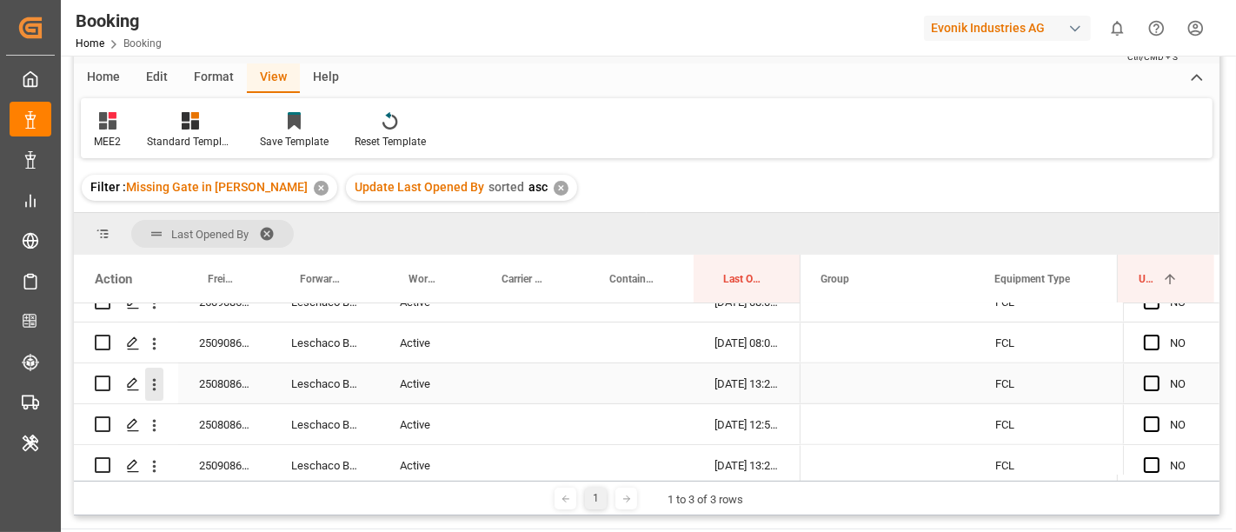
click at [150, 388] on icon "open menu" at bounding box center [154, 385] width 18 height 18
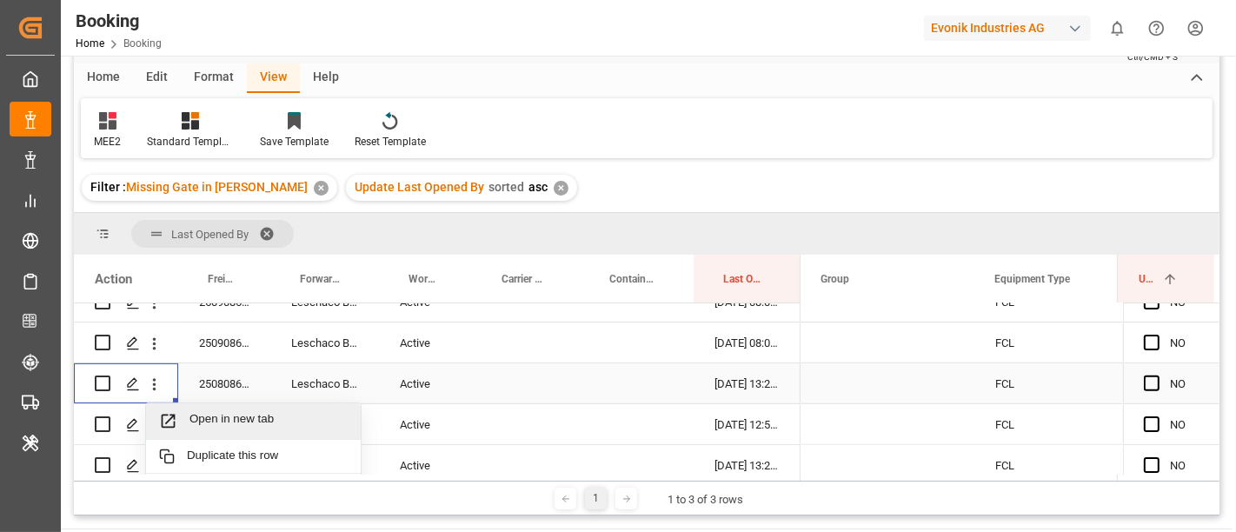
click at [217, 419] on span "Open in new tab" at bounding box center [268, 421] width 158 height 18
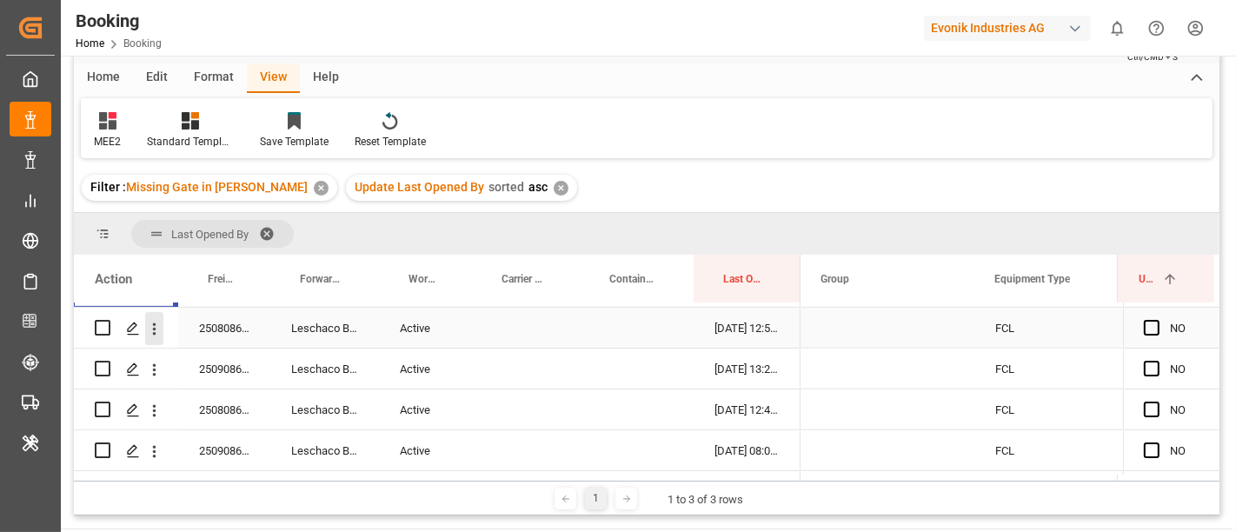
click at [152, 332] on icon "open menu" at bounding box center [154, 329] width 18 height 18
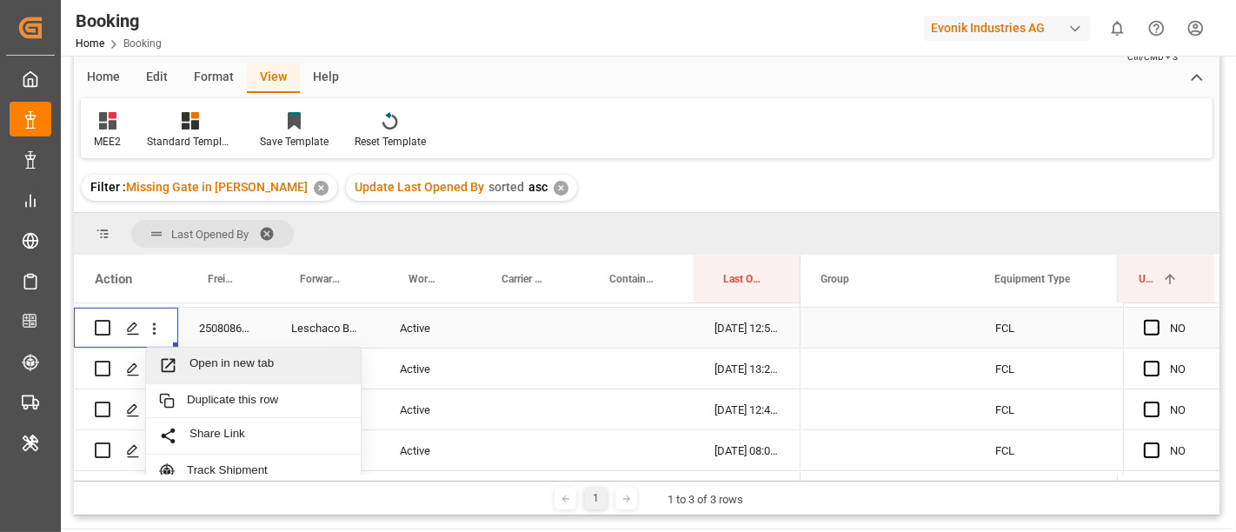
click at [233, 361] on span "Open in new tab" at bounding box center [268, 365] width 158 height 18
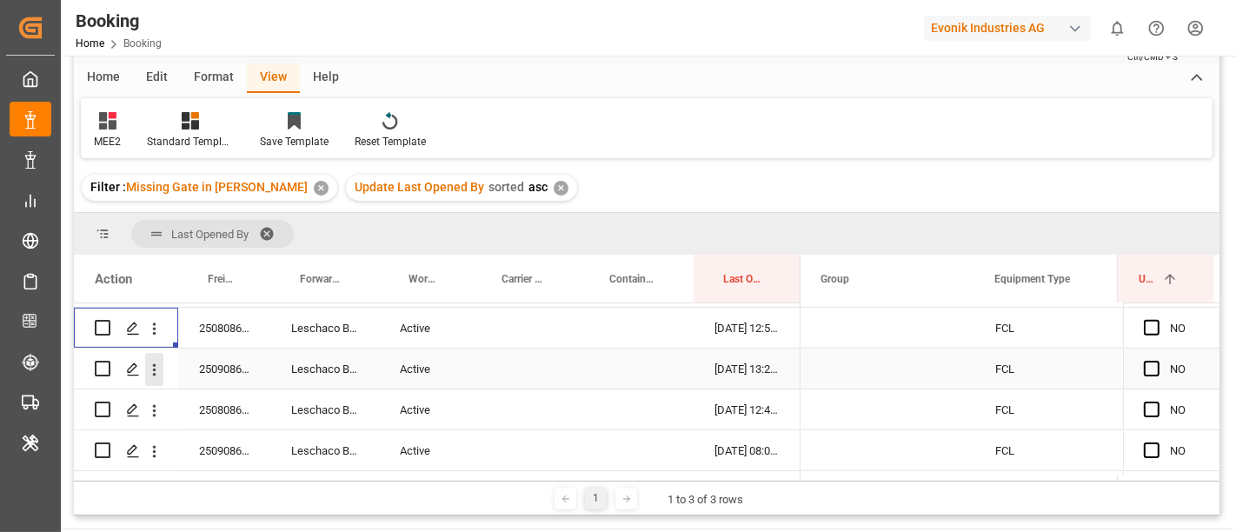
click at [154, 372] on icon "open menu" at bounding box center [154, 369] width 3 height 12
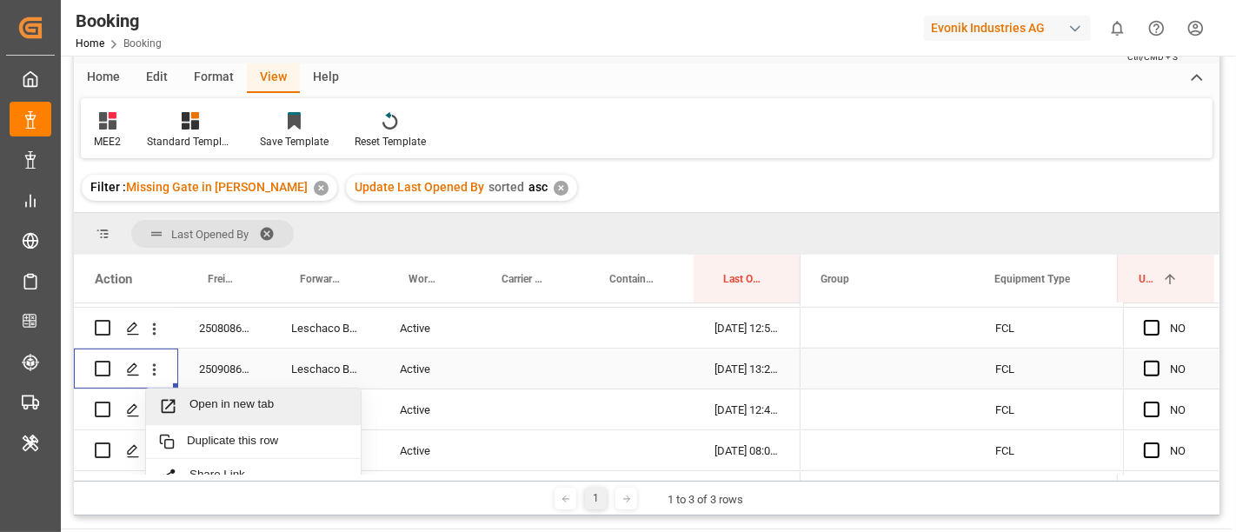
click at [236, 397] on span "Open in new tab" at bounding box center [268, 406] width 158 height 18
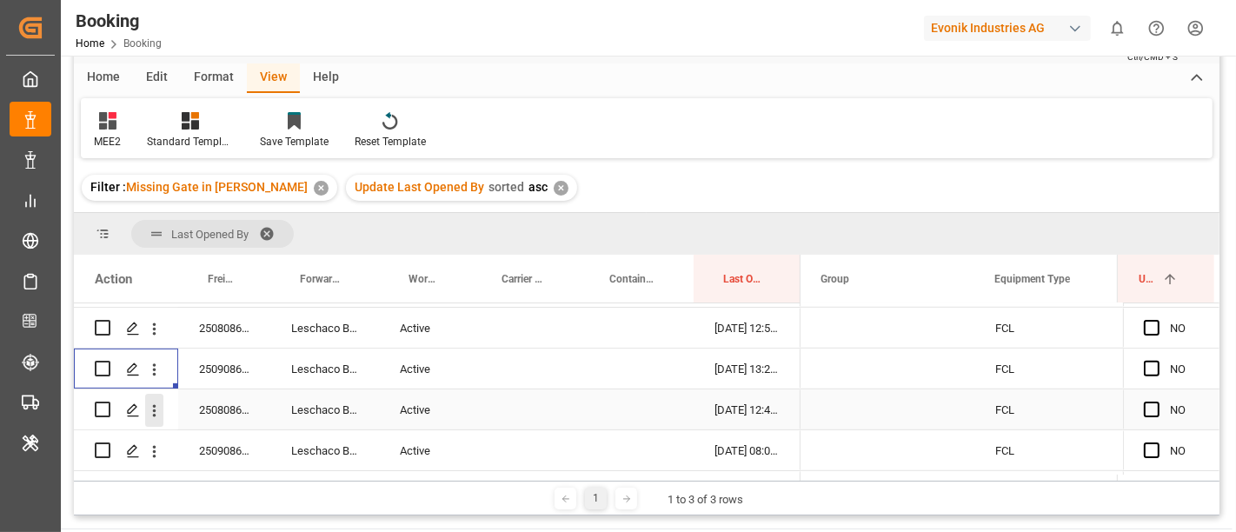
click at [156, 414] on icon "open menu" at bounding box center [154, 411] width 18 height 18
click at [241, 441] on span "Open in new tab" at bounding box center [268, 447] width 158 height 18
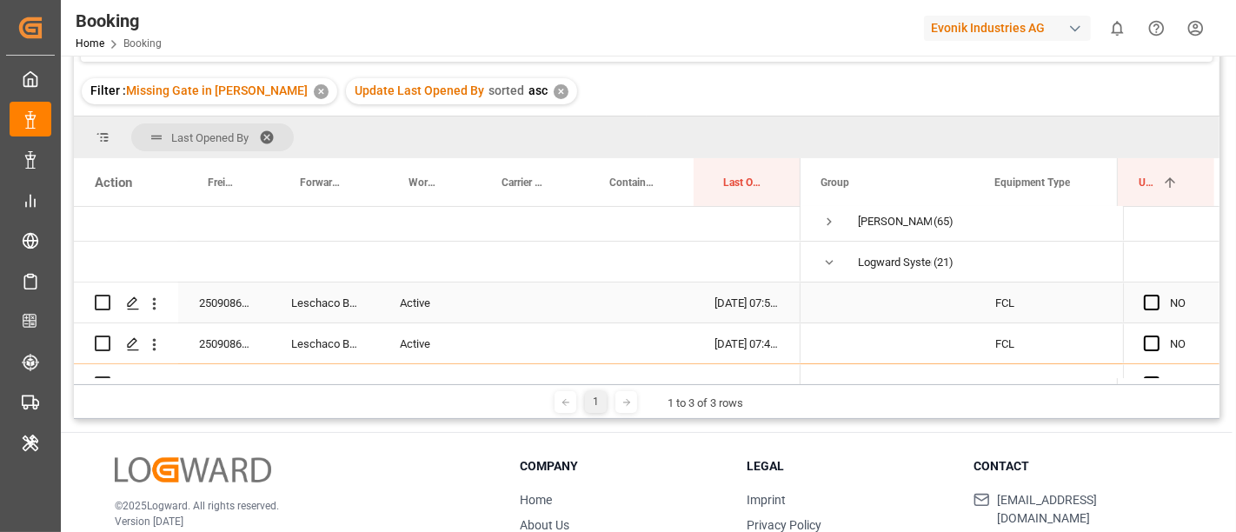
scroll to position [0, 0]
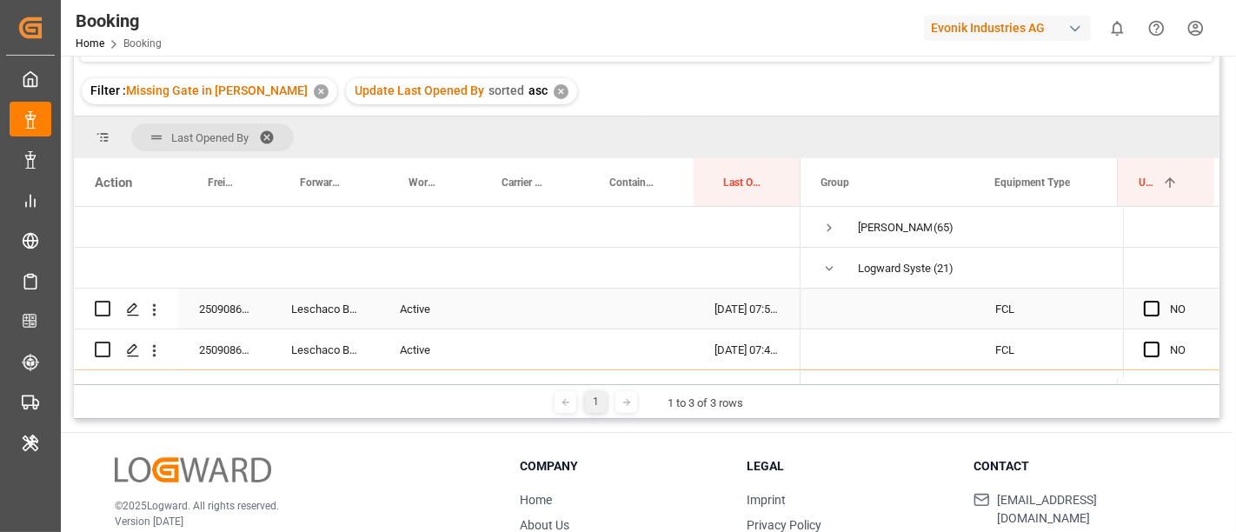
click at [215, 307] on div "250908610168" at bounding box center [224, 309] width 92 height 40
click at [156, 309] on icon "open menu" at bounding box center [154, 310] width 18 height 18
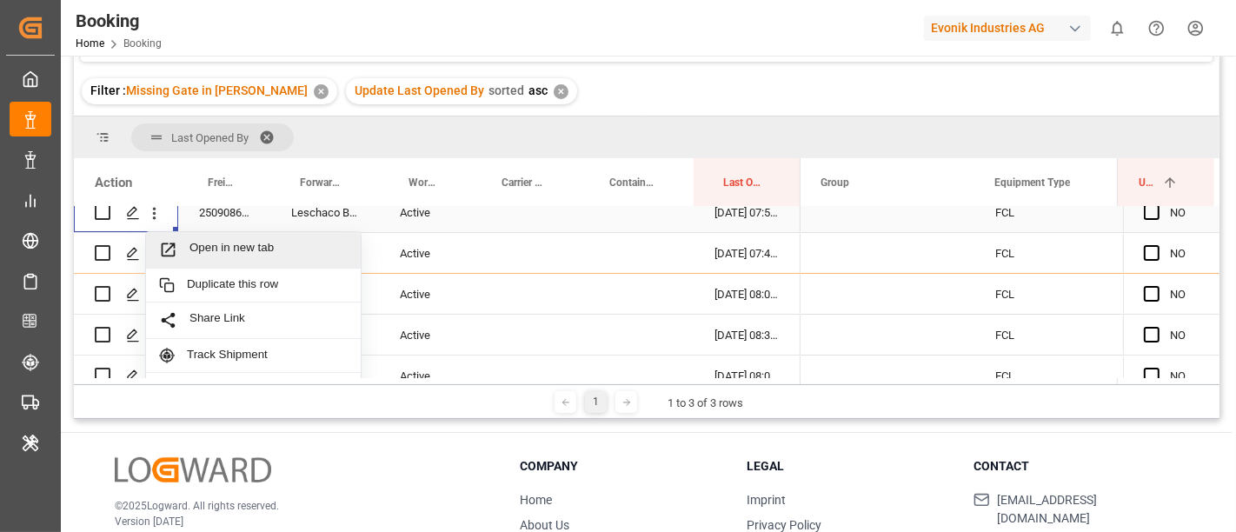
click at [239, 242] on span "Open in new tab" at bounding box center [268, 250] width 158 height 18
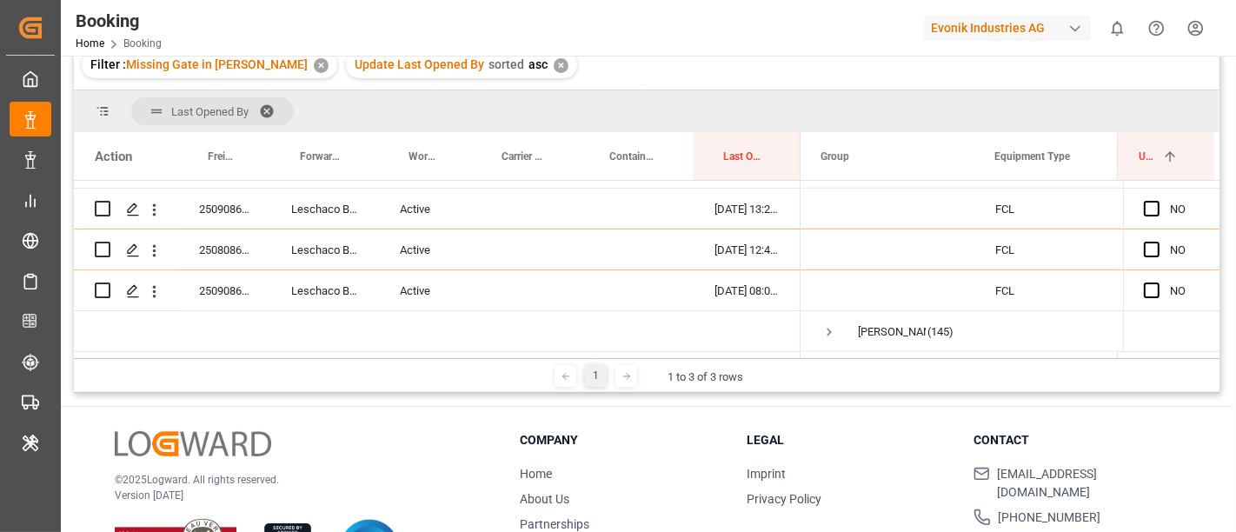
scroll to position [0, 0]
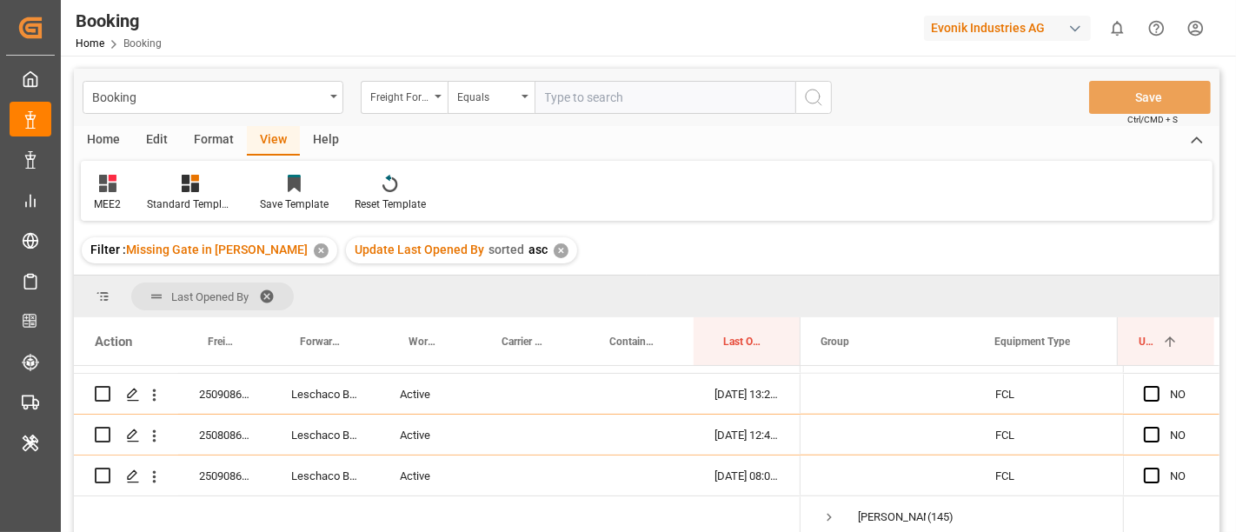
click at [209, 157] on div "Home Edit Format View Help MEE2 Standard Templates Save Template Reset Template" at bounding box center [647, 173] width 1146 height 95
click at [207, 135] on div "Format" at bounding box center [214, 141] width 66 height 30
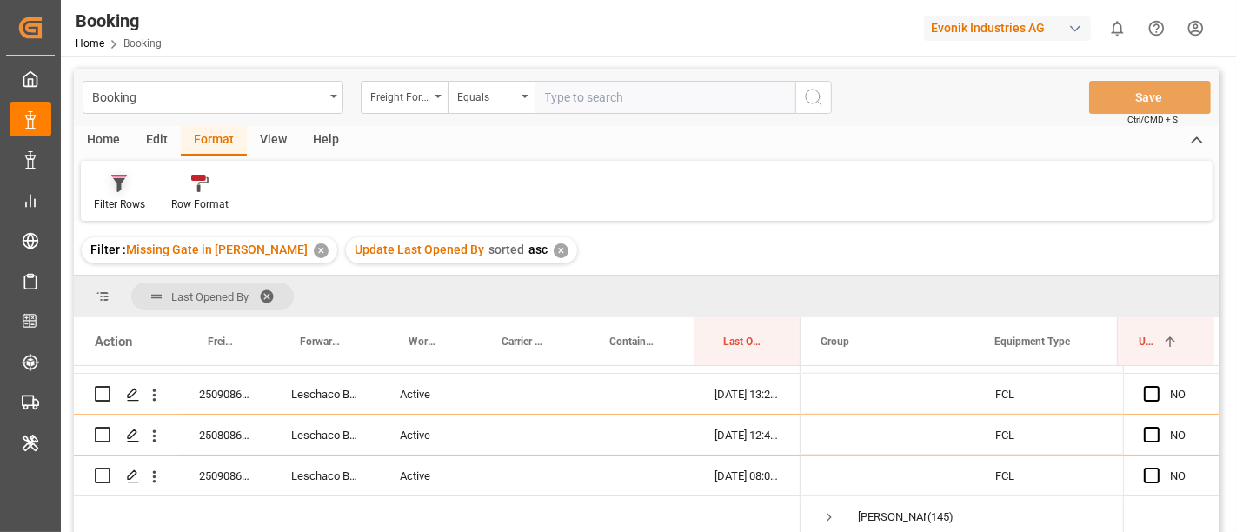
click at [135, 190] on div at bounding box center [119, 183] width 51 height 18
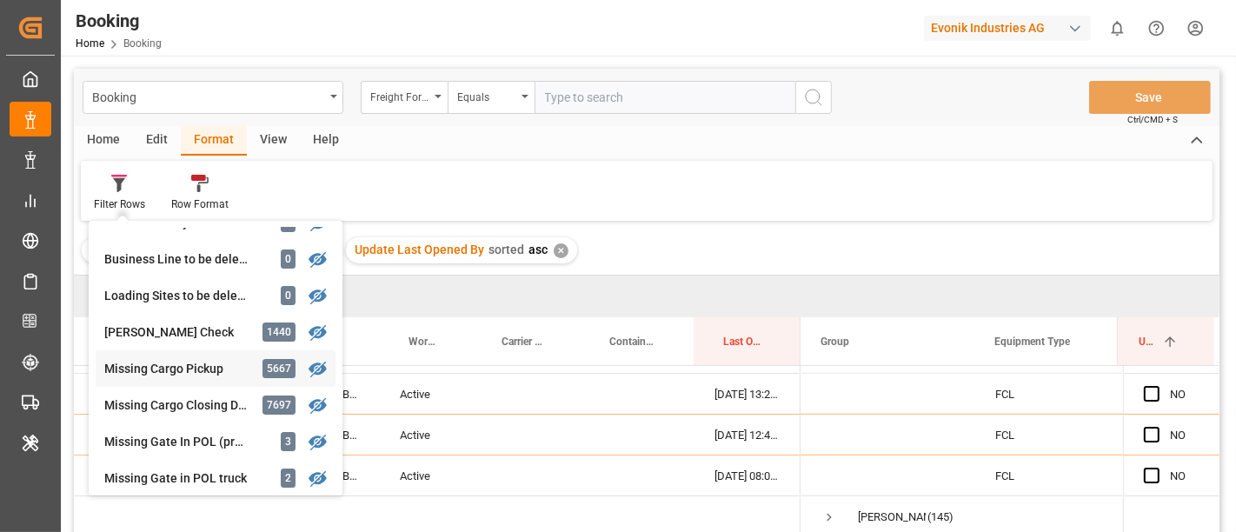
scroll to position [193, 0]
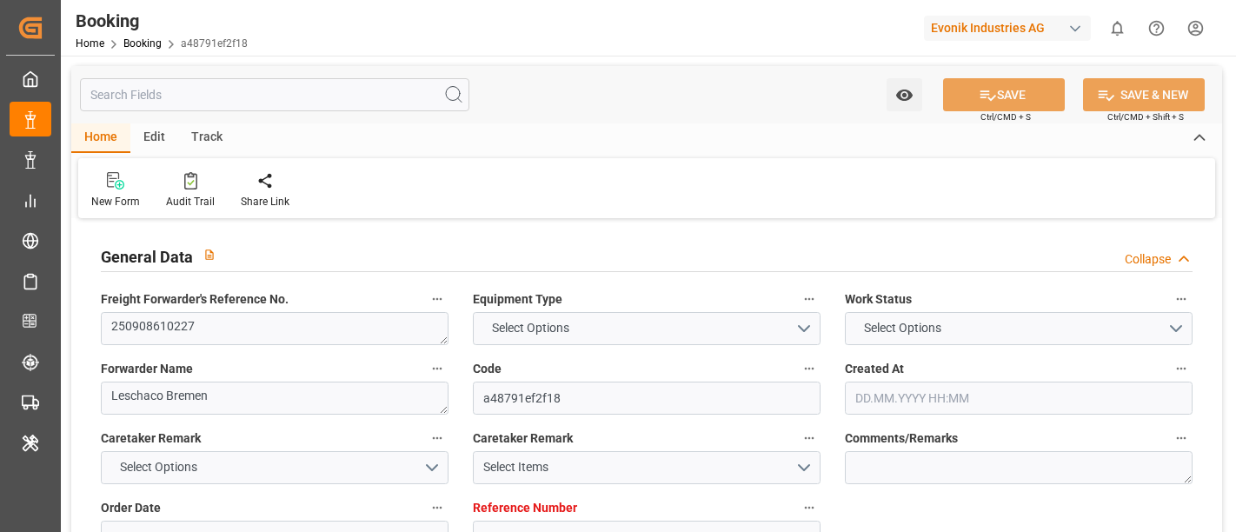
type input "3011445106"
type input "Hapag [PERSON_NAME]"
type input "Hapag [PERSON_NAME] Aktiengesellschaft"
type input "NLRTM"
type input "CNHUA"
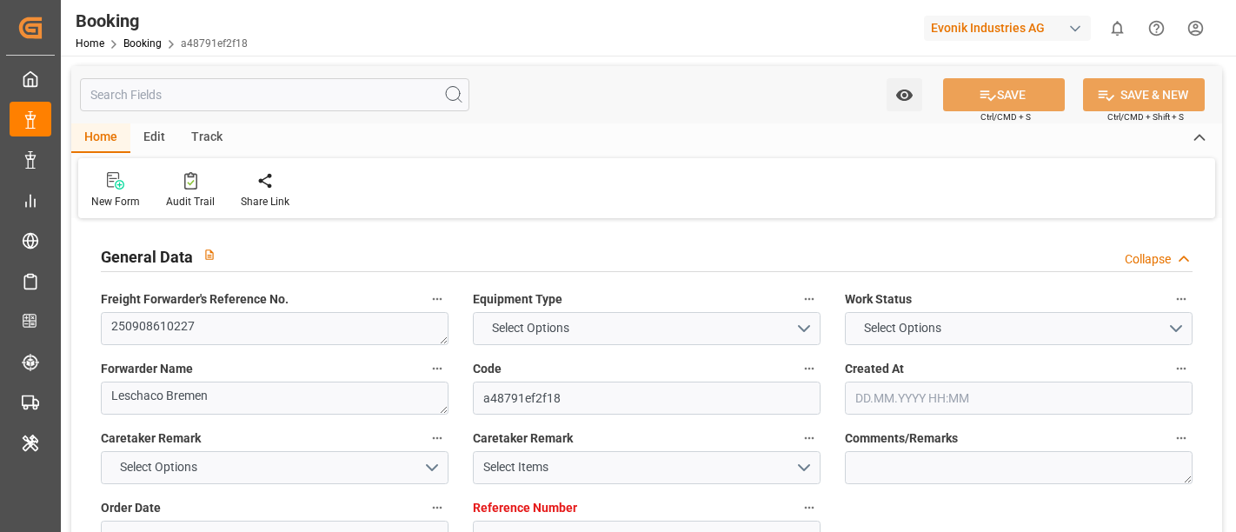
type input "11.08.2025 05:36"
type input "[DATE]"
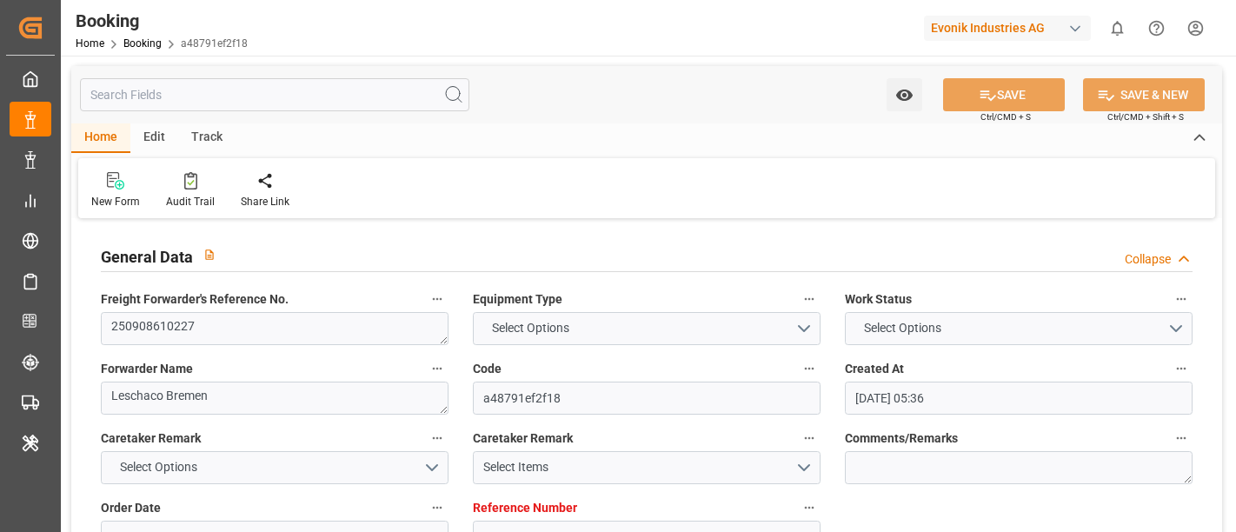
type input "[DATE]"
type input "12.08.2025 09:45"
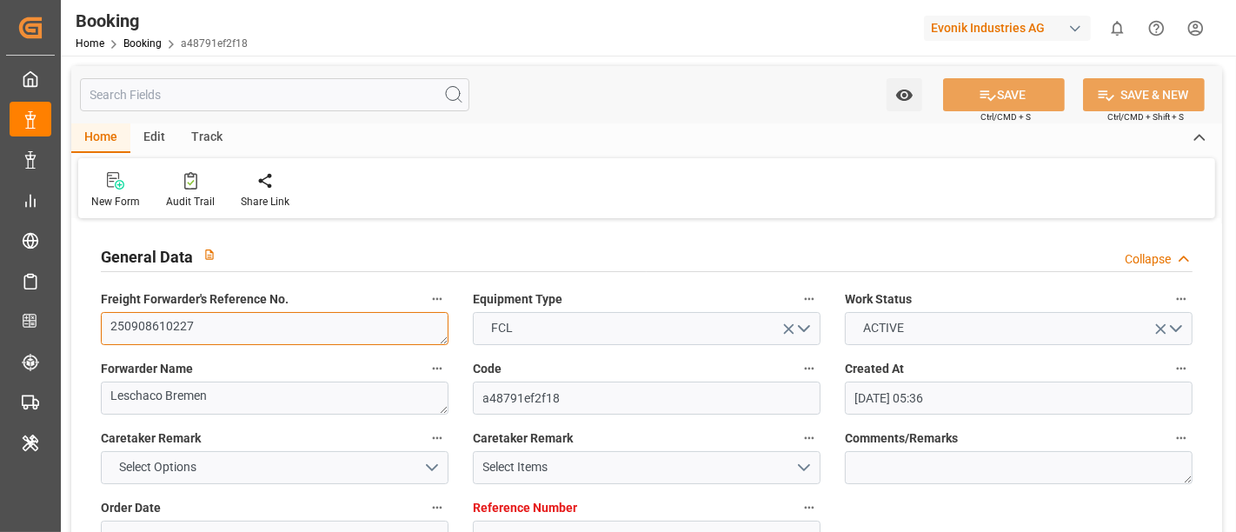
click at [281, 342] on textarea "250908610227" at bounding box center [275, 328] width 348 height 33
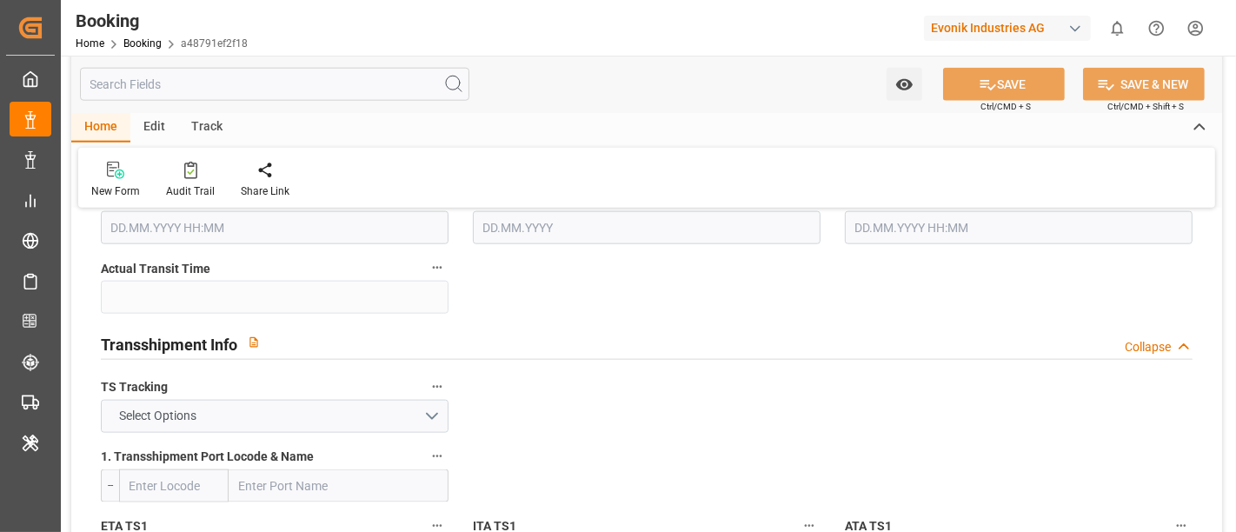
scroll to position [1739, 0]
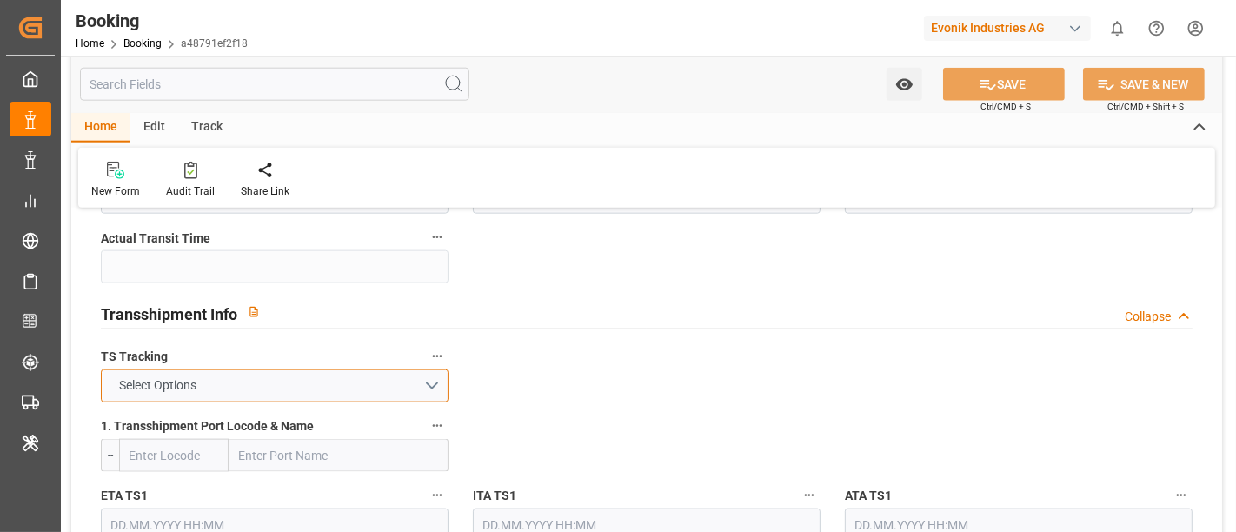
click at [252, 385] on button "Select Options" at bounding box center [275, 385] width 348 height 33
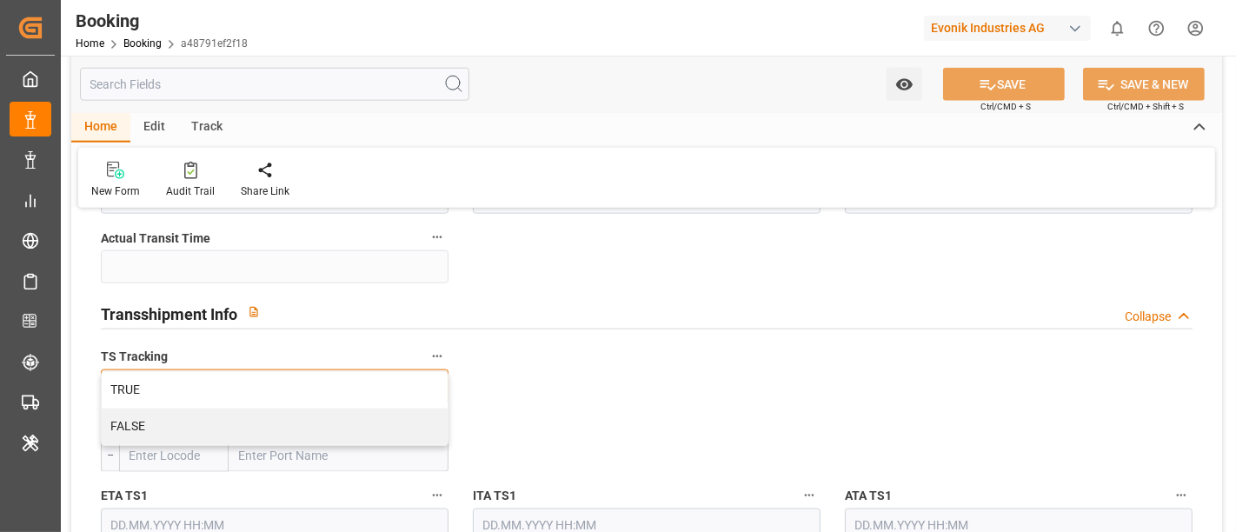
drag, startPoint x: 198, startPoint y: 422, endPoint x: 713, endPoint y: 432, distance: 514.7
click at [201, 422] on div "FALSE" at bounding box center [275, 427] width 346 height 37
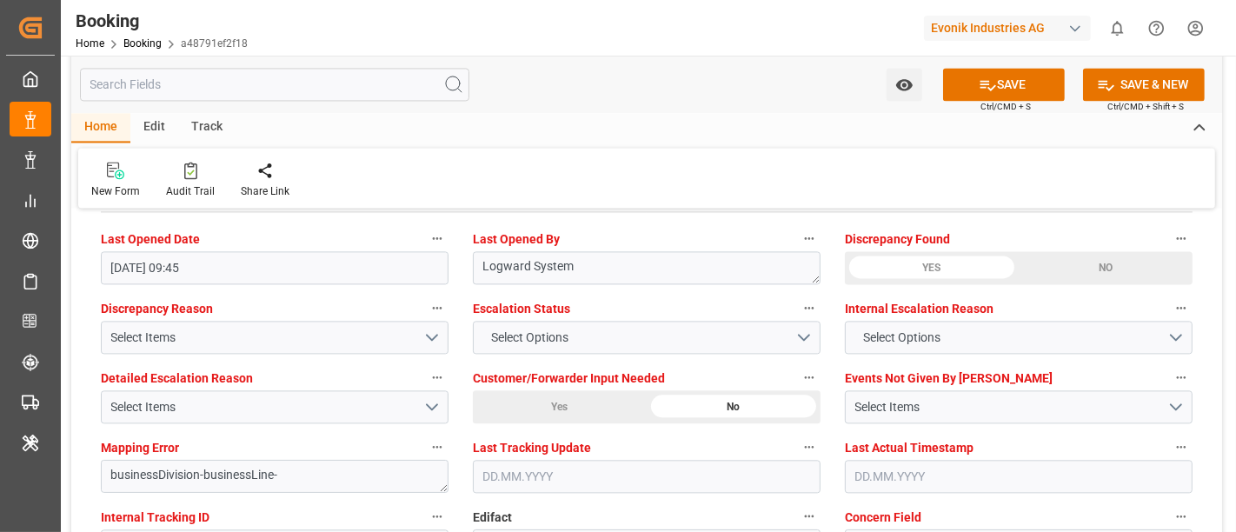
scroll to position [3187, 0]
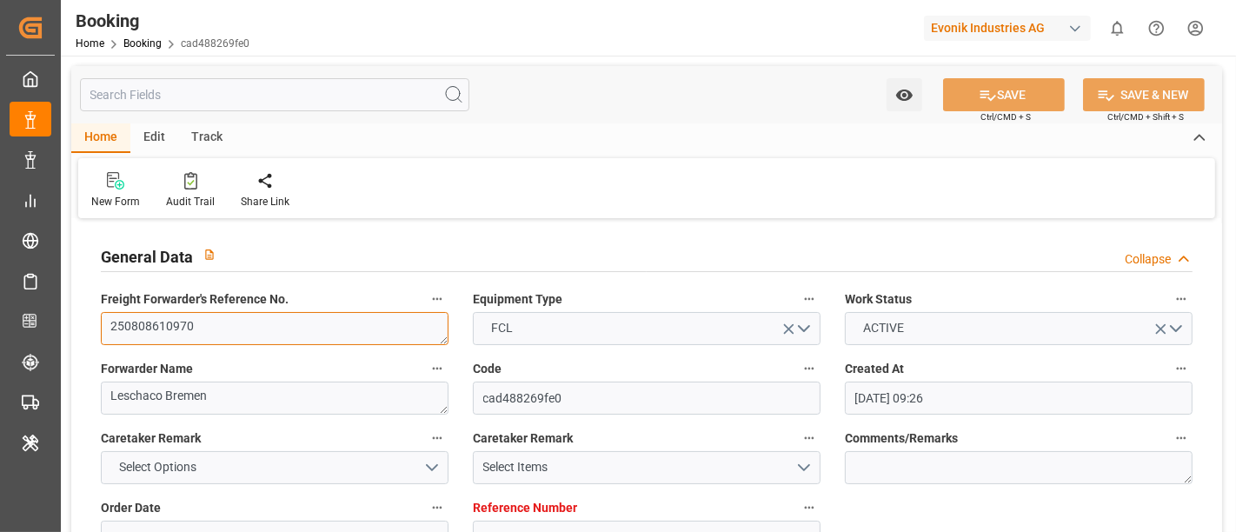
click at [203, 317] on textarea "250808610970" at bounding box center [275, 328] width 348 height 33
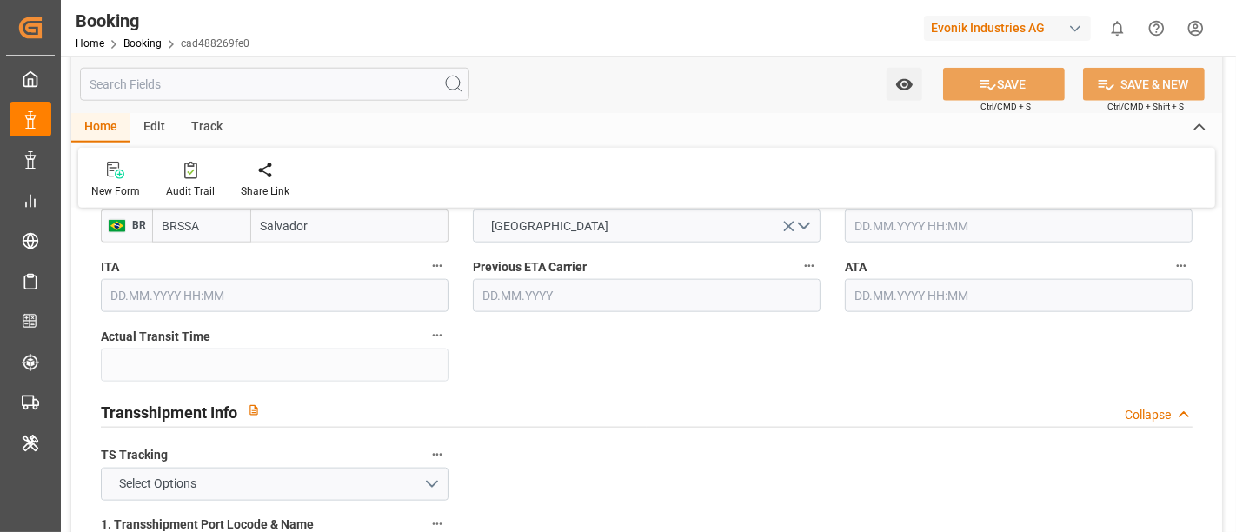
scroll to position [1641, 0]
click at [244, 482] on button "Select Options" at bounding box center [275, 483] width 348 height 33
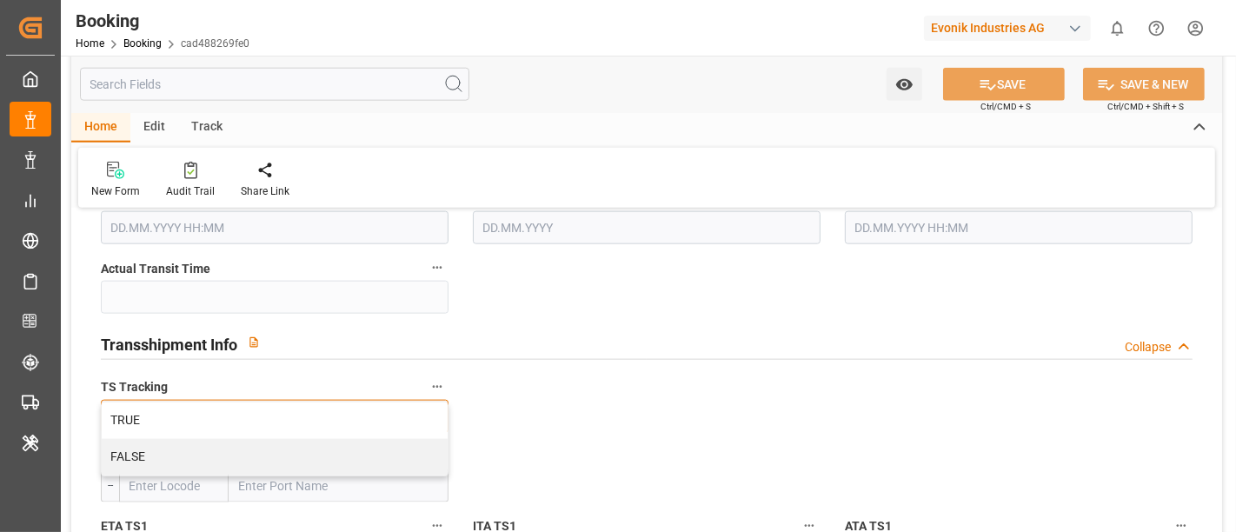
scroll to position [1739, 0]
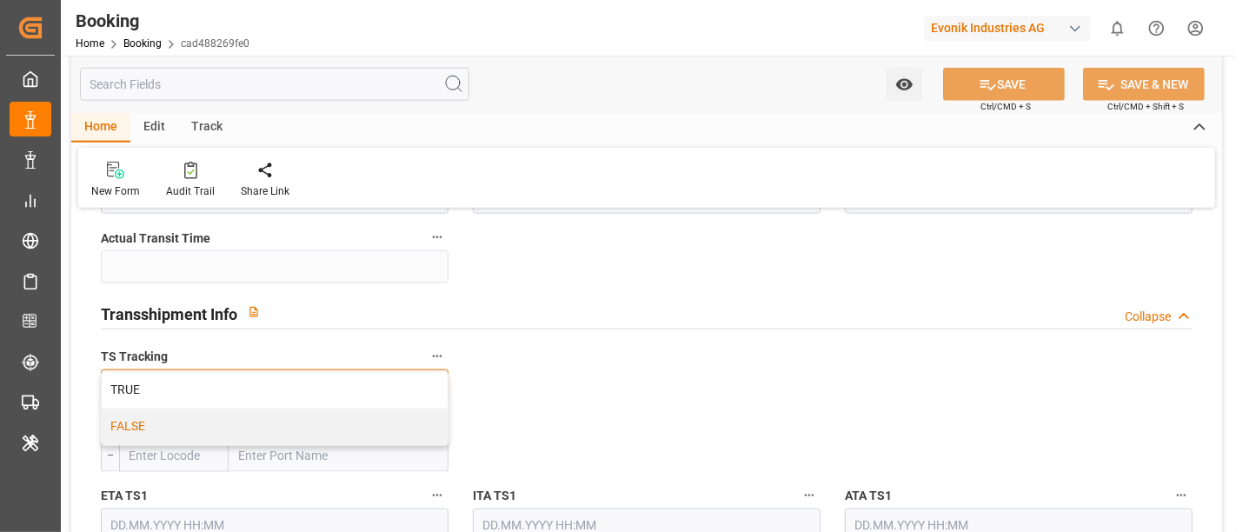
click at [181, 409] on div "FALSE" at bounding box center [275, 427] width 346 height 37
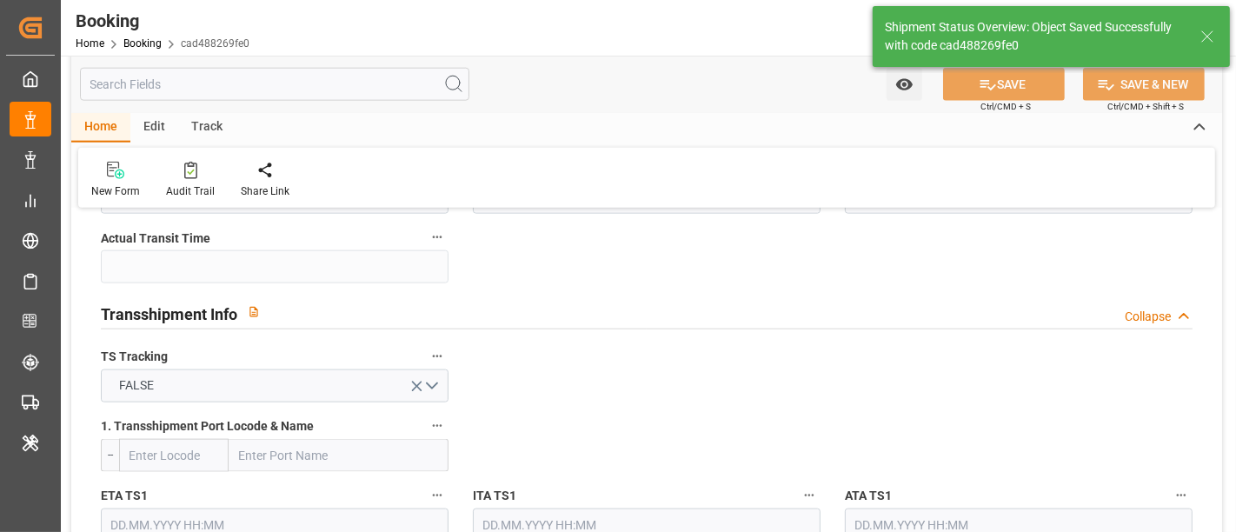
type textarea "[PERSON_NAME]"
type input "13.08.2025 09:30"
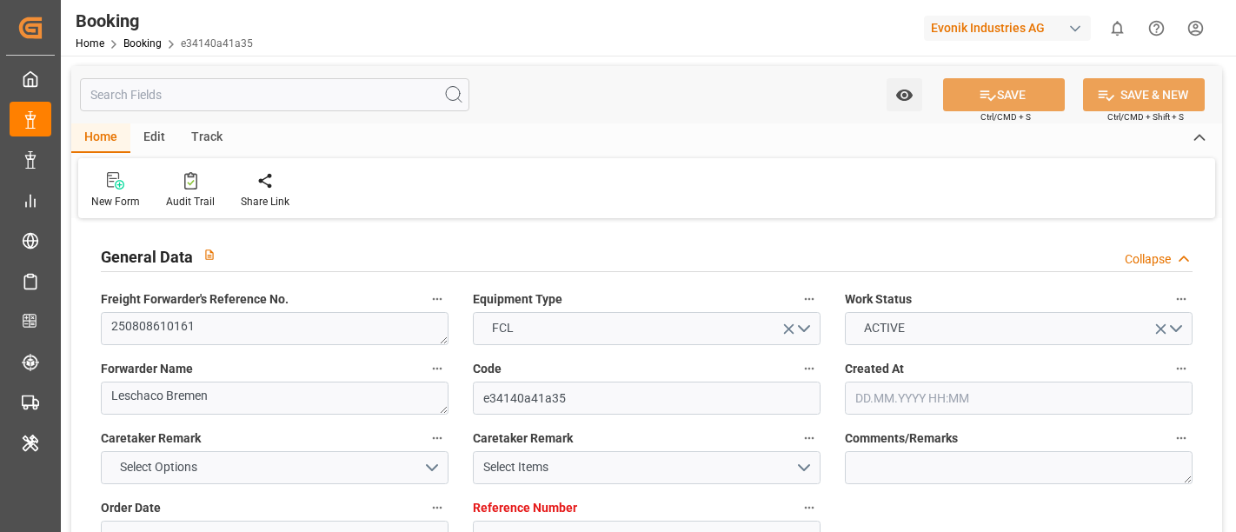
type input "[DATE] 09:53"
type input "[DATE]"
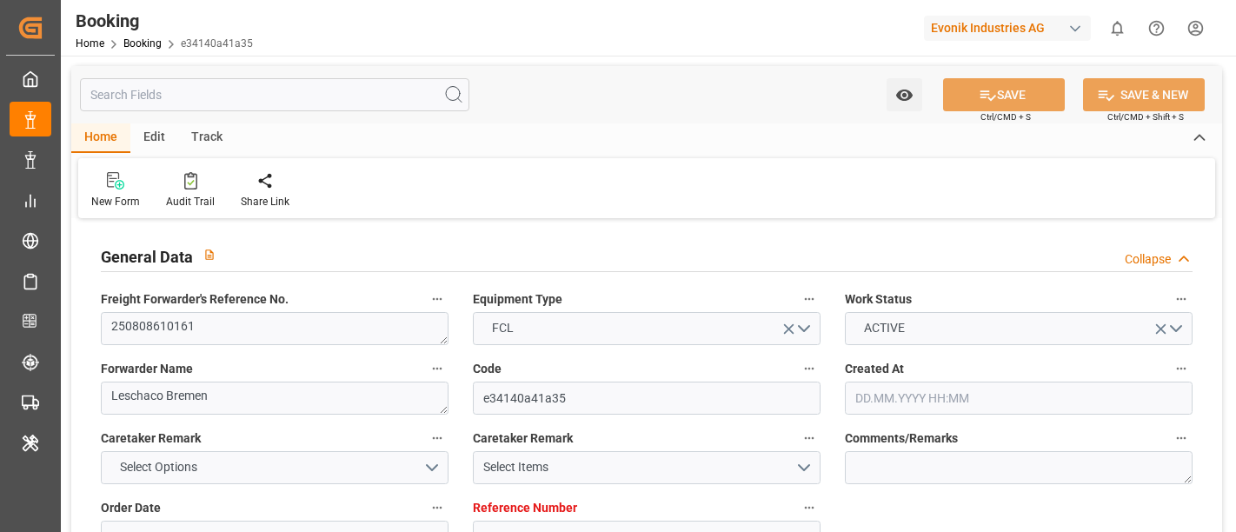
type input "[DATE]"
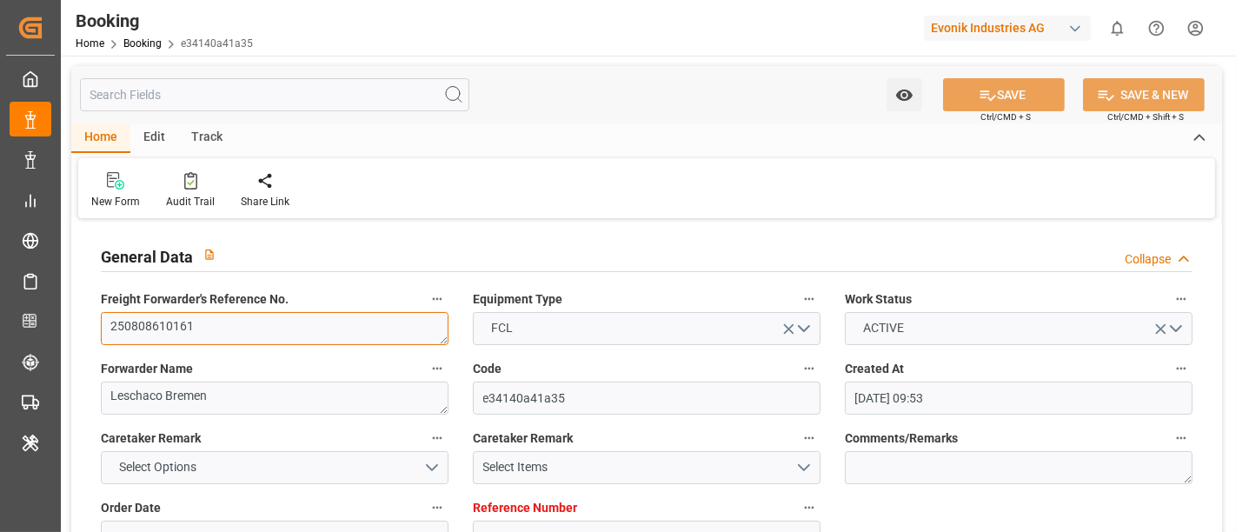
click at [263, 329] on textarea "250808610161" at bounding box center [275, 328] width 348 height 33
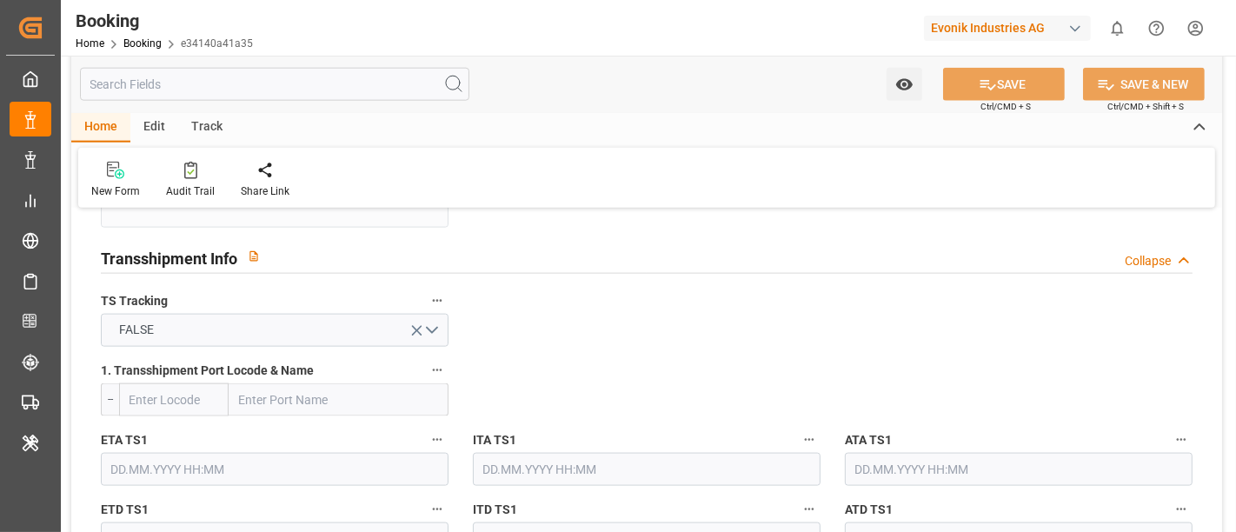
scroll to position [1835, 0]
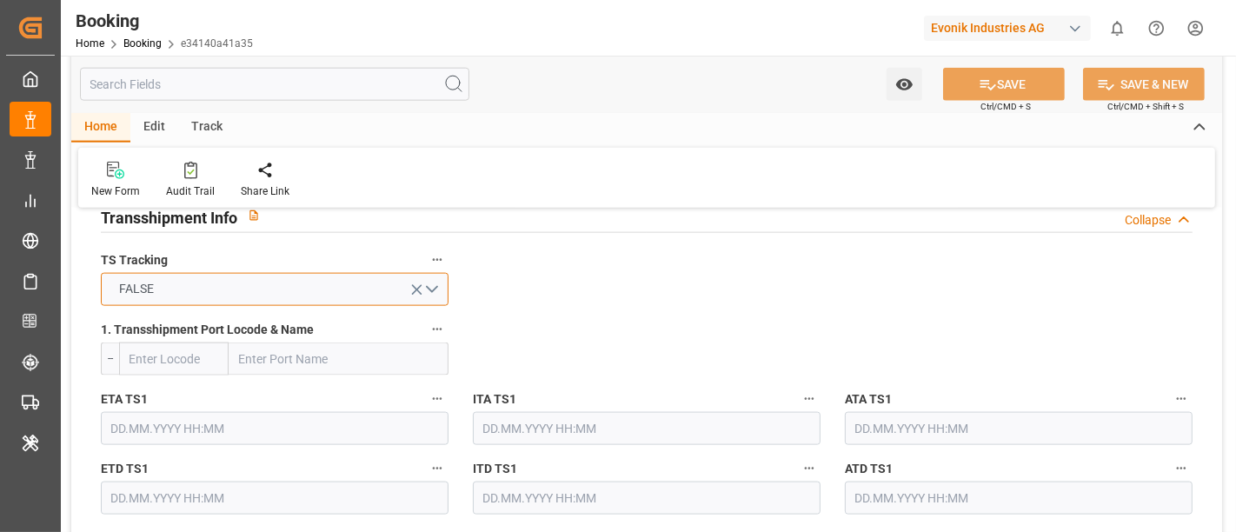
click at [228, 291] on button "FALSE" at bounding box center [275, 289] width 348 height 33
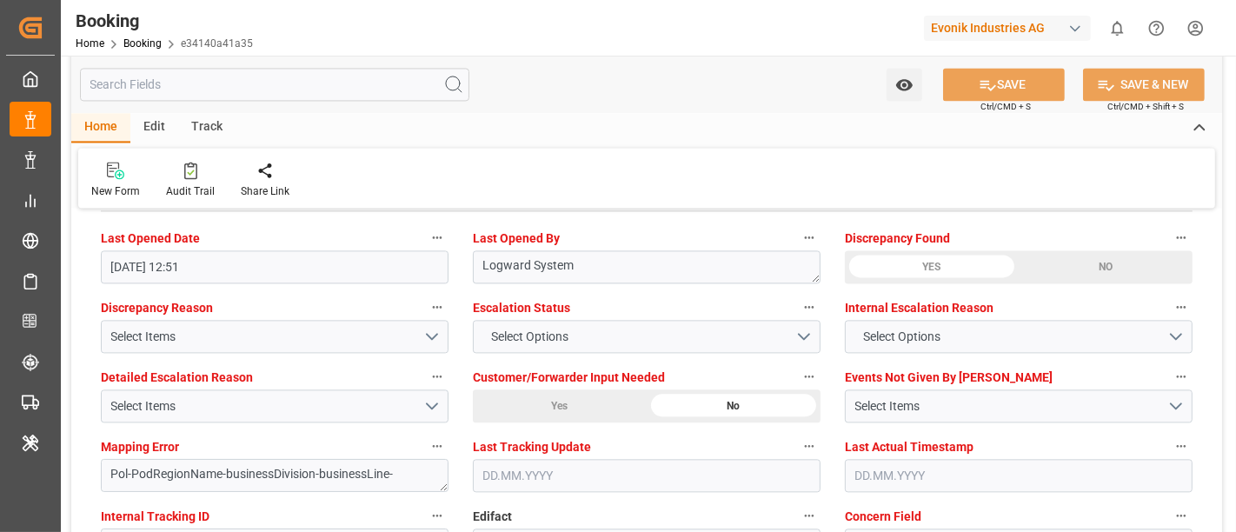
scroll to position [3380, 0]
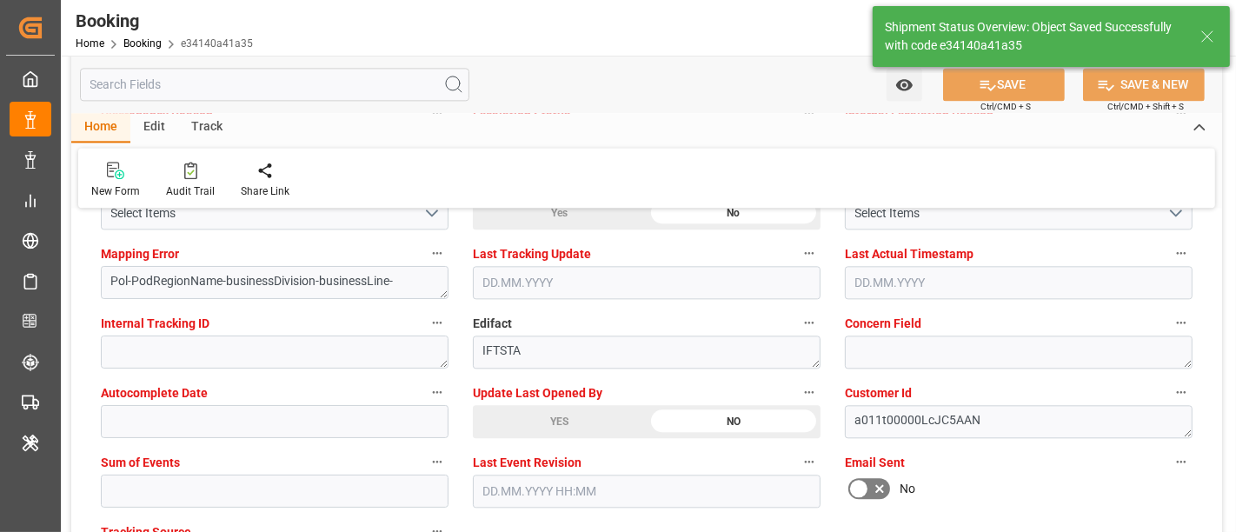
type input "13.08.2025 09:31"
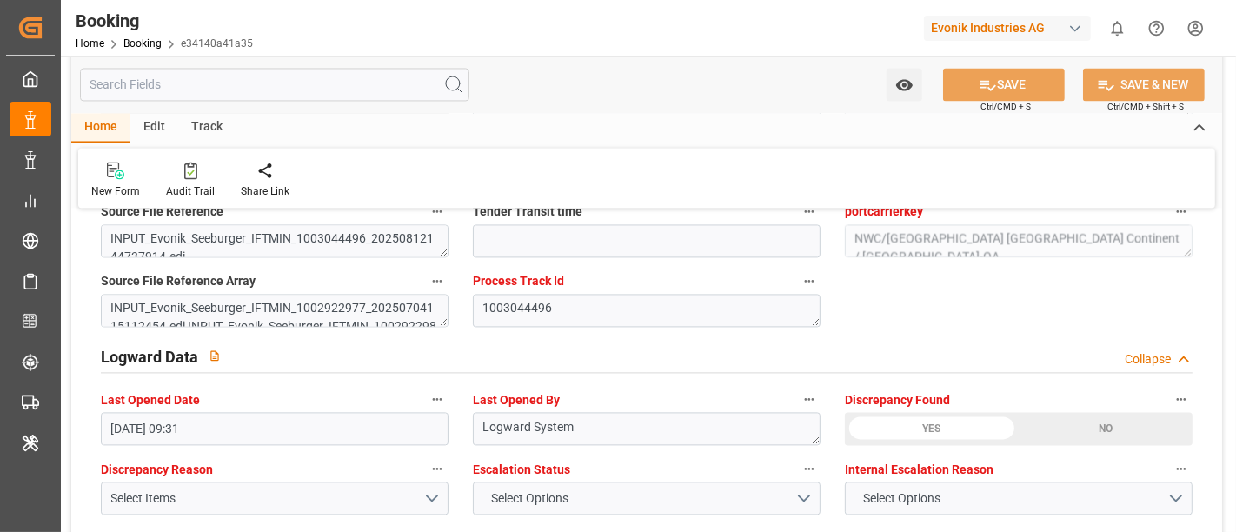
scroll to position [2994, 0]
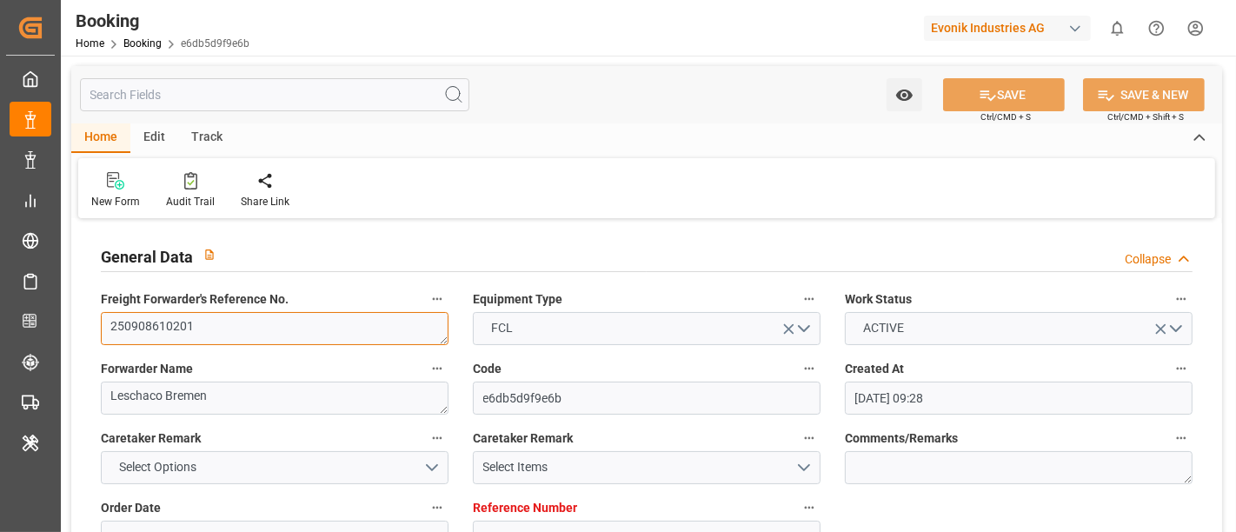
click at [210, 312] on textarea "250908610201" at bounding box center [275, 328] width 348 height 33
click at [210, 322] on textarea "250908610201" at bounding box center [275, 328] width 348 height 33
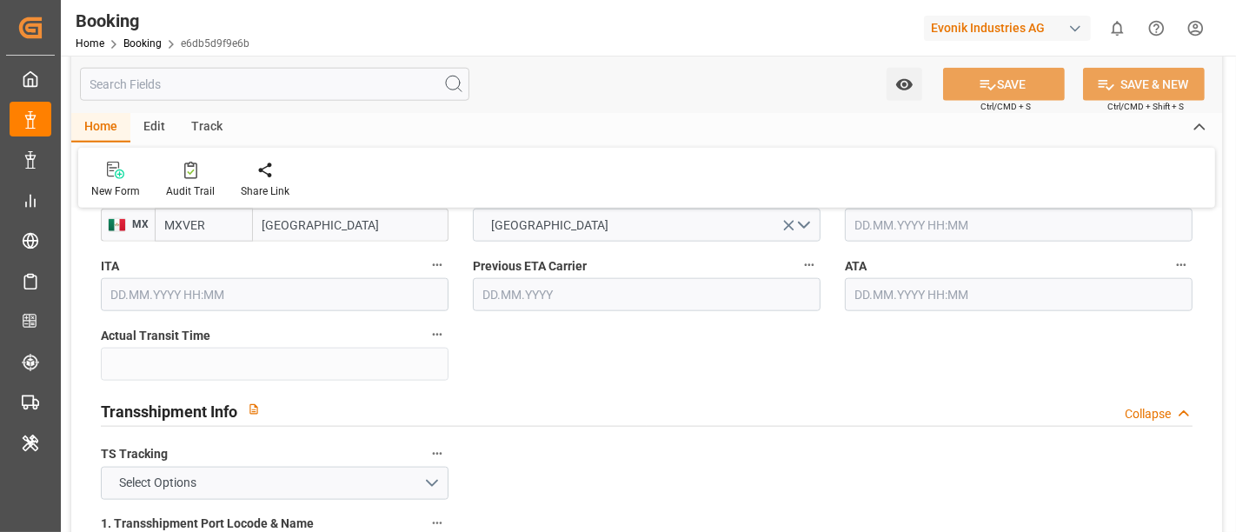
scroll to position [1641, 0]
click at [186, 474] on span "Select Options" at bounding box center [158, 483] width 95 height 18
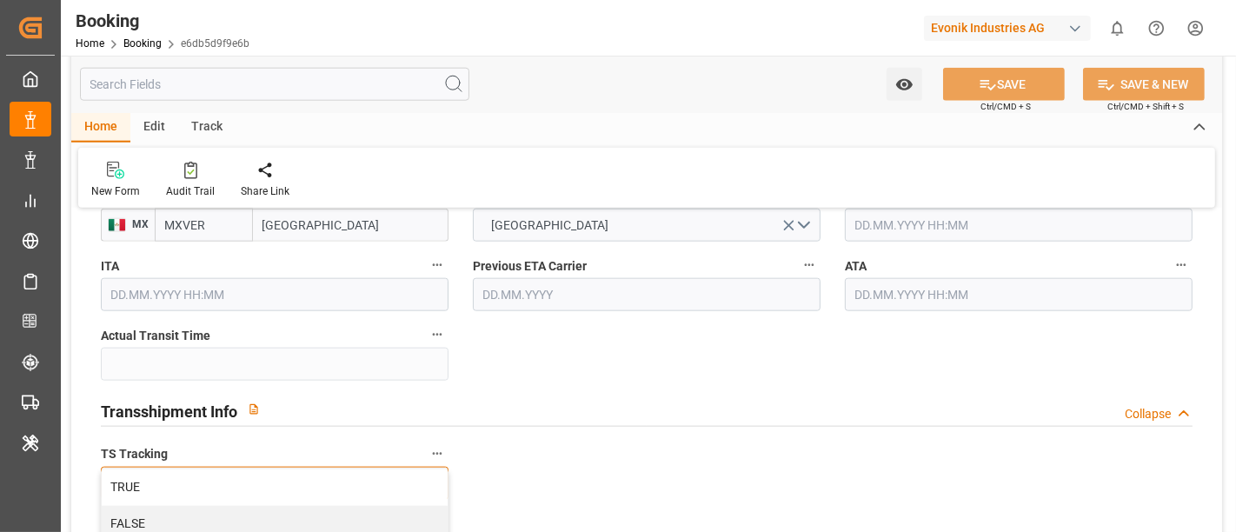
scroll to position [1835, 0]
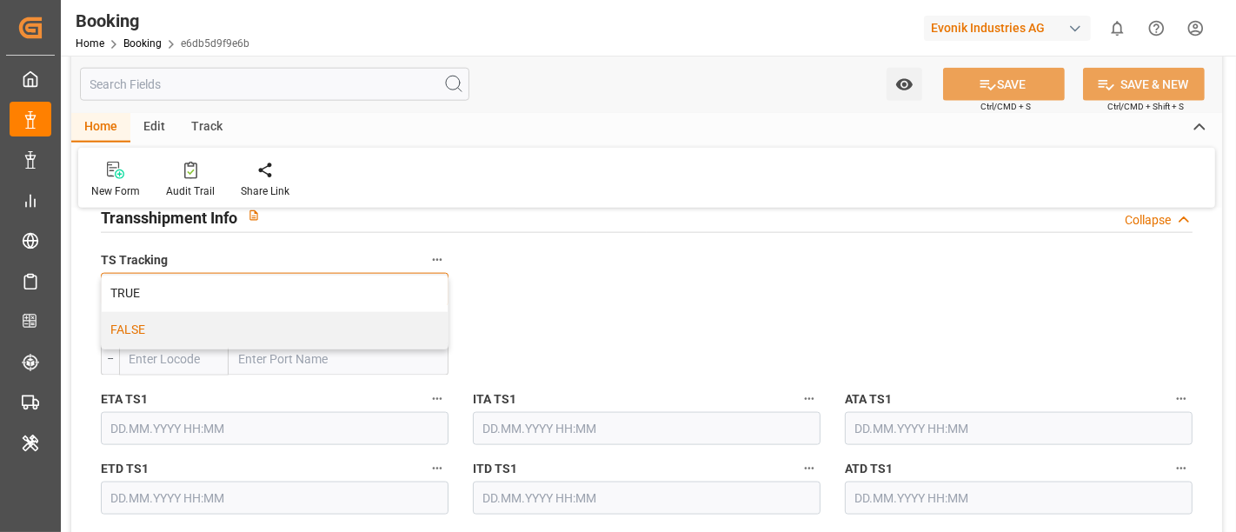
click at [183, 327] on div "FALSE" at bounding box center [275, 330] width 346 height 37
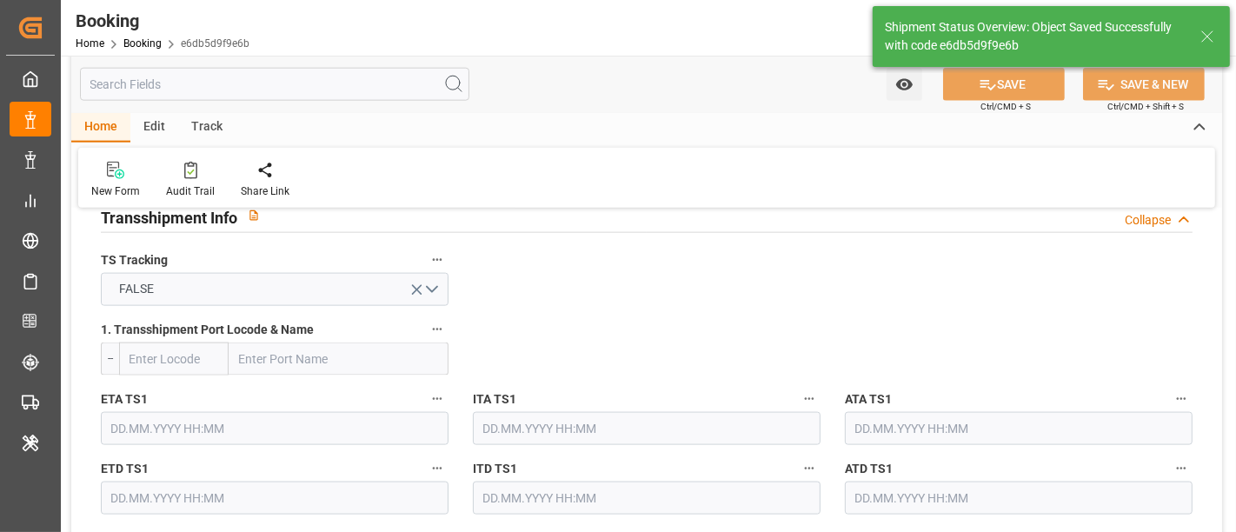
type input "13.08.2025 09:35"
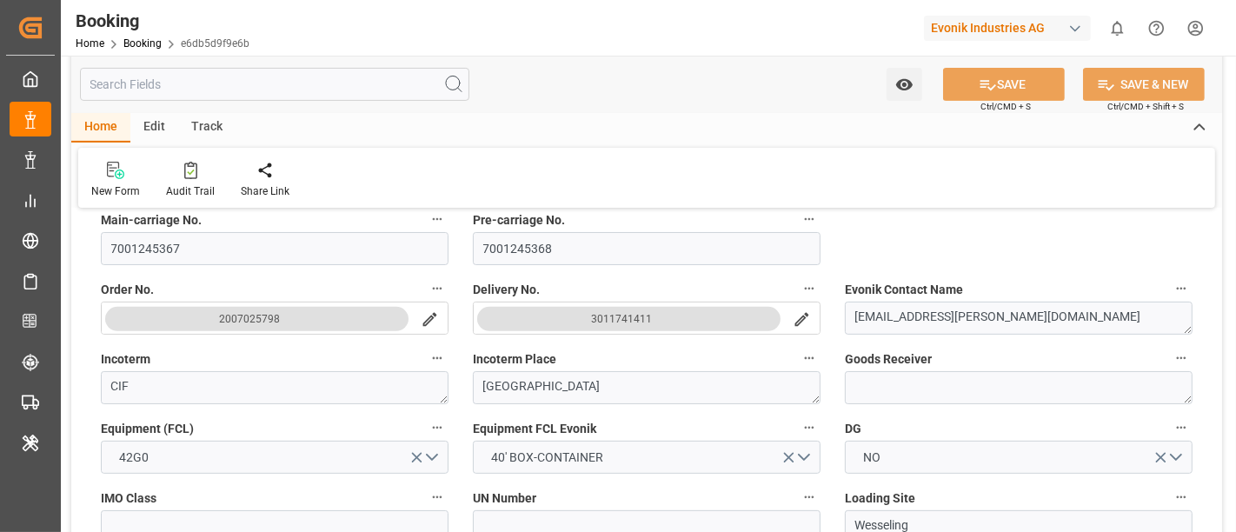
scroll to position [0, 0]
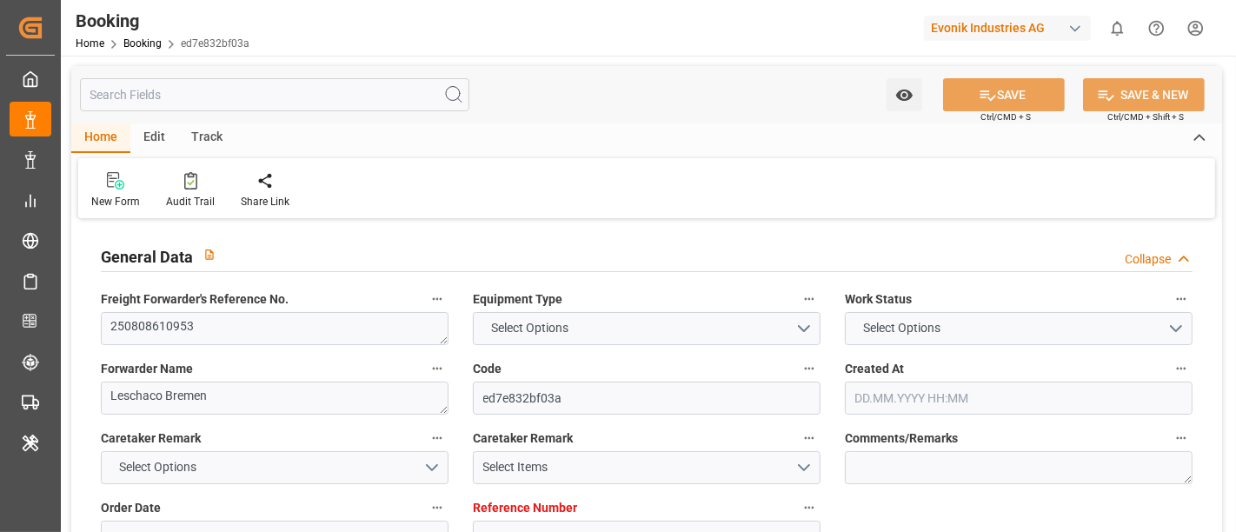
type textarea "250808610953"
type textarea "Leschaco Bremen"
type input "ed7e832bf03a"
type input "7001244166"
type textarea "CU-HC"
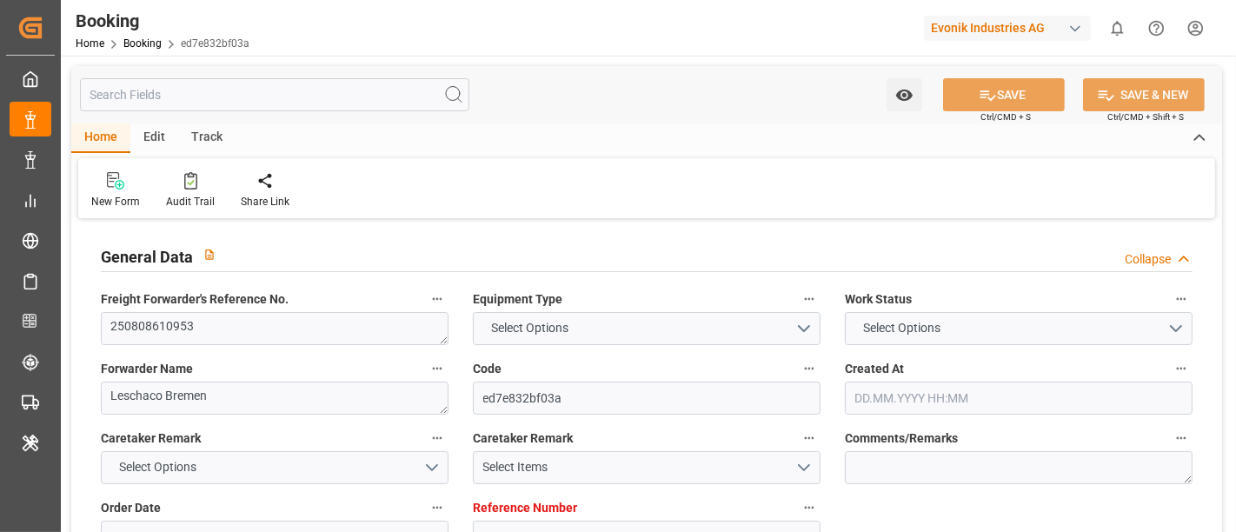
type input "7001244165"
type textarea "[PERSON_NAME][EMAIL_ADDRESS][DOMAIN_NAME]"
type textarea "CIF"
type textarea "[US_STATE][GEOGRAPHIC_DATA]"
type textarea "[GEOGRAPHIC_DATA]"
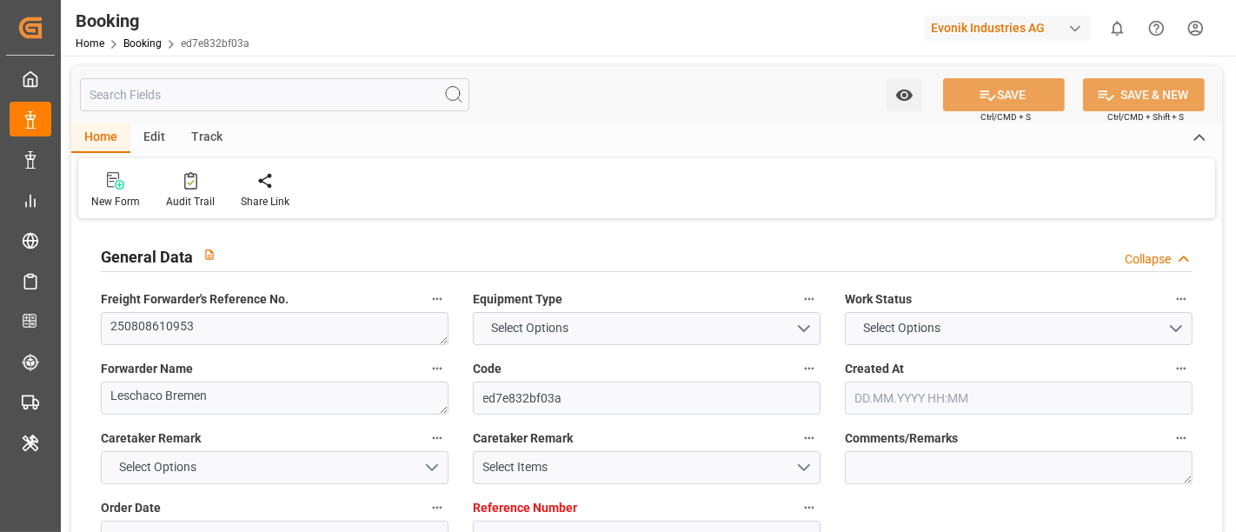
type input "EGLV"
type input "NWC / EU"
type input "[US_STATE]"
type textarea "vesselName etd [PERSON_NAME]"
type textarea "INPUT_Evonik_Seeburger_IFTMIN_1003044454_20250812143900191.edi"
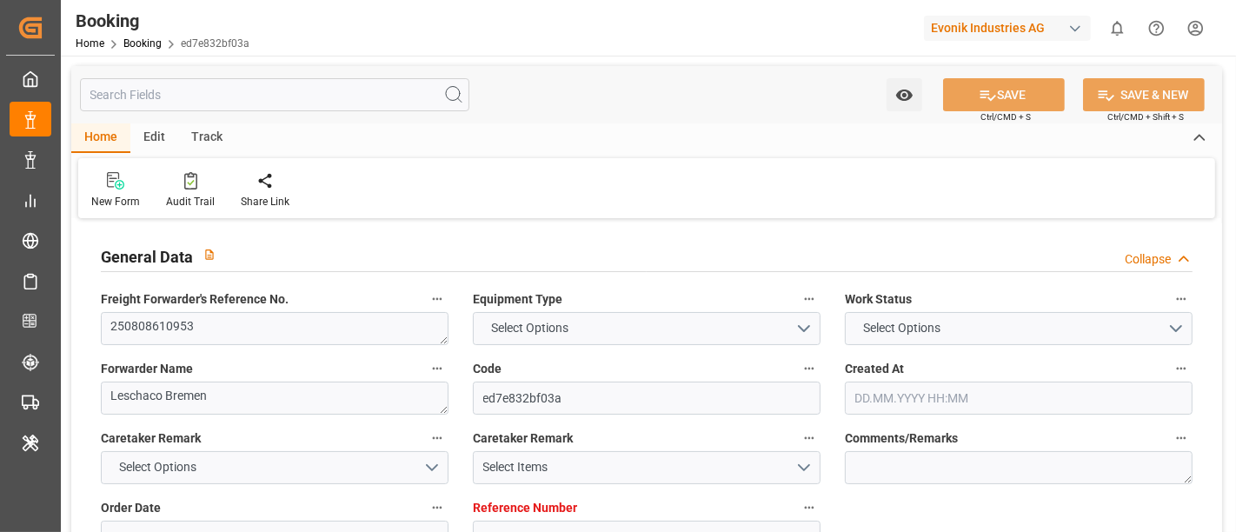
type textarea "NWC/[GEOGRAPHIC_DATA] [GEOGRAPHIC_DATA] Continent / [GEOGRAPHIC_DATA]-HC"
type textarea "INPUT_Evonik_Seeburger_IFTMIN_1003033464_20250808100533128.edi,INPUT_Evonik_See…"
type textarea "1003044454"
type textarea "Logward System"
type textarea "Pol-PodRegionName-businessDivision-businessLine-"
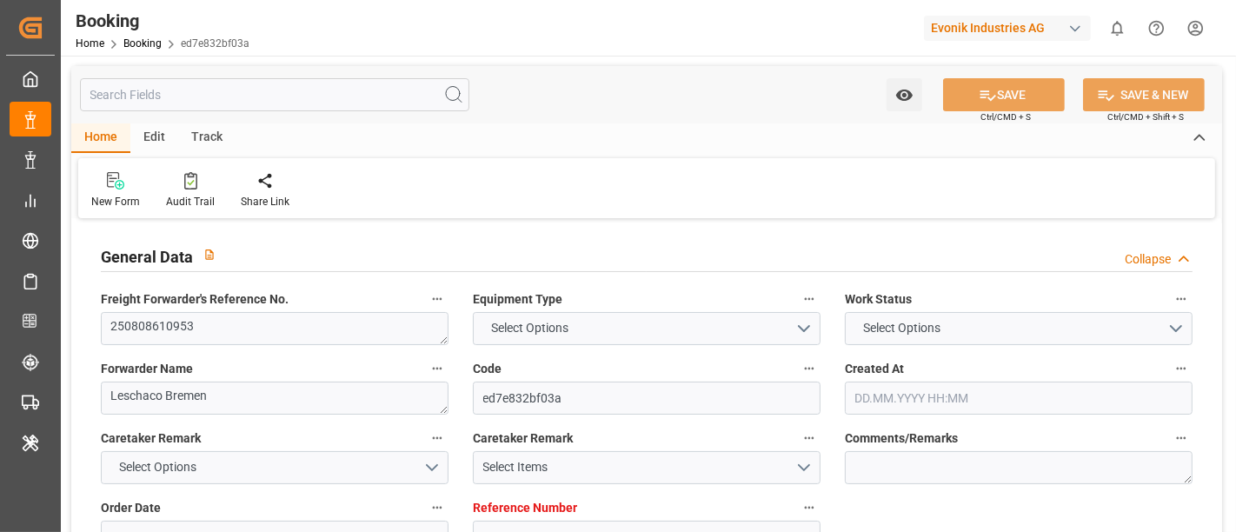
type textarea "IFTSTA"
type textarea "a011t00000LcJC5AAN"
type textarea "No"
type input "7001244166"
type input "Evergreen"
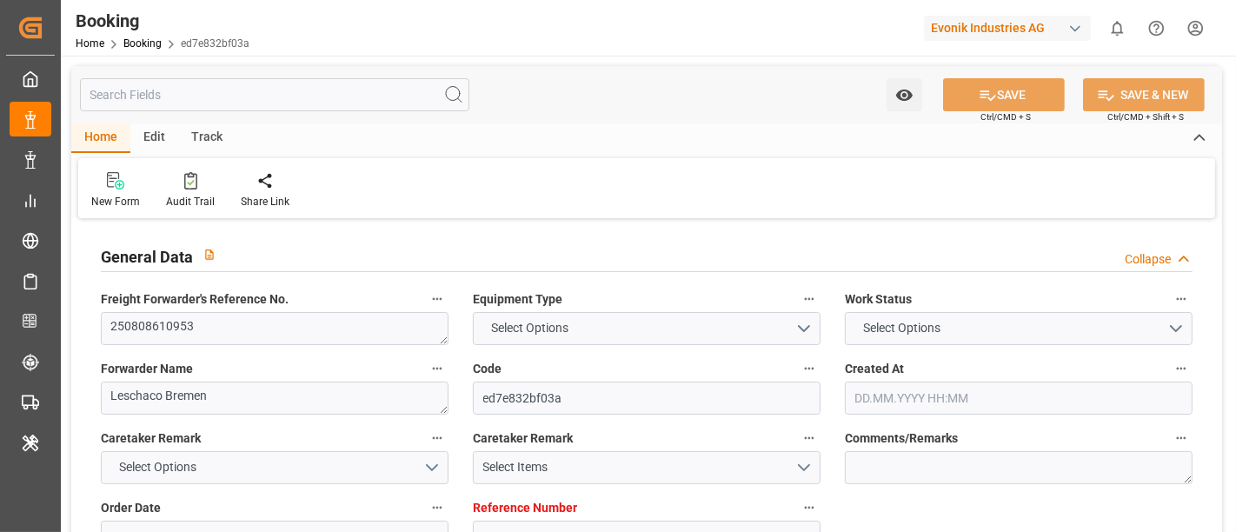
type input "Evergreen Marine Corp."
type input "EUNWC"
type input "USNYC"
type input "08.08.2025 08:06"
type input "08.08.2025"
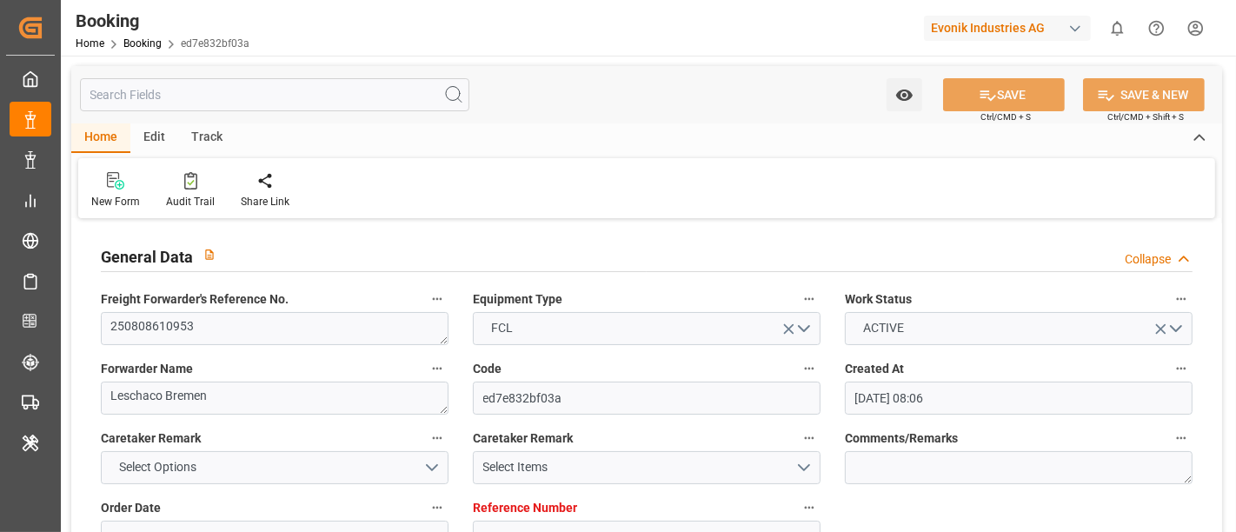
type input "17.09.2025"
type input "21.08.2025"
type input "08.08.2025"
type input "12.08.2025"
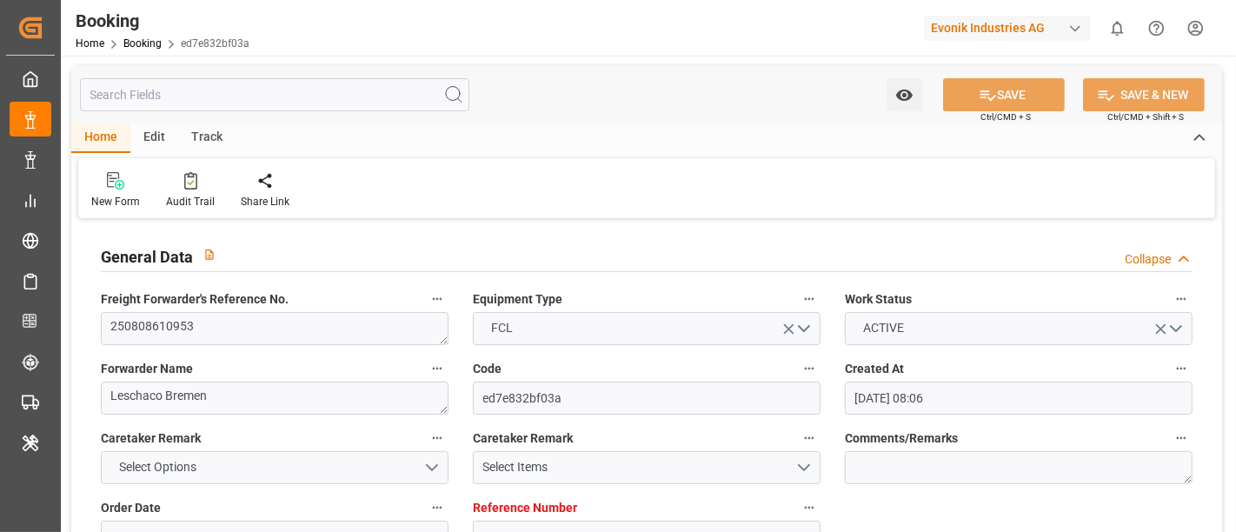
type input "12.08.2025 12:40"
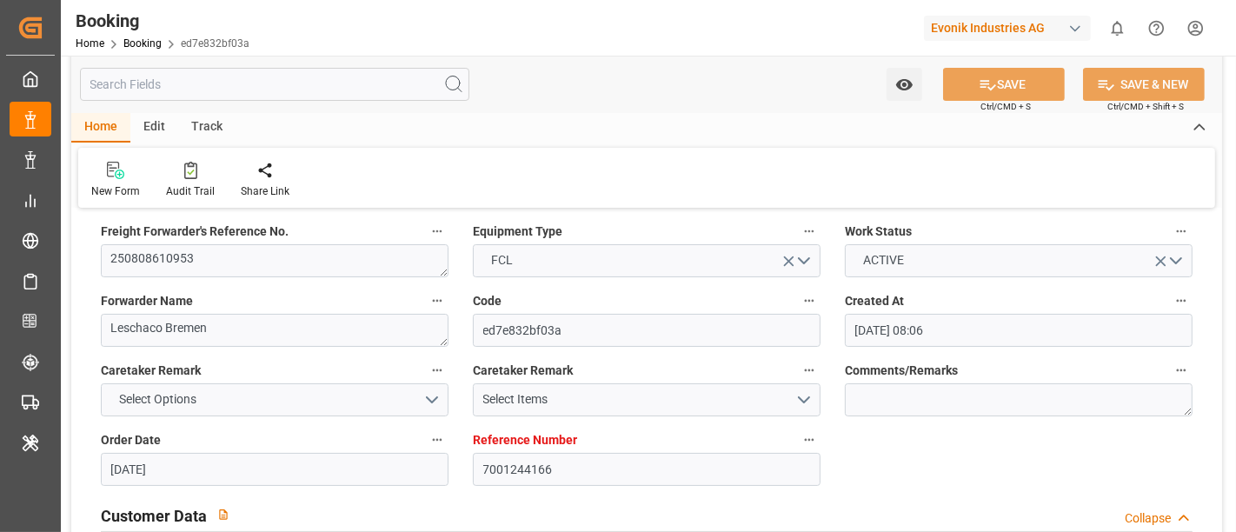
scroll to position [96, 0]
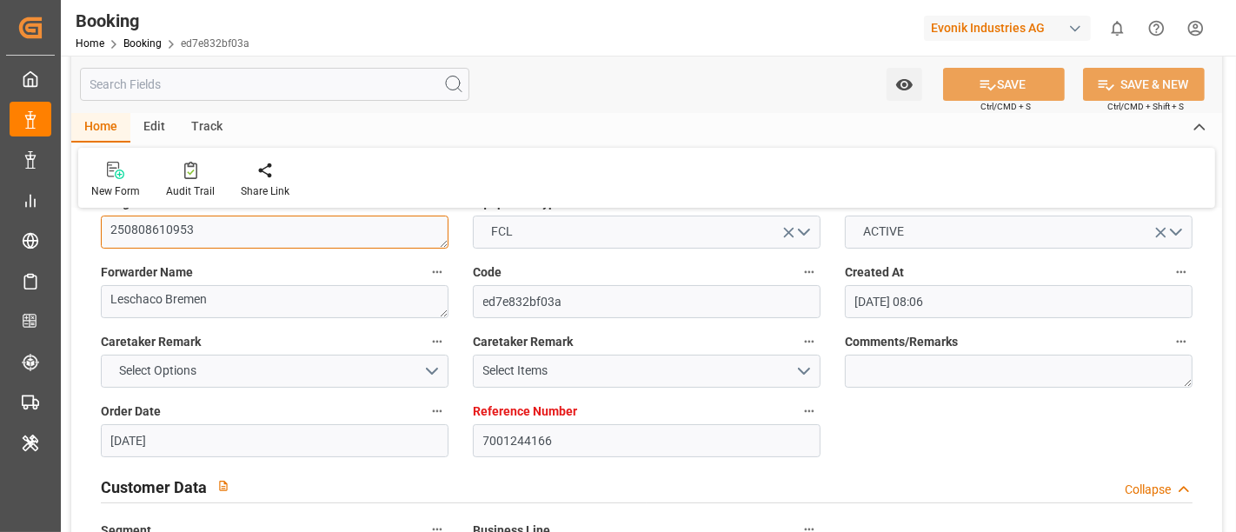
click at [228, 236] on textarea "250808610953" at bounding box center [275, 232] width 348 height 33
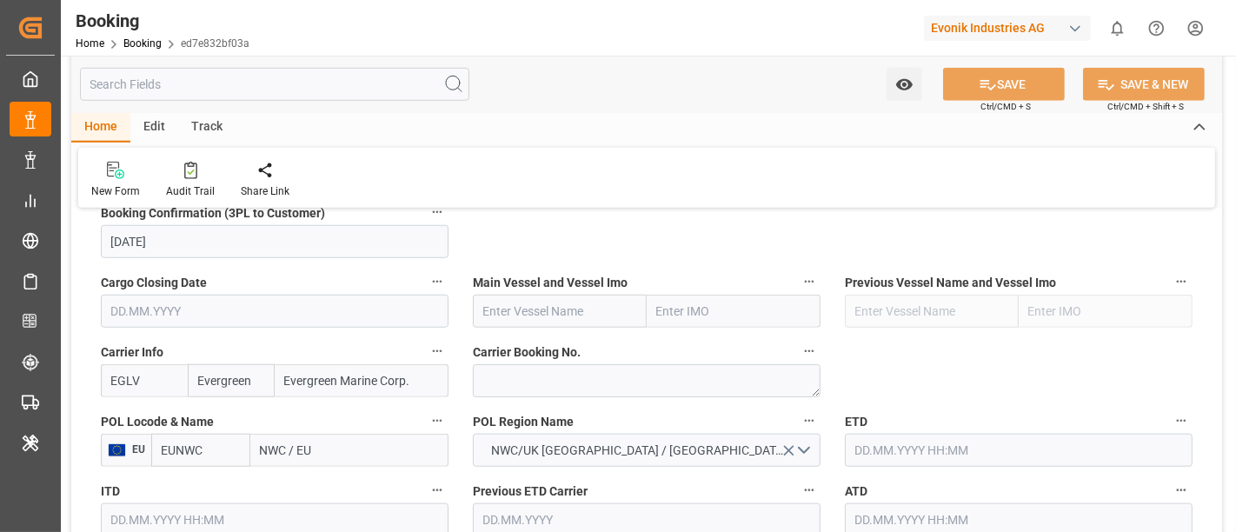
scroll to position [1159, 0]
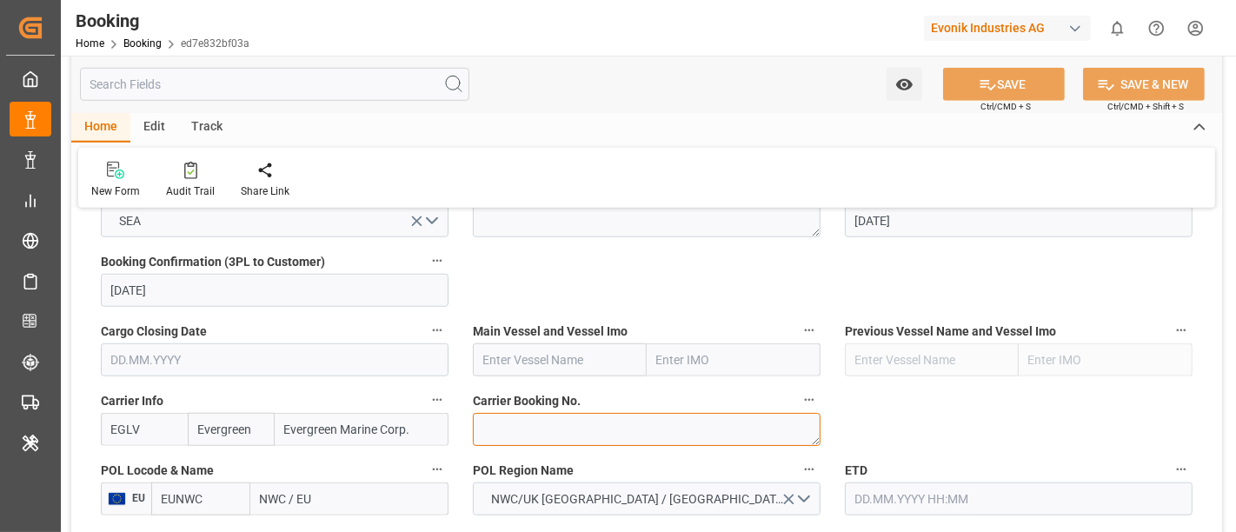
click at [489, 425] on textarea at bounding box center [647, 429] width 348 height 33
paste textarea "560500181973"
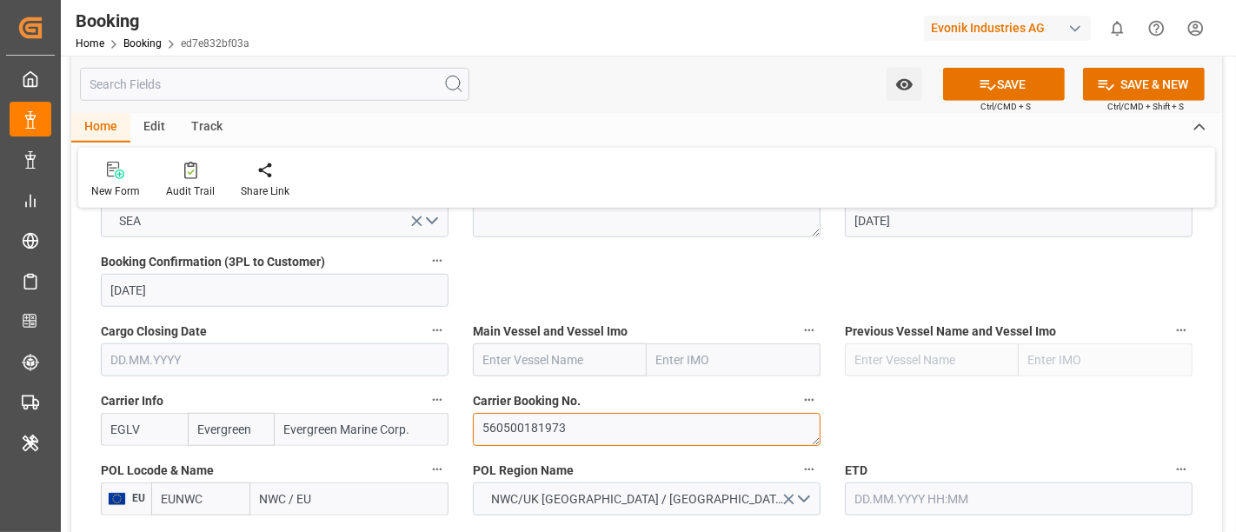
click at [478, 427] on textarea "560500181973" at bounding box center [647, 429] width 348 height 33
type textarea "560500181973"
click at [523, 352] on input "text" at bounding box center [560, 359] width 174 height 33
paste input "EVER FOREVER"
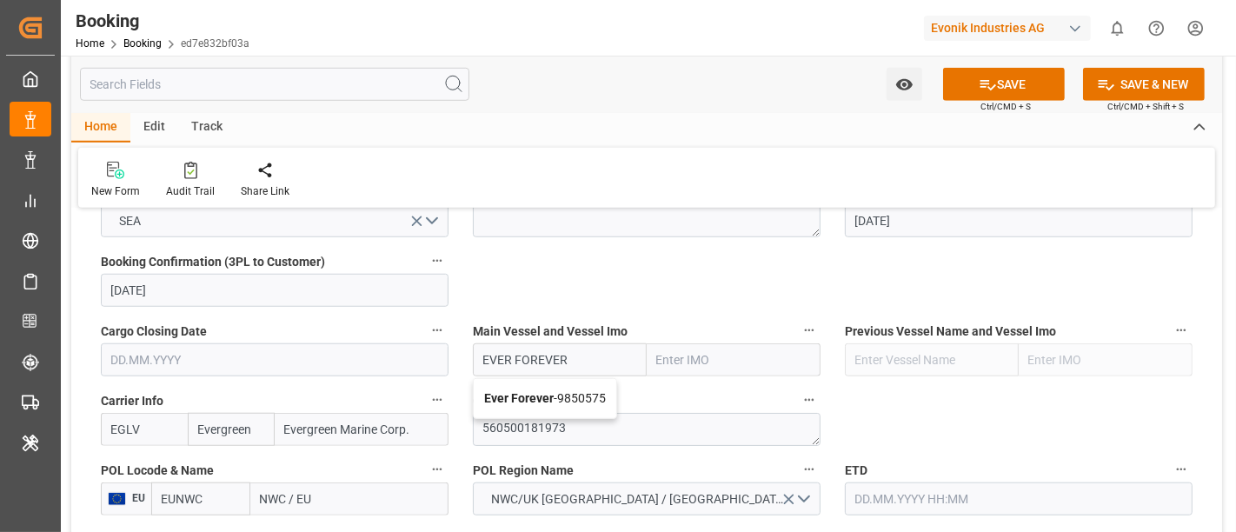
click at [554, 391] on span "Ever Forever - 9850575" at bounding box center [545, 398] width 122 height 14
type input "Ever Forever"
type input "9850575"
type input "Ever Forever"
click at [280, 501] on input "NWC / EU" at bounding box center [349, 498] width 198 height 33
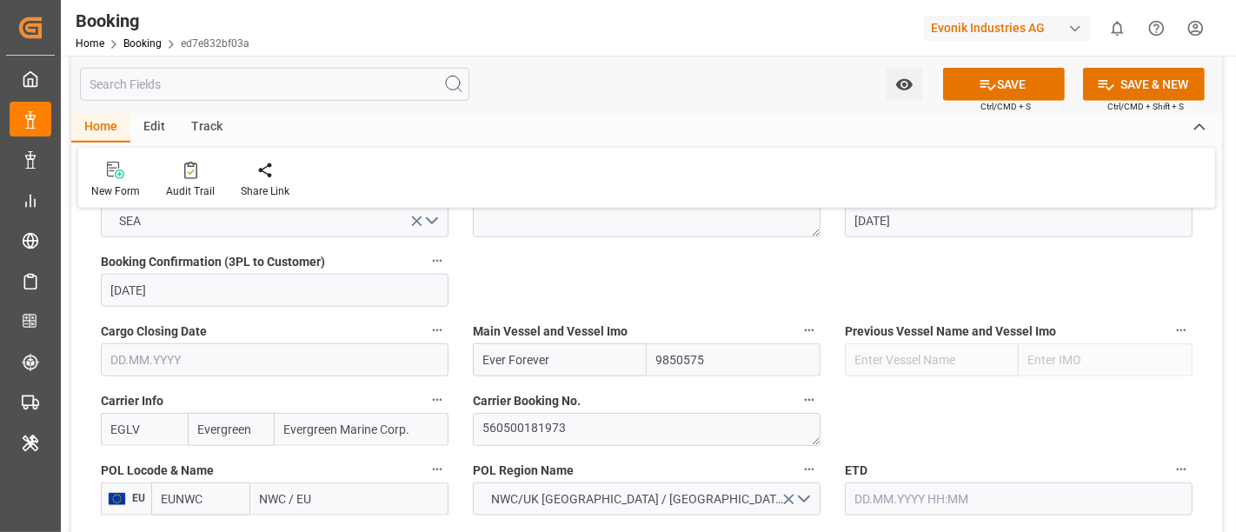
click at [280, 501] on input "NWC / EU" at bounding box center [349, 498] width 198 height 33
paste input "EVER FOREVER"
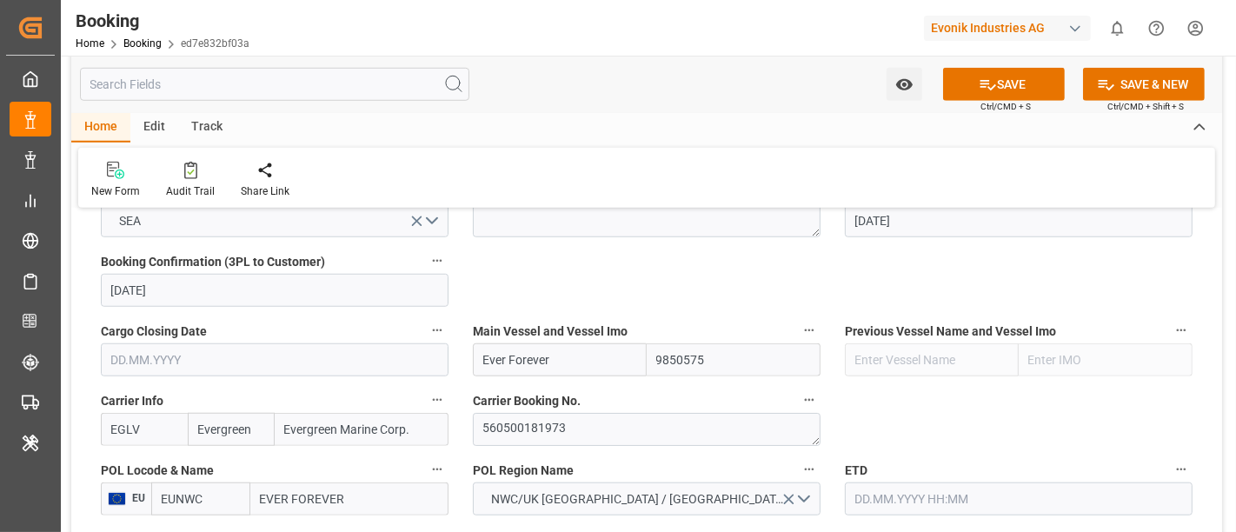
scroll to position [1352, 0]
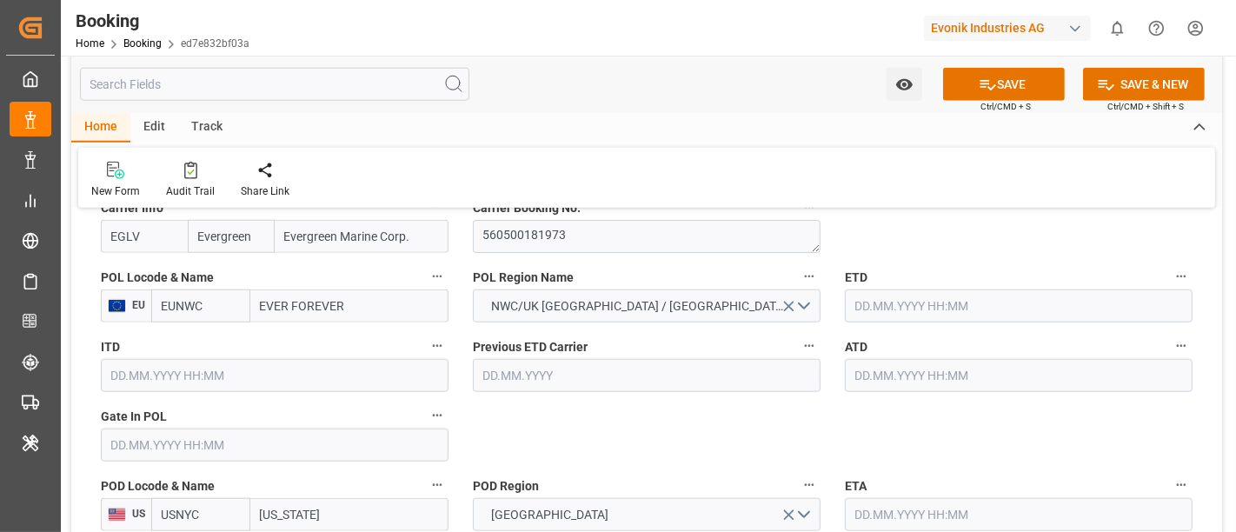
click at [256, 313] on input "EVER FOREVER" at bounding box center [349, 305] width 198 height 33
paste input "ROTTERDAM"
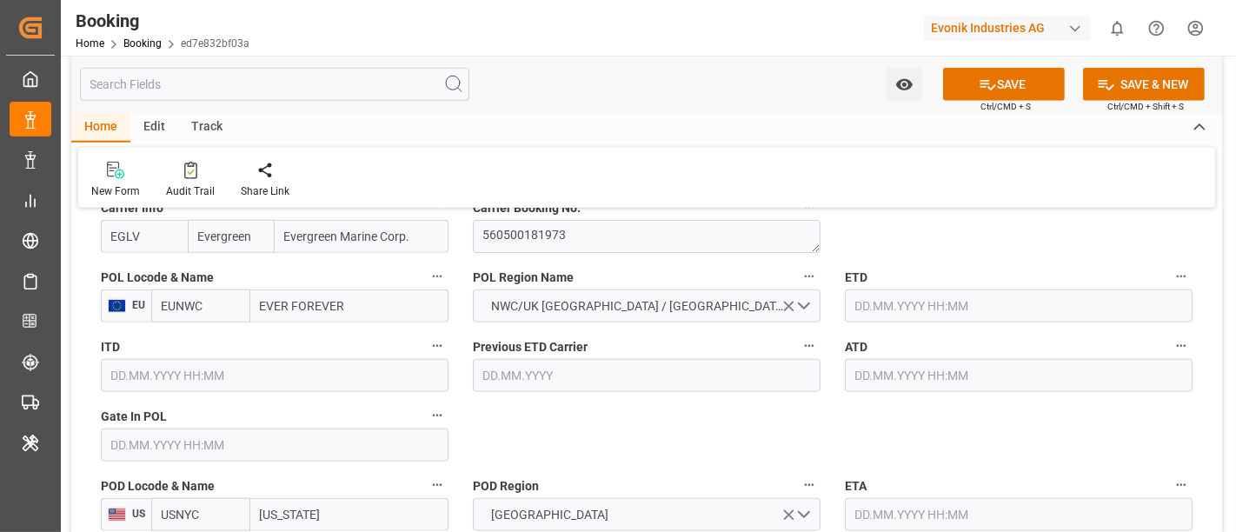
type input "ROTTERDAM"
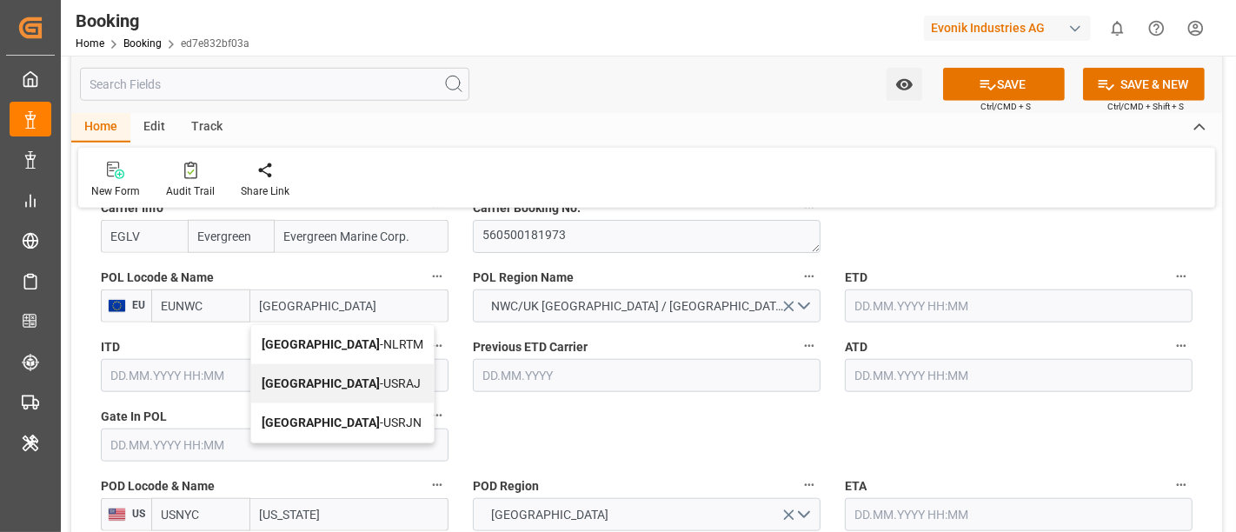
click at [314, 333] on div "Rotterdam - NLRTM" at bounding box center [342, 344] width 183 height 39
type input "NLRTM"
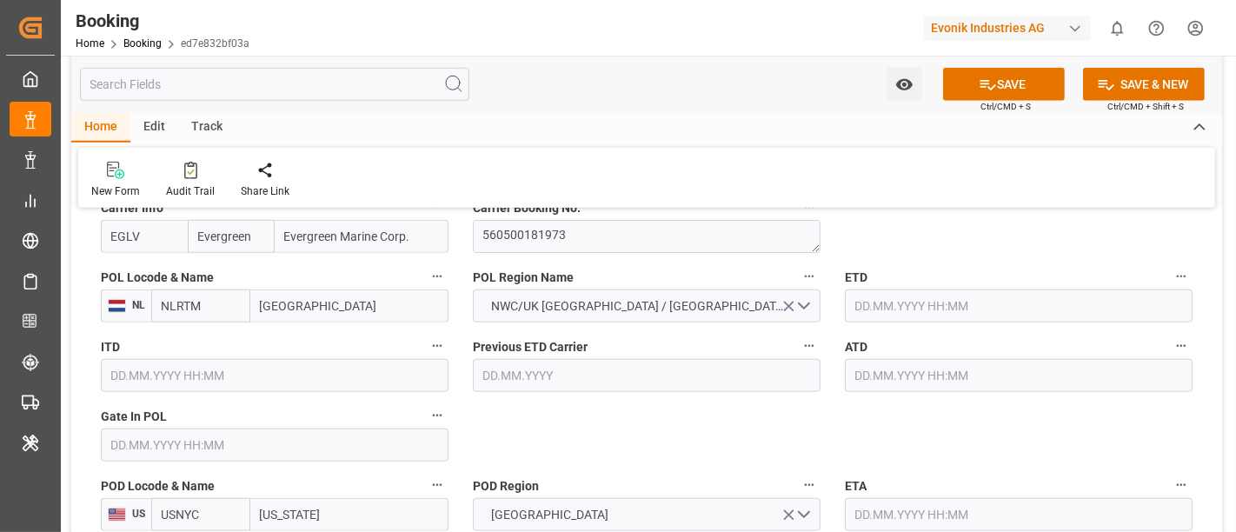
type input "Rotterdam"
click at [898, 307] on input "text" at bounding box center [1019, 305] width 348 height 33
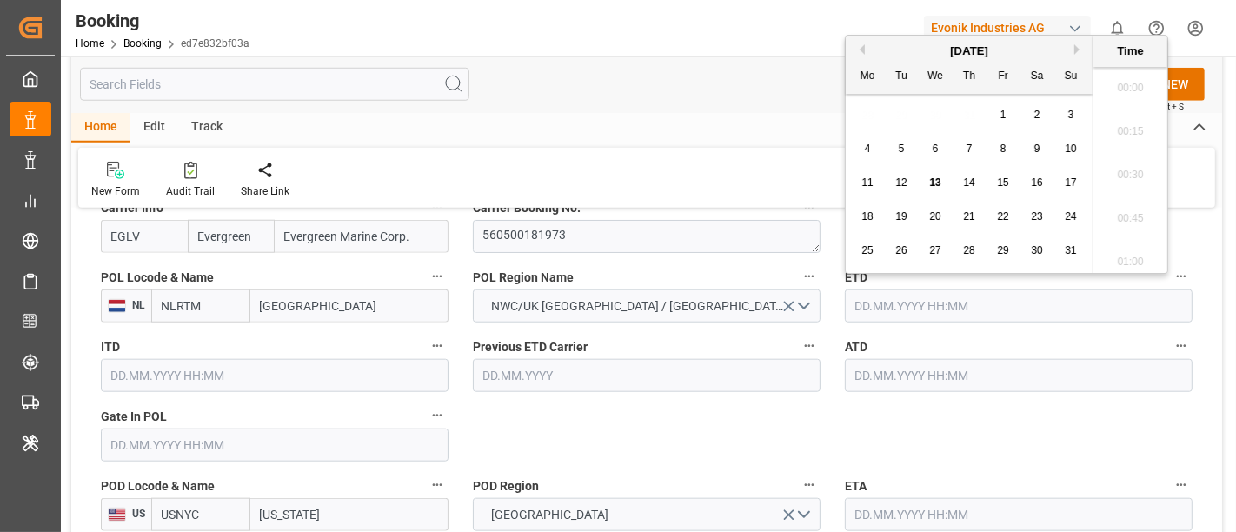
scroll to position [2524, 0]
click at [1004, 251] on span "29" at bounding box center [1002, 250] width 11 height 12
type input "29.08.2025 00:00"
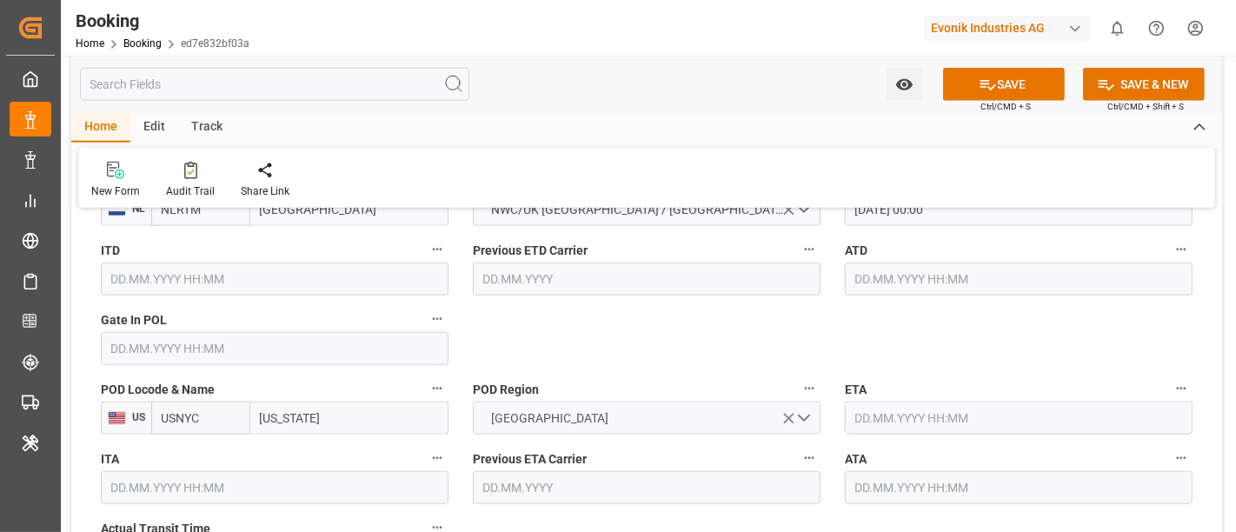
scroll to position [1545, 0]
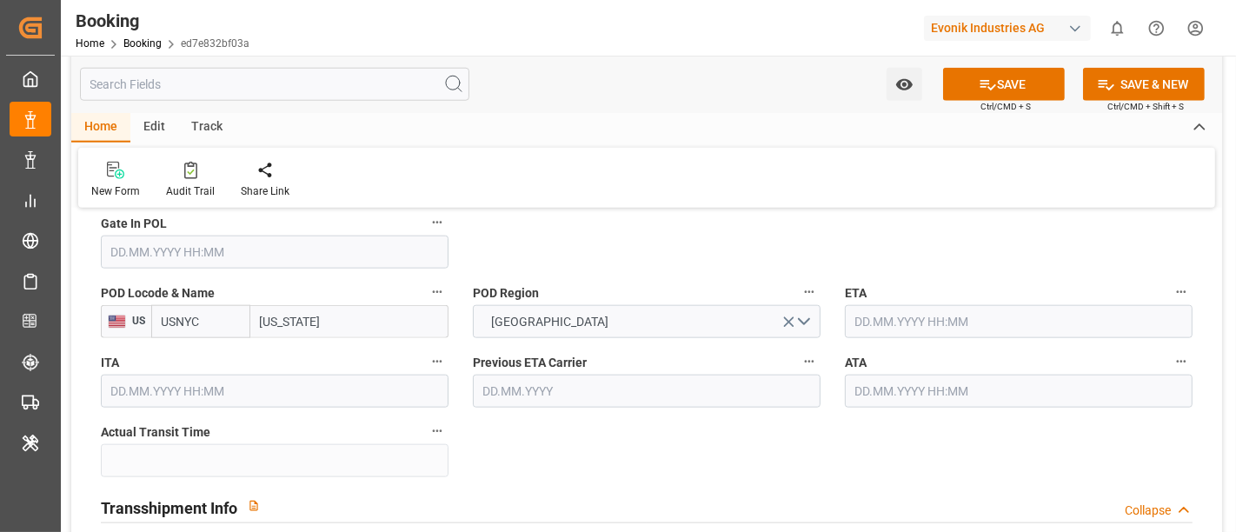
click at [884, 323] on input "text" at bounding box center [1019, 321] width 348 height 33
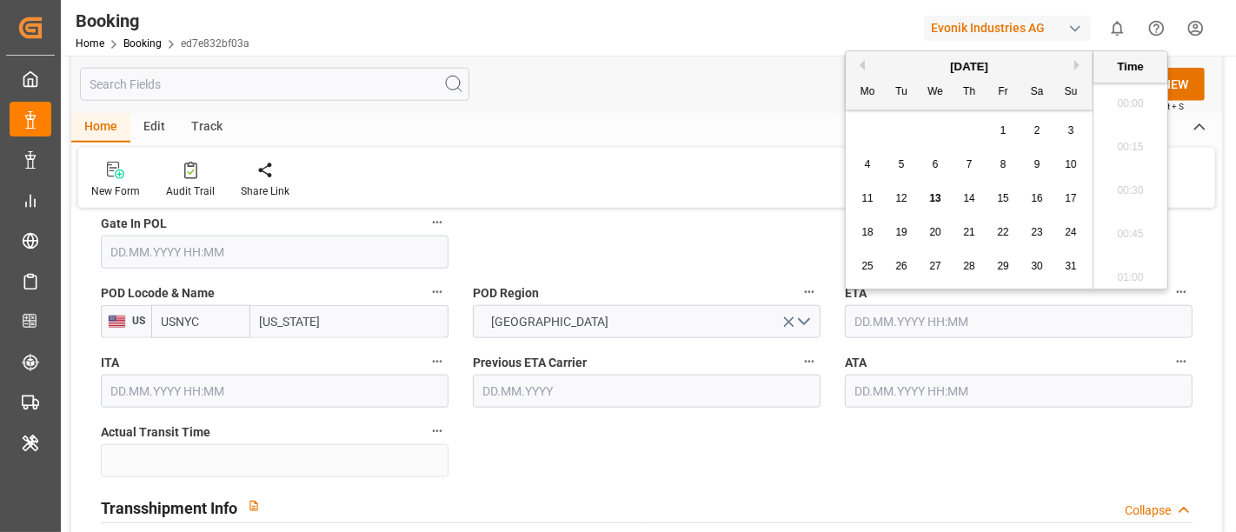
scroll to position [2524, 0]
click at [1078, 64] on button "Next Month" at bounding box center [1079, 65] width 10 height 10
click at [969, 170] on span "11" at bounding box center [968, 164] width 11 height 12
type input "11.09.2025 00:00"
click at [633, 276] on div "POD Region USA" at bounding box center [647, 310] width 372 height 70
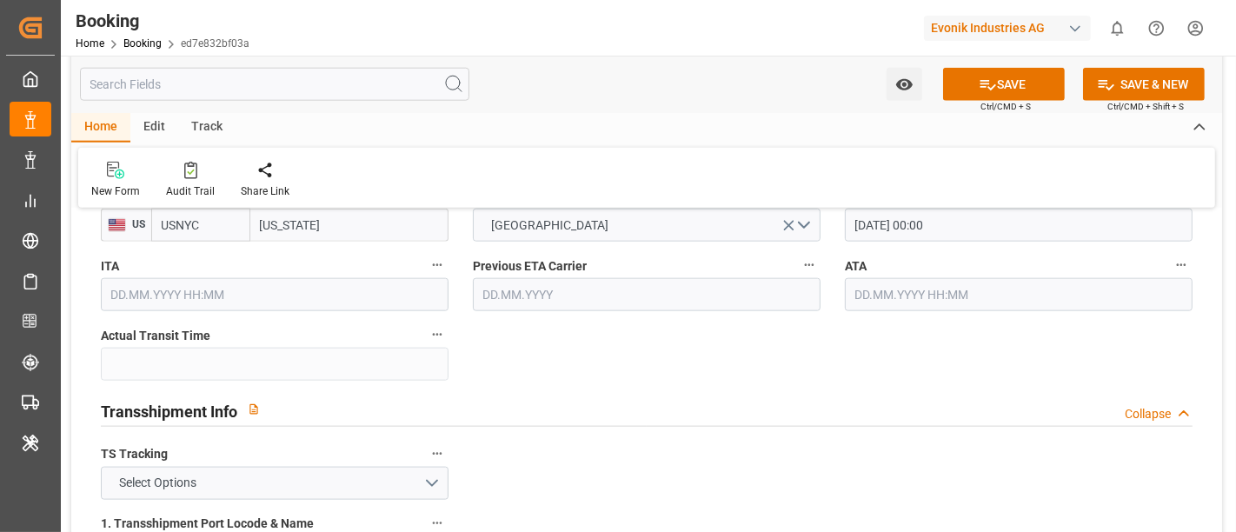
scroll to position [1739, 0]
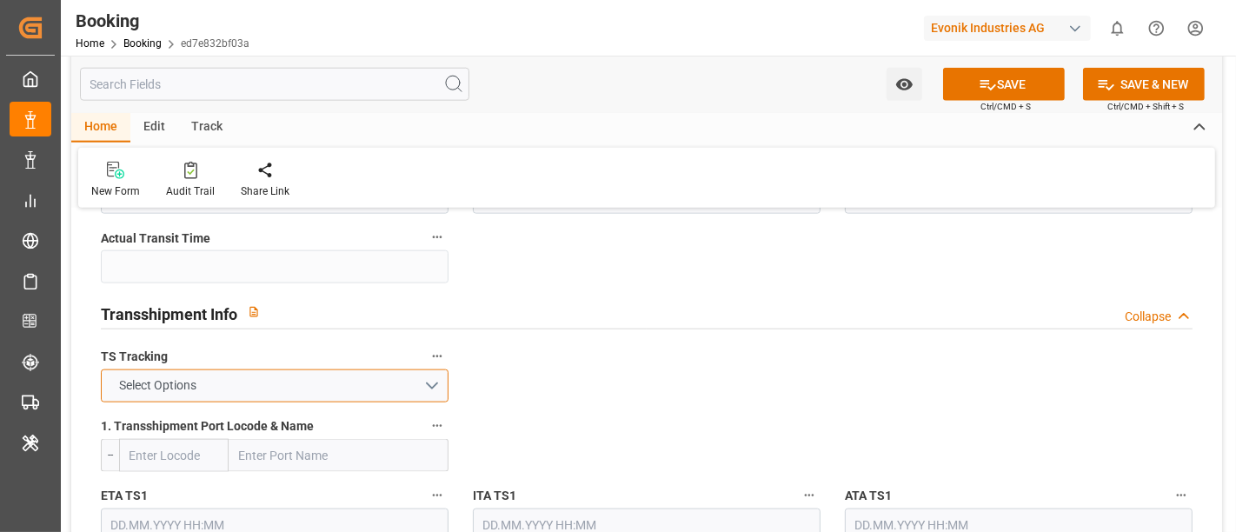
click at [316, 388] on button "Select Options" at bounding box center [275, 385] width 348 height 33
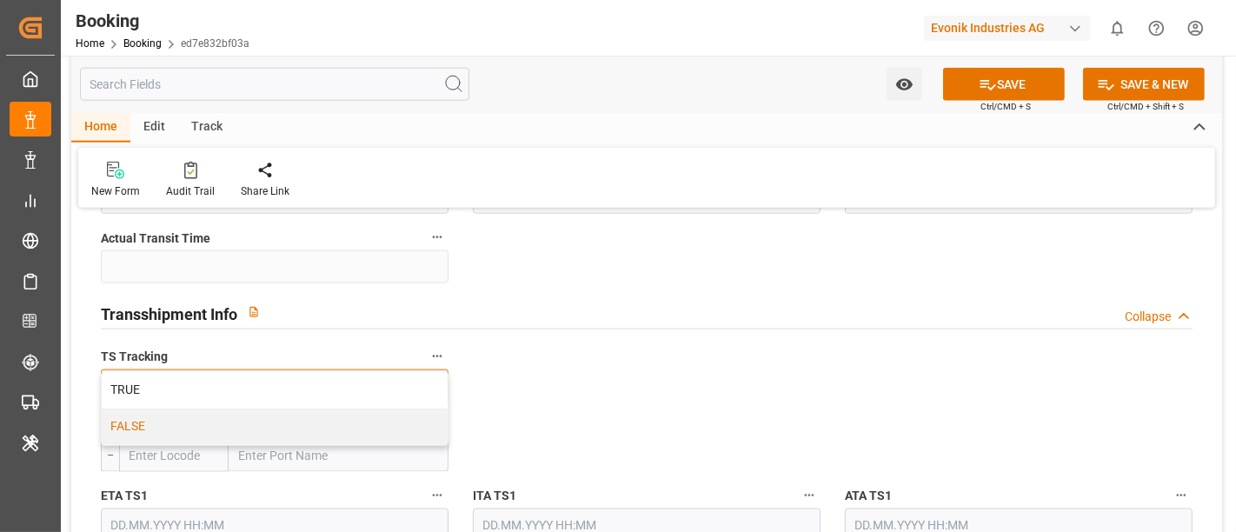
click at [239, 426] on div "FALSE" at bounding box center [275, 427] width 346 height 37
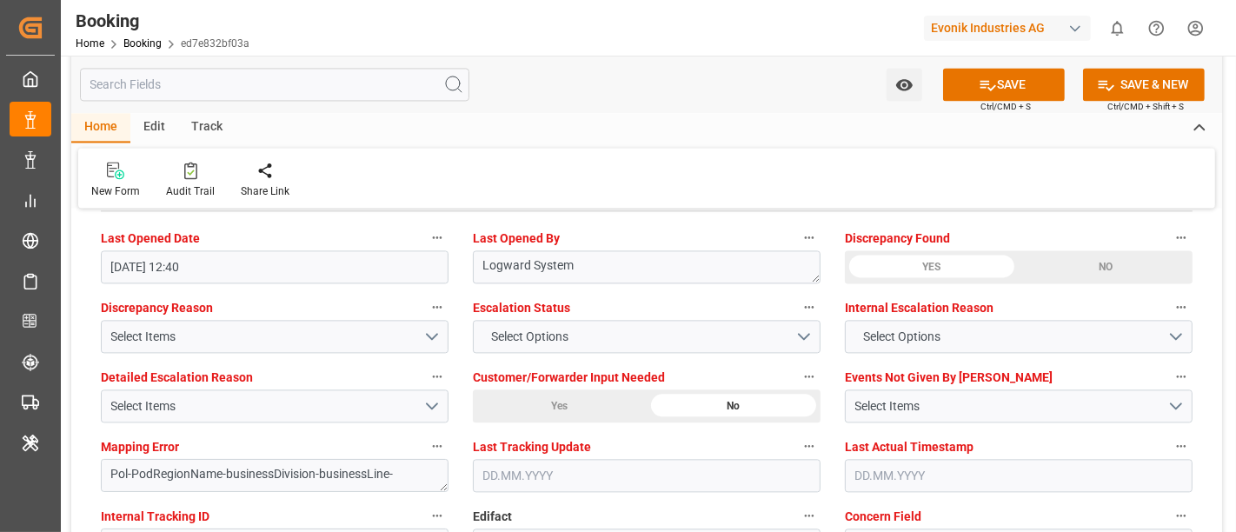
scroll to position [3477, 0]
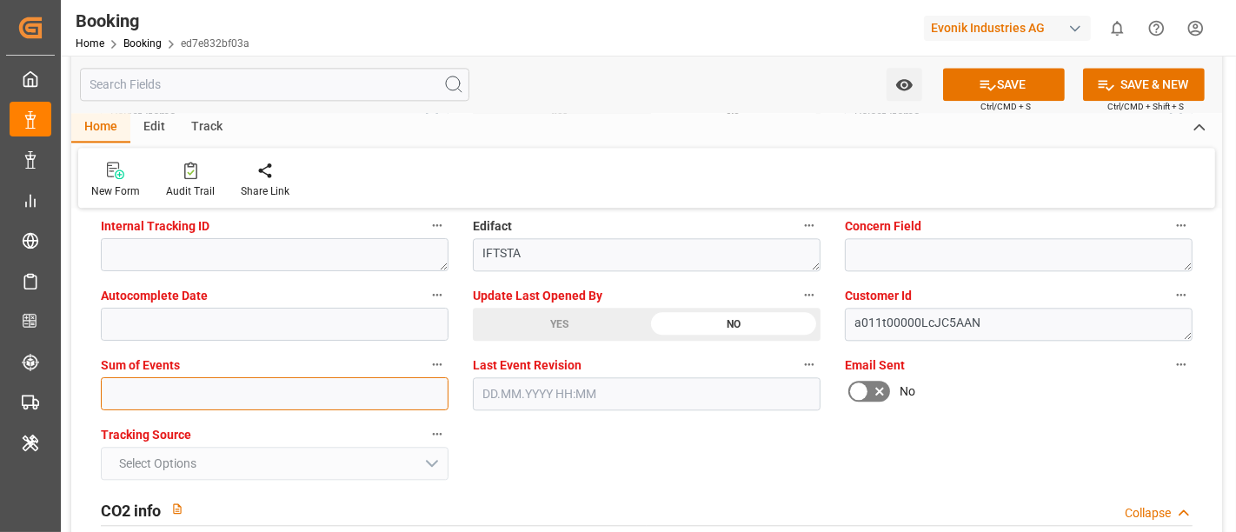
click at [205, 391] on input "text" at bounding box center [275, 393] width 348 height 33
type input "0"
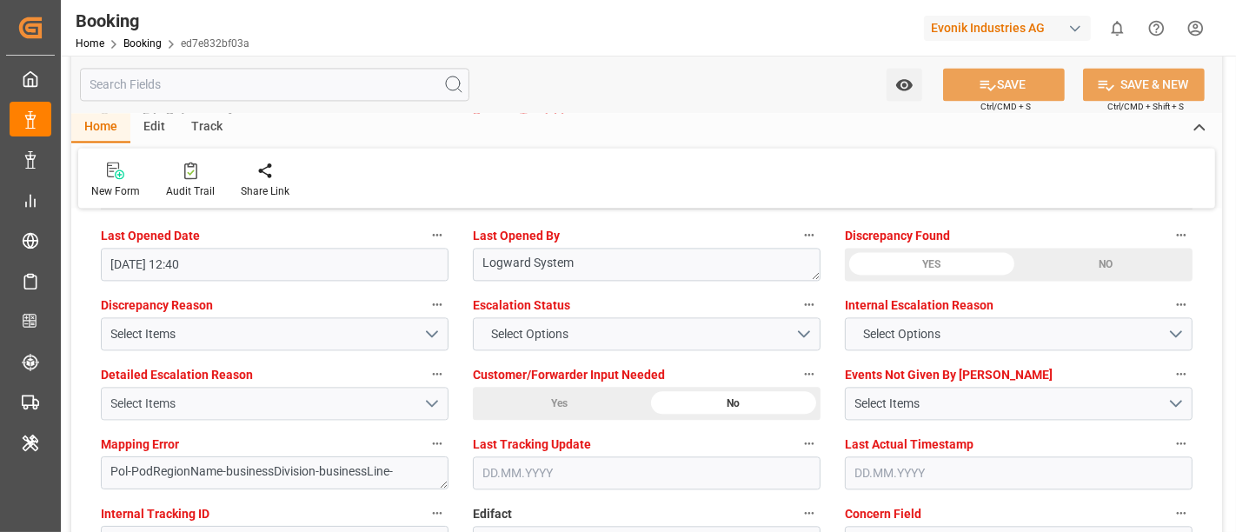
scroll to position [3187, 0]
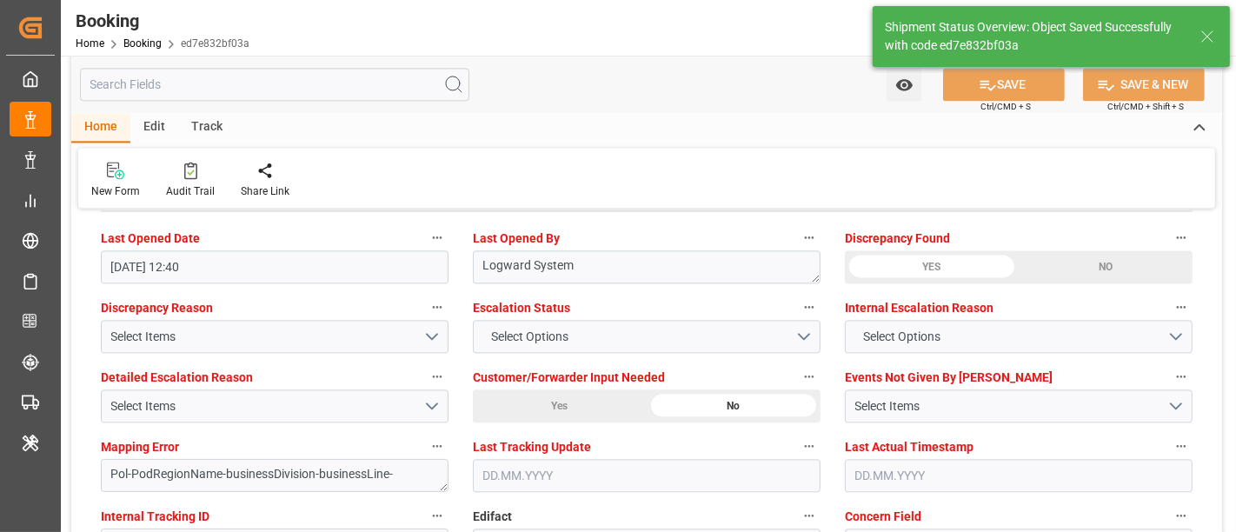
type textarea "Meenakshi Manjunatha"
type textarea "businessDivision-businessLine-"
type input "29.08.2025 00:00"
type input "11.09.2025 00:00"
type input "13.08.2025 09:37"
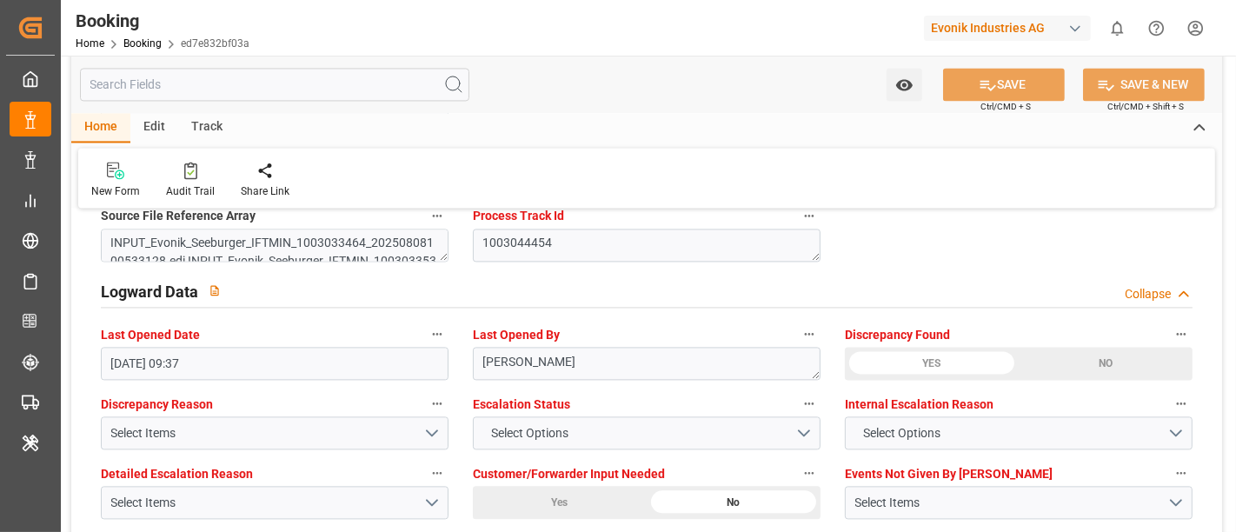
scroll to position [3477, 0]
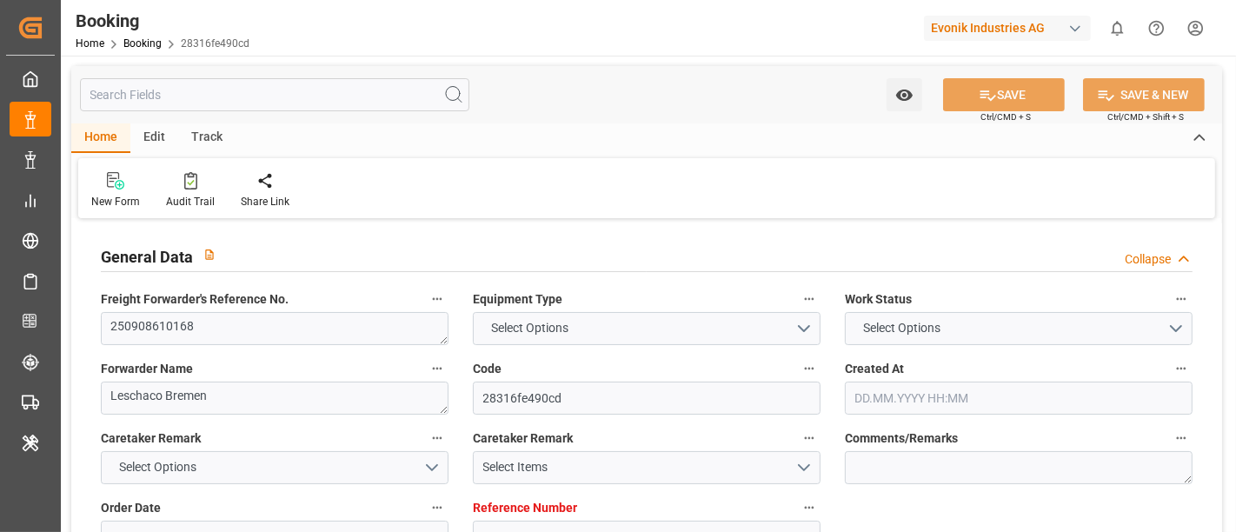
type textarea "250908610168"
type textarea "Leschaco Bremen"
type input "28316fe490cd"
type input "7001242867"
type textarea "AT-SE"
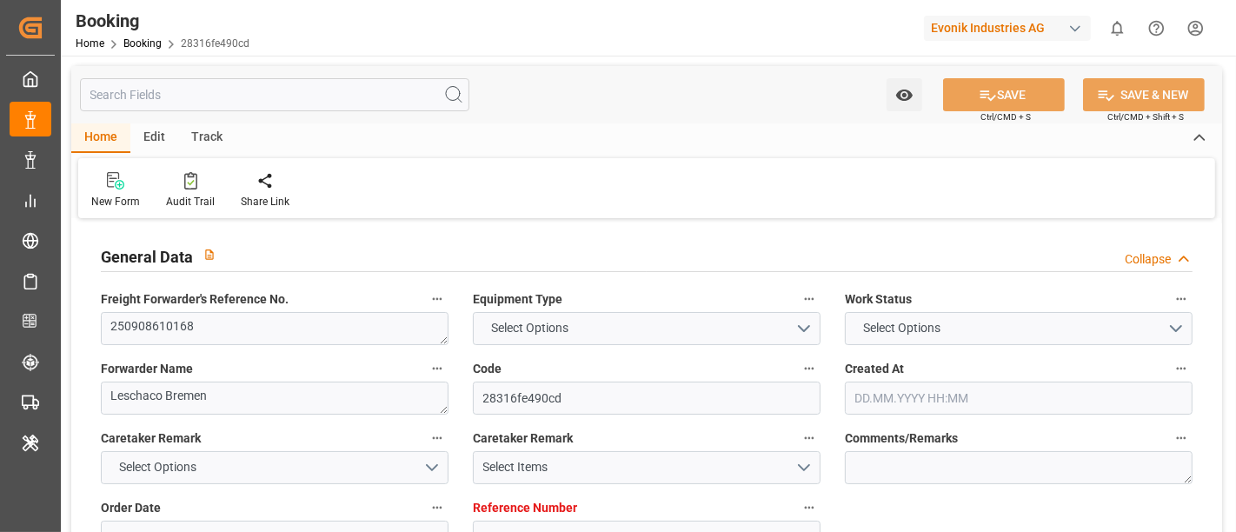
type input "7001242866"
type textarea "CFR"
type textarea "[GEOGRAPHIC_DATA]"
type textarea "Wesseling"
type input "CMDU"
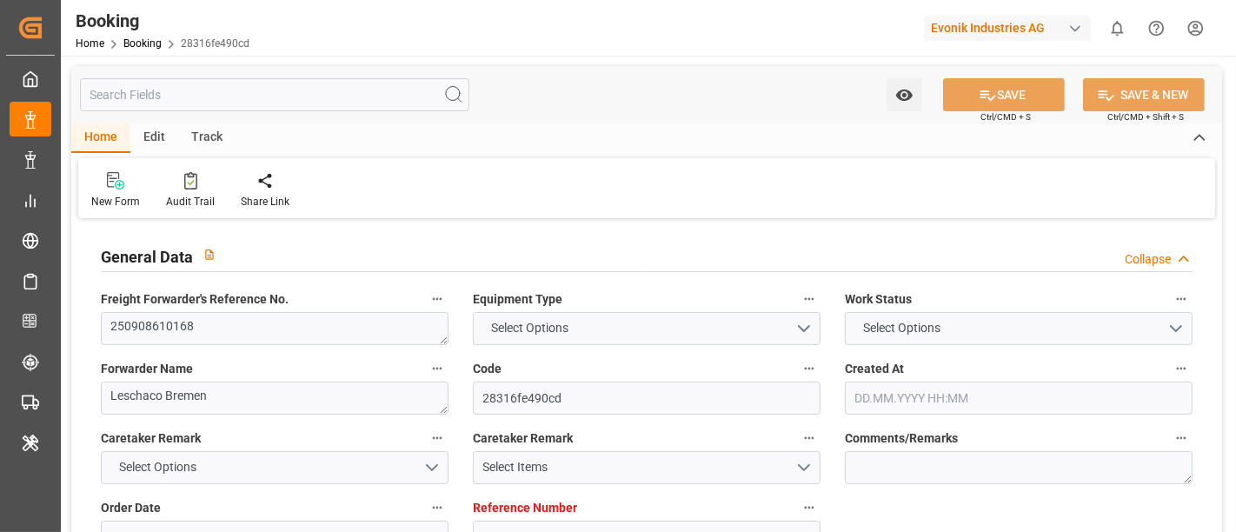
type input "NWC / EU"
type input "[GEOGRAPHIC_DATA]"
type textarea "vesselName etd [PERSON_NAME]"
type textarea "INPUT_Evonik_Seeburger_IFTSTA_1003047482_20250813095423970.edi"
type textarea "NWC/UK [GEOGRAPHIC_DATA] Continent / [GEOGRAPHIC_DATA]-SE"
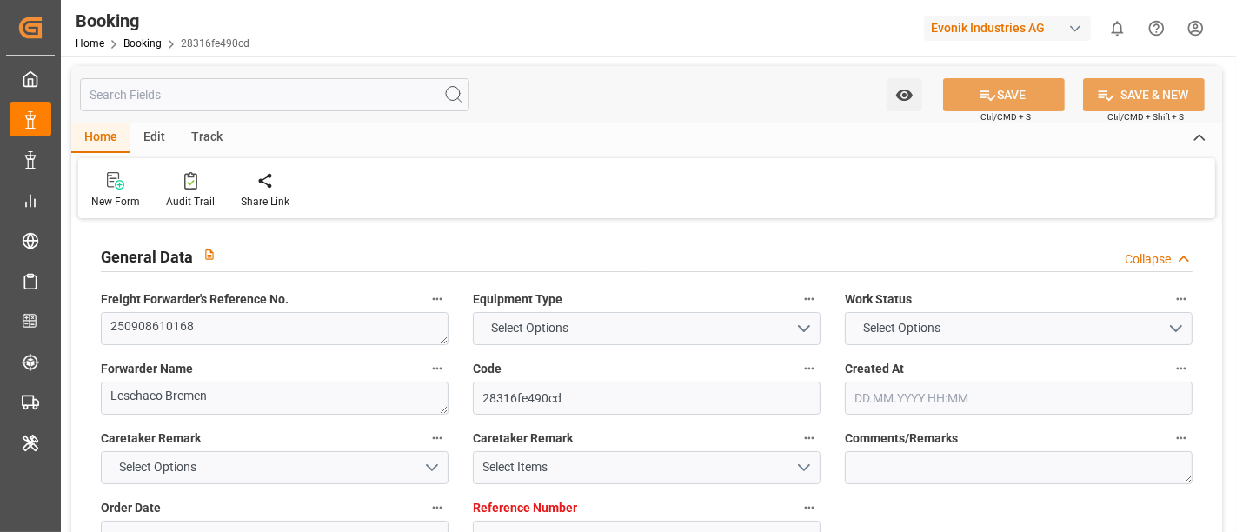
type textarea "INPUT_Evonik_Seeburger_IFTMIN_1003028713_20250807072309138.edi,INPUT_Evonik_See…"
type textarea "1003047482"
type textarea "Logward System"
type textarea "Pol-PodRegionName-PolName-businessDivision-businessLine-"
type textarea "IFTSTA"
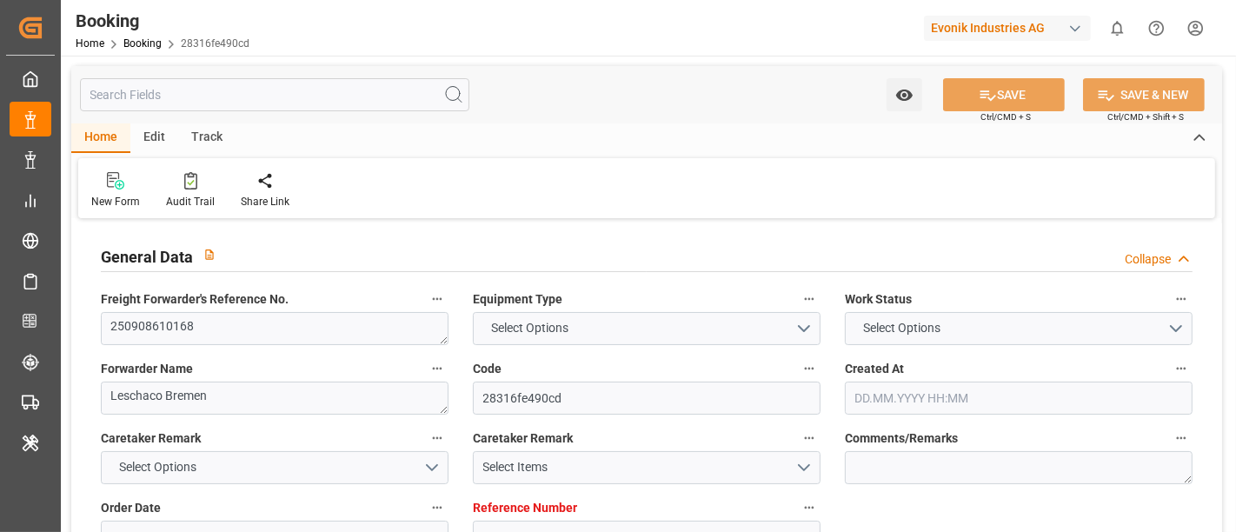
type textarea "a011t00000LcJC5AAN"
type textarea "No"
type input "7001242867"
type input "CMACGM"
type input "CMA CGM Group"
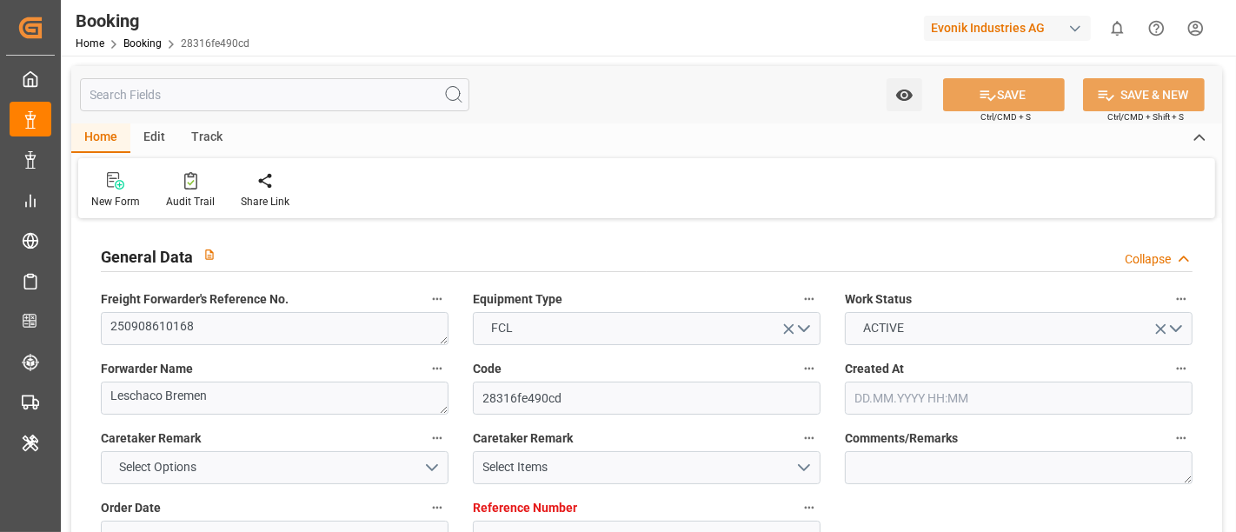
type input "EUNWC"
type input "COCTG"
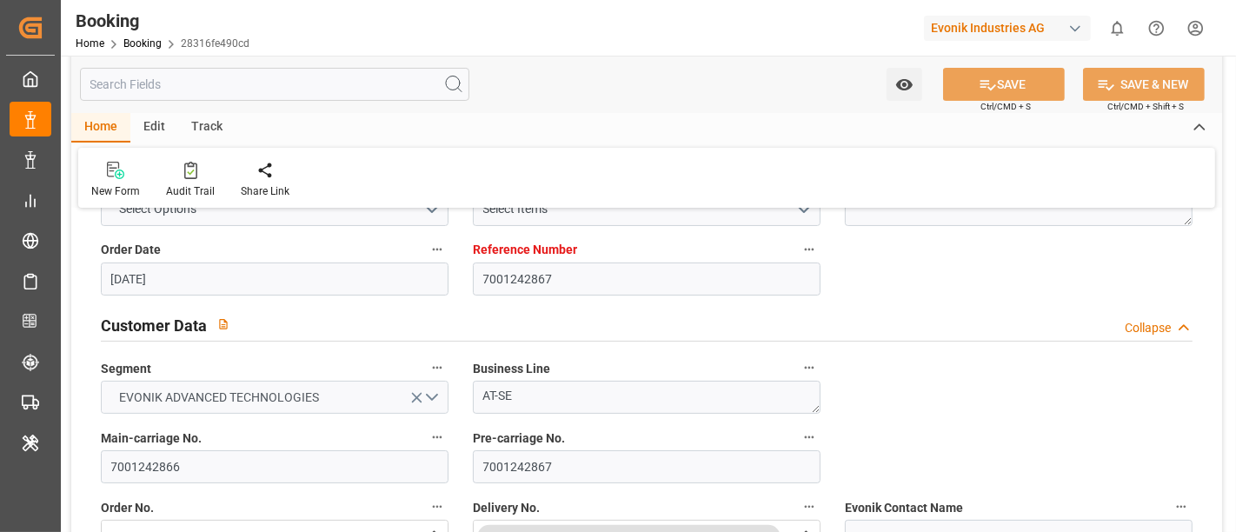
type input "[DATE] 05:24"
type input "[DATE]"
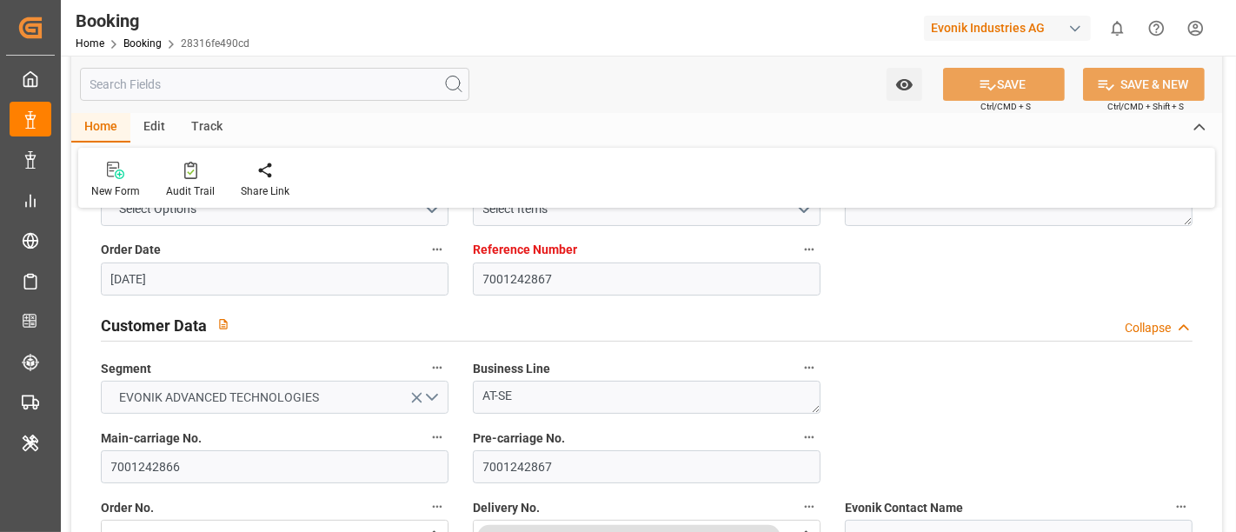
type input "[DATE]"
type input "[DATE] 07:55"
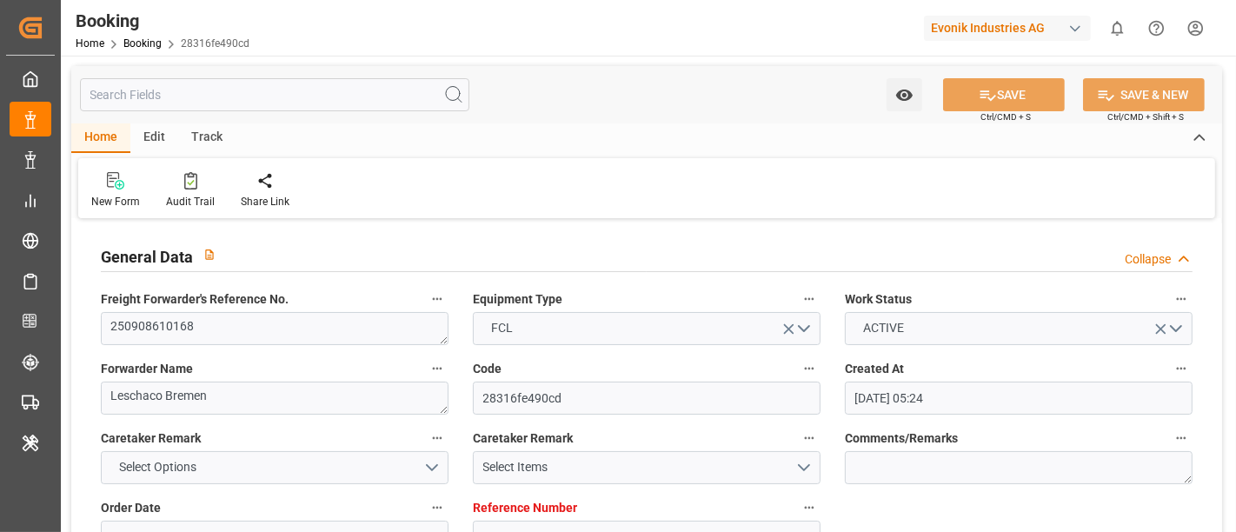
click at [914, 268] on div "General Data Collapse" at bounding box center [647, 254] width 1092 height 33
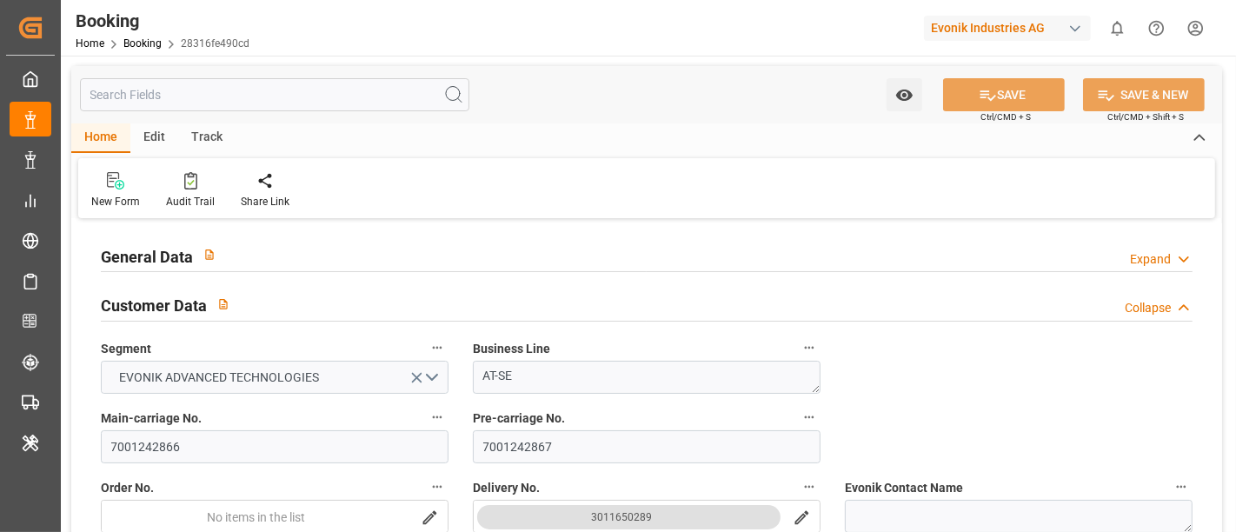
click at [183, 331] on div "Segment EVONIK ADVANCED TECHNOLOGIES" at bounding box center [275, 365] width 372 height 70
click at [201, 338] on label "Segment" at bounding box center [275, 348] width 348 height 24
click at [426, 338] on button "Segment" at bounding box center [437, 347] width 23 height 23
click at [268, 338] on div at bounding box center [618, 266] width 1236 height 532
click at [272, 338] on div "Description Audits" at bounding box center [618, 266] width 1236 height 532
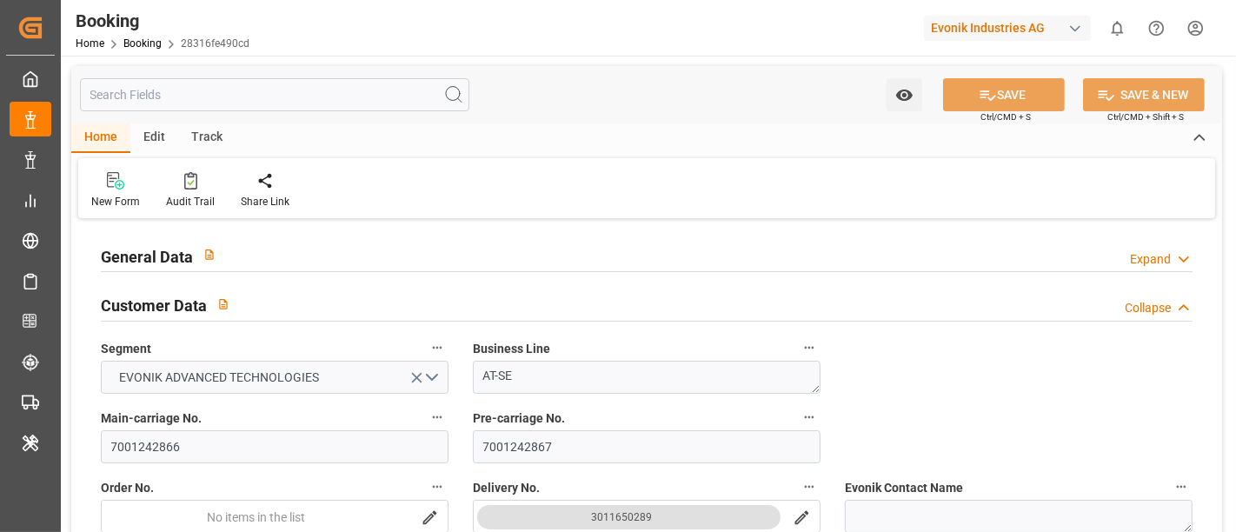
click at [283, 338] on label "Segment" at bounding box center [275, 348] width 348 height 24
click at [426, 338] on button "Segment" at bounding box center [437, 347] width 23 height 23
click at [310, 335] on div at bounding box center [618, 266] width 1236 height 532
click at [317, 335] on body "Created by potrace 1.15, written by [PERSON_NAME] [DATE]-[DATE] Created by potr…" at bounding box center [618, 266] width 1236 height 532
click at [892, 262] on div "General Data Expand" at bounding box center [647, 254] width 1092 height 33
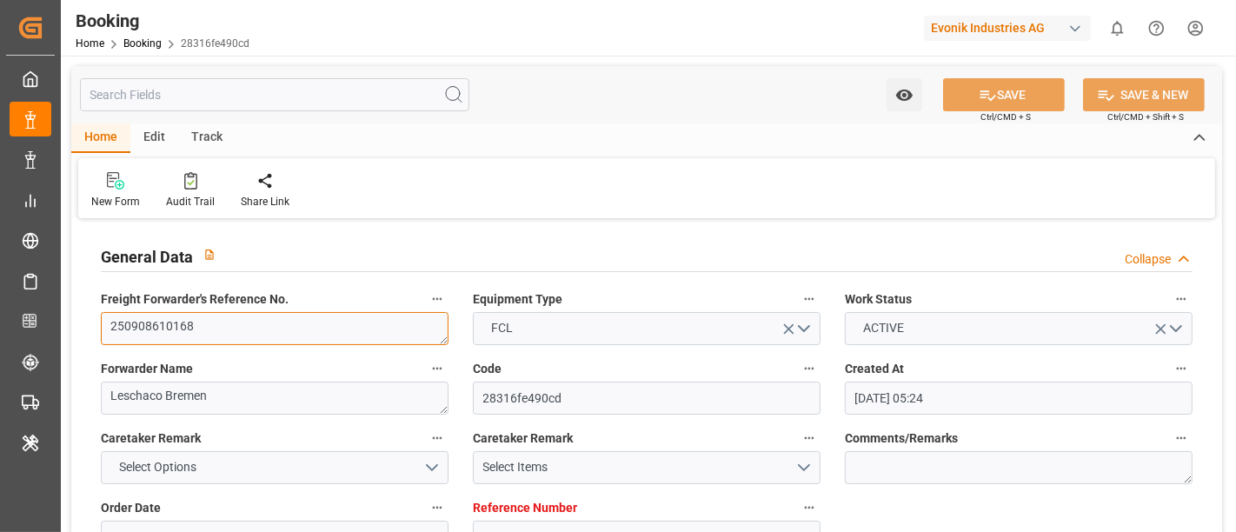
click at [327, 341] on textarea "250908610168" at bounding box center [275, 328] width 348 height 33
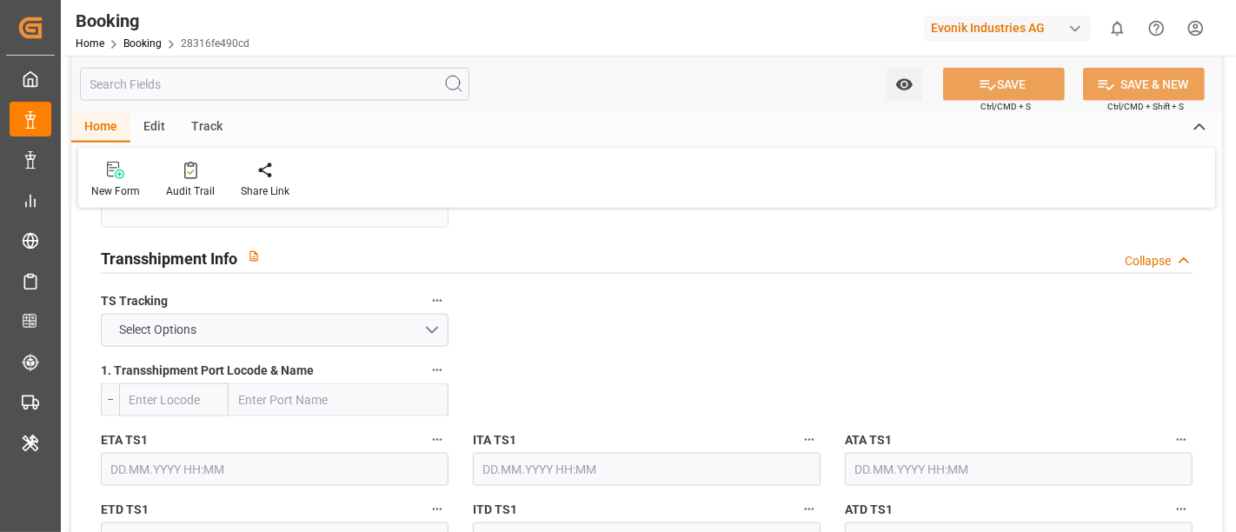
scroll to position [1835, 0]
